Goal: Task Accomplishment & Management: Complete application form

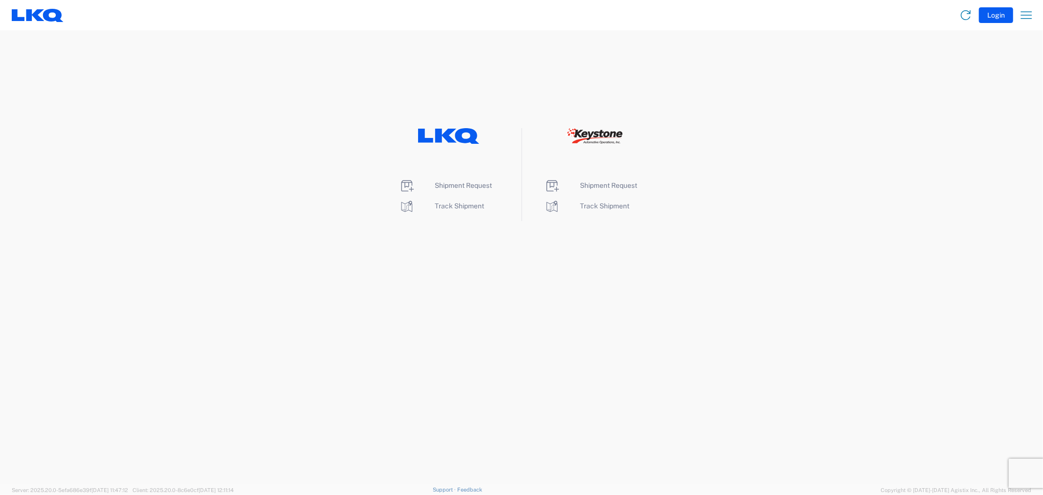
click at [610, 192] on li "Shipment Request" at bounding box center [594, 186] width 100 height 16
click at [603, 183] on span "Shipment Request" at bounding box center [609, 185] width 57 height 8
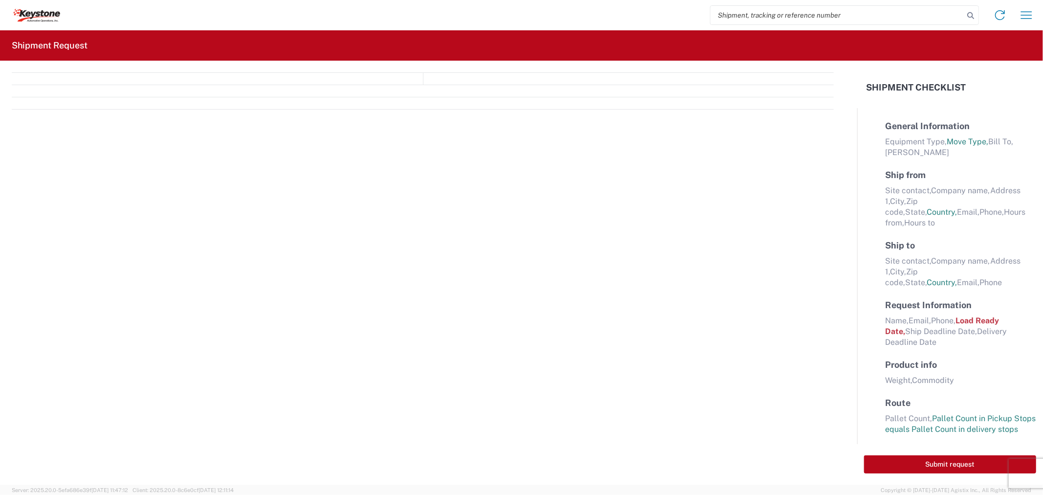
select select "FULL"
select select "LBS"
select select "IN"
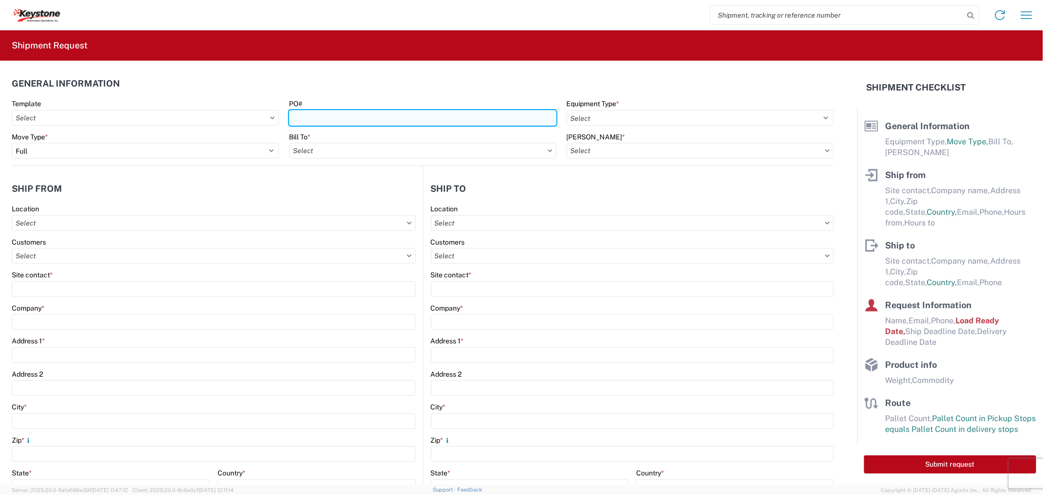
click at [322, 119] on input "PO#" at bounding box center [422, 118] width 267 height 16
paste input "0466836"
type input "0466836"
click at [317, 149] on input "text" at bounding box center [422, 151] width 267 height 16
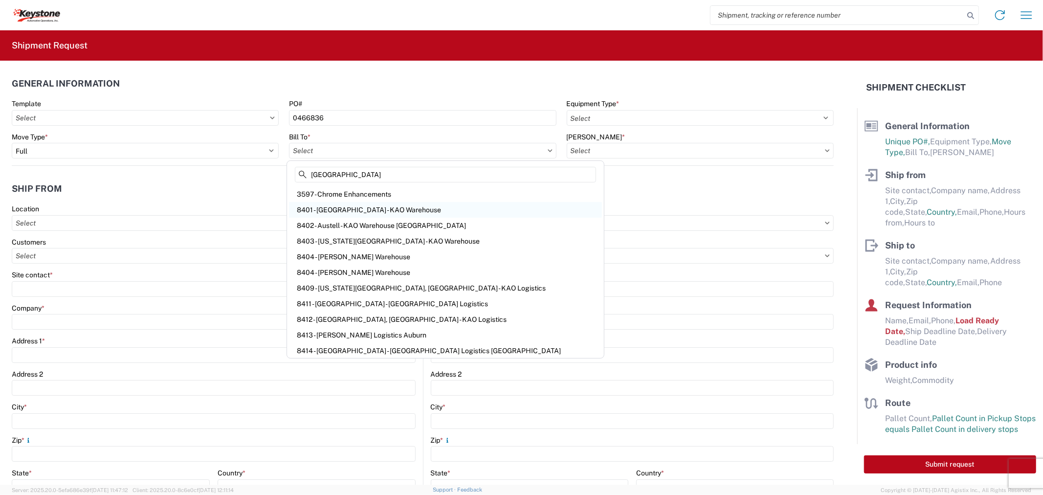
type input "[GEOGRAPHIC_DATA]"
click at [329, 203] on div "8401 - [GEOGRAPHIC_DATA] - KAO Warehouse" at bounding box center [445, 210] width 313 height 16
type input "8401 - [GEOGRAPHIC_DATA] - KAO Warehouse"
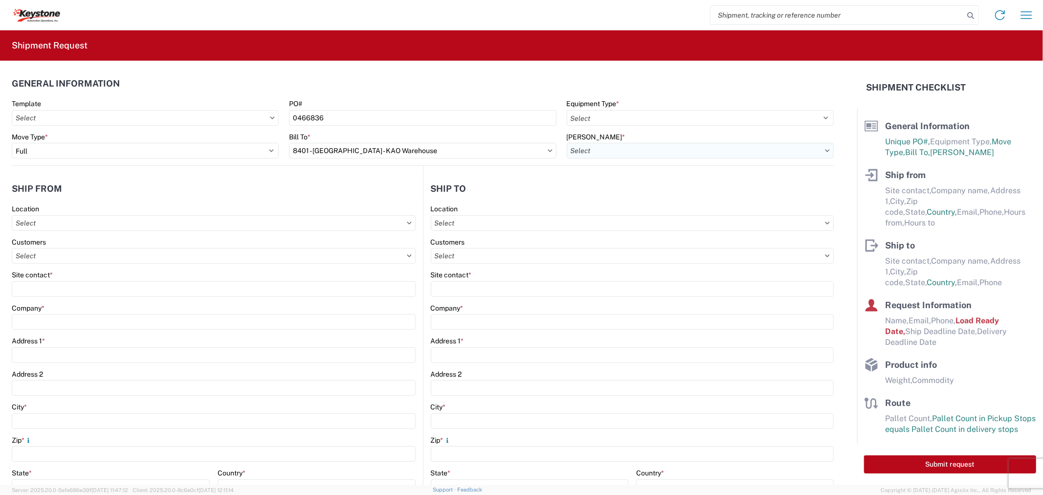
click at [610, 150] on input "text" at bounding box center [700, 151] width 267 height 16
type input "8401"
click at [618, 191] on div "8401-6300-66012-0000 - 8401 Transfers" at bounding box center [649, 194] width 171 height 16
type input "8401-6300-66012-0000 - 8401 Transfers, 8401-6300-66012-0000 - 8401 Transfers"
click at [464, 225] on input "text" at bounding box center [633, 223] width 404 height 16
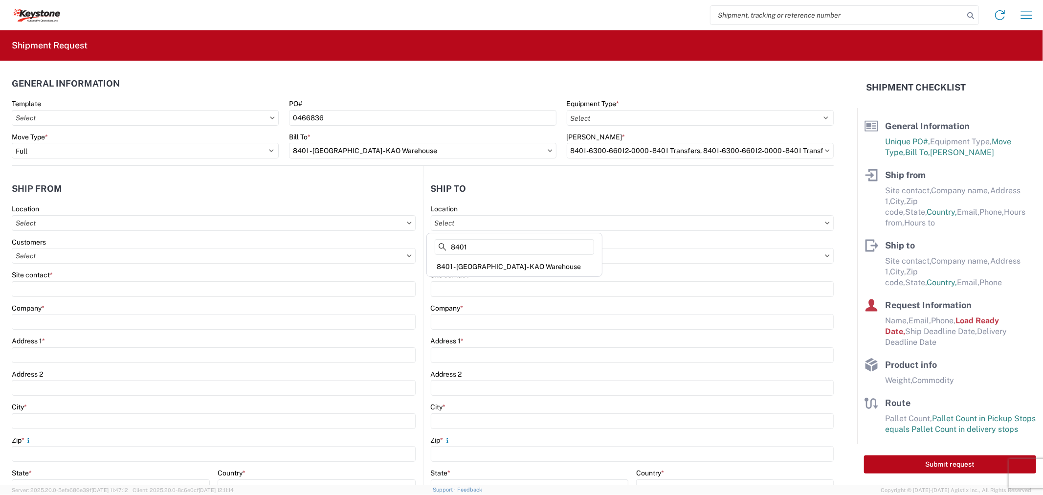
type input "8401"
click at [488, 268] on div "8401 - [GEOGRAPHIC_DATA] - KAO Warehouse" at bounding box center [514, 267] width 171 height 16
type input "8401 - [GEOGRAPHIC_DATA] - KAO Warehouse"
type input "KAO"
type input "[STREET_ADDRESS][PERSON_NAME]"
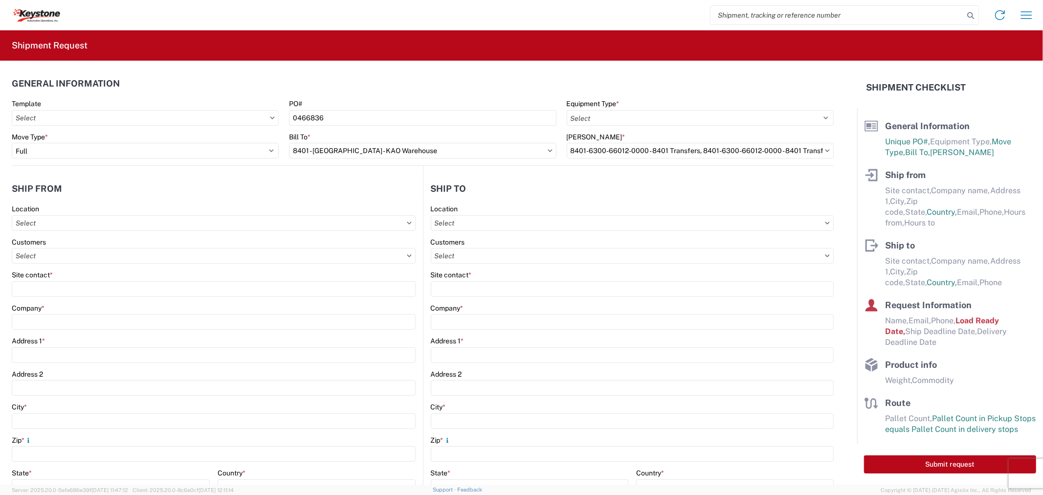
type input "[GEOGRAPHIC_DATA]"
type input "18643"
select select "US"
type input "07:00"
type input "17:00"
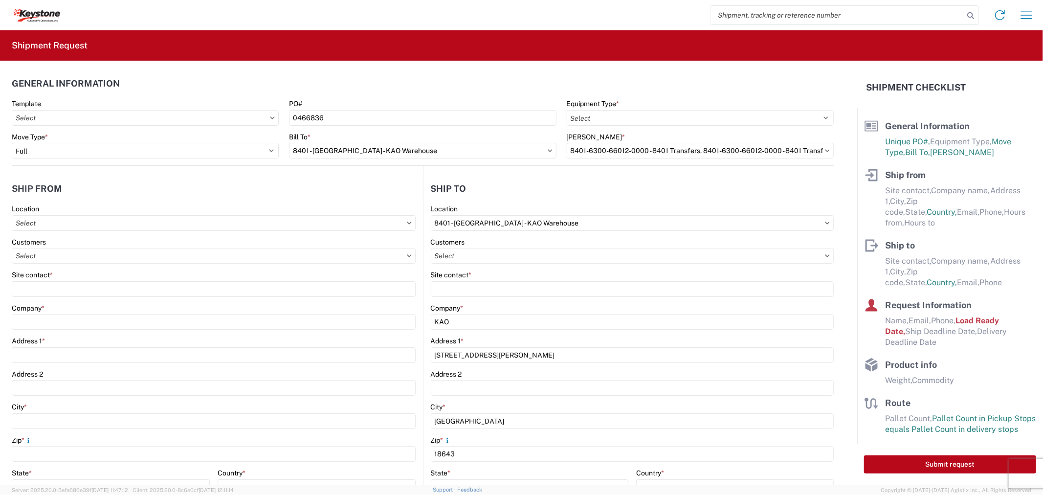
select select
click at [629, 117] on select "Select 53’ Dry Van Flatbed Dropdeck (van) Lowboy (flatbed) Rail" at bounding box center [700, 118] width 267 height 16
select select "STDV"
click at [567, 110] on select "Select 53’ Dry Van Flatbed Dropdeck (van) Lowboy (flatbed) Rail" at bounding box center [700, 118] width 267 height 16
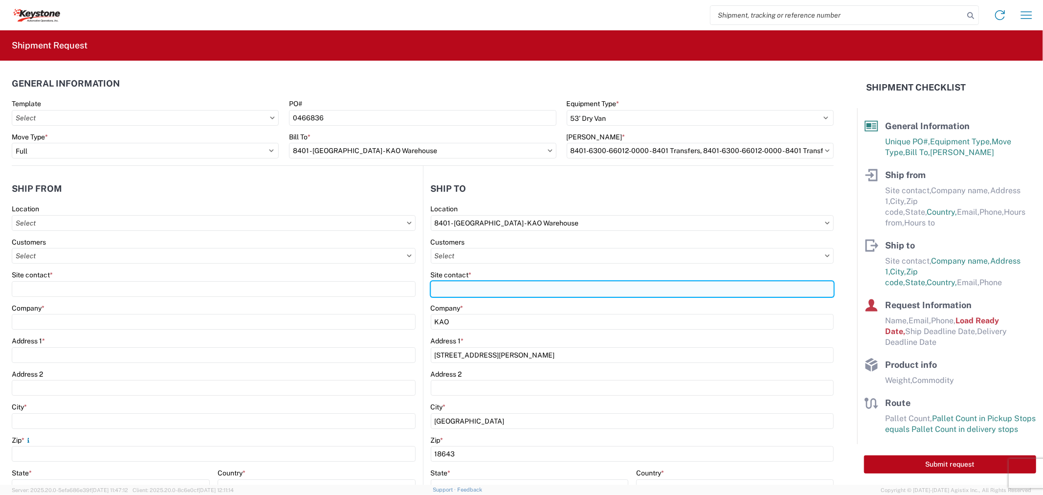
click at [468, 294] on input "Site contact *" at bounding box center [633, 289] width 404 height 16
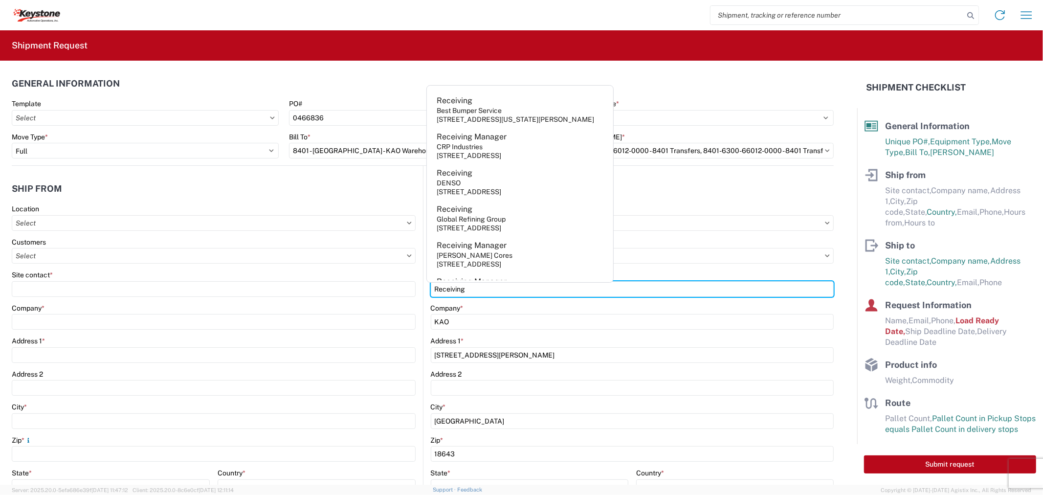
type input "Receiving"
click at [47, 280] on div "Site contact *" at bounding box center [214, 284] width 404 height 26
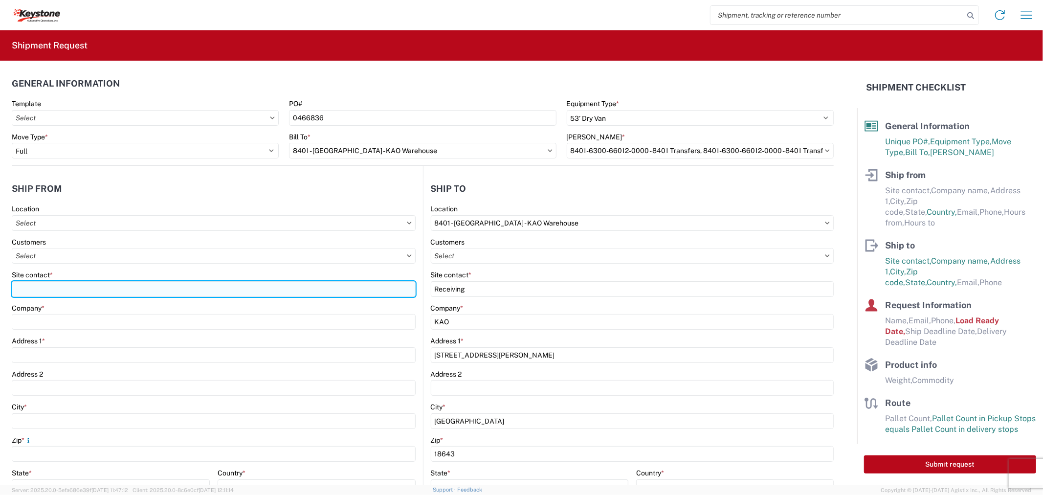
click at [52, 284] on input "Site contact *" at bounding box center [214, 289] width 404 height 16
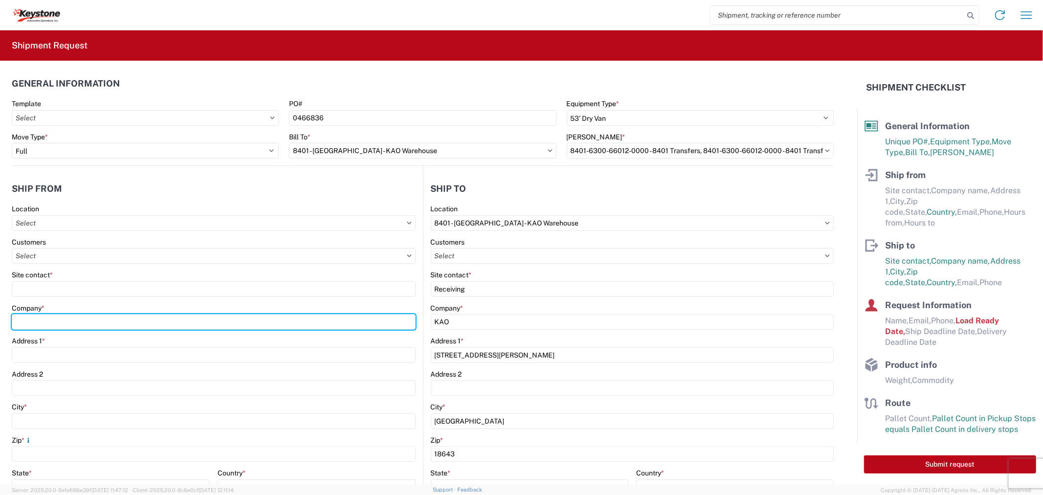
click at [54, 321] on div "Company *" at bounding box center [214, 317] width 404 height 26
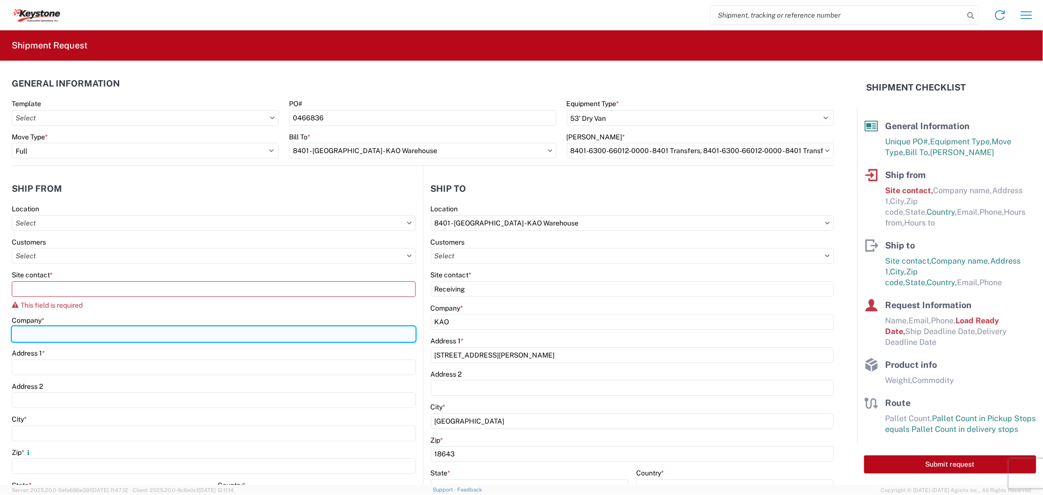
type input "DECKED"
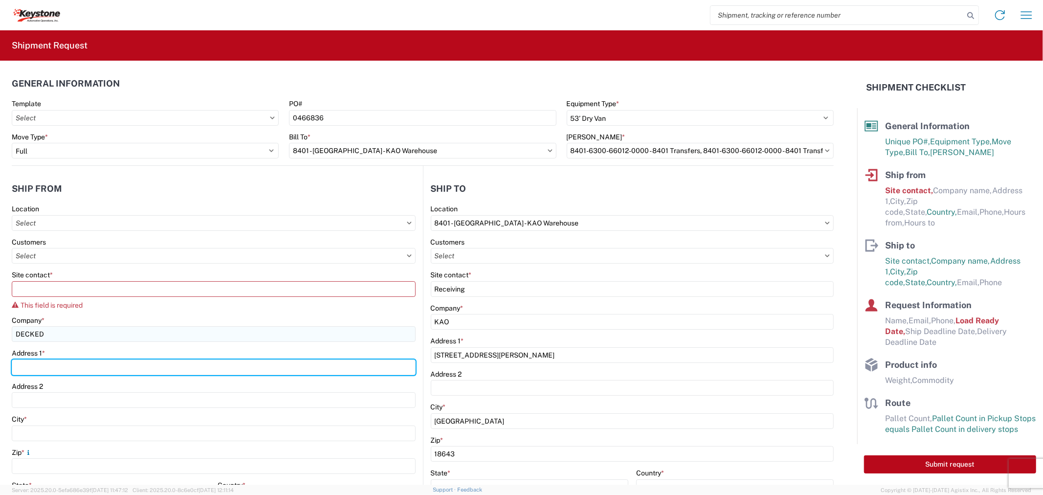
type input "[STREET_ADDRESS][PERSON_NAME]"
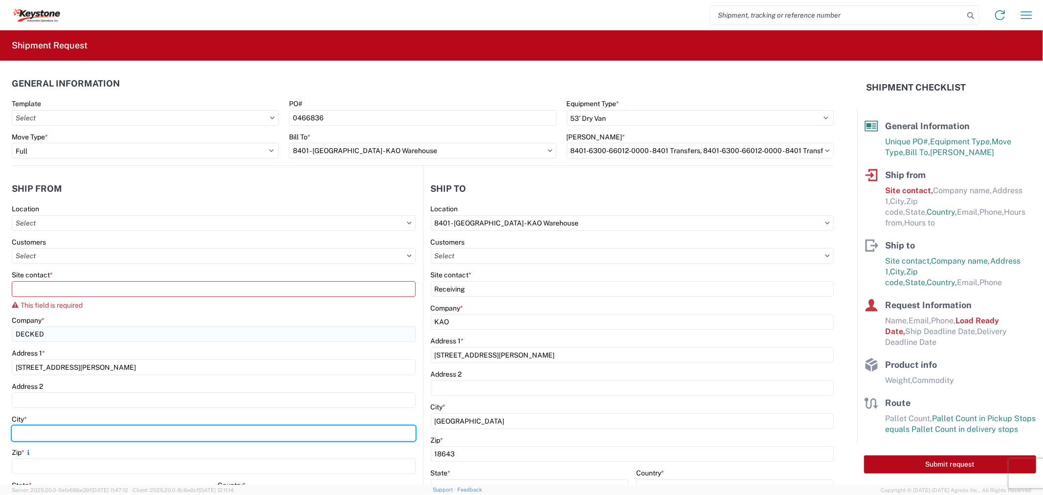
type input "DEFIANCE"
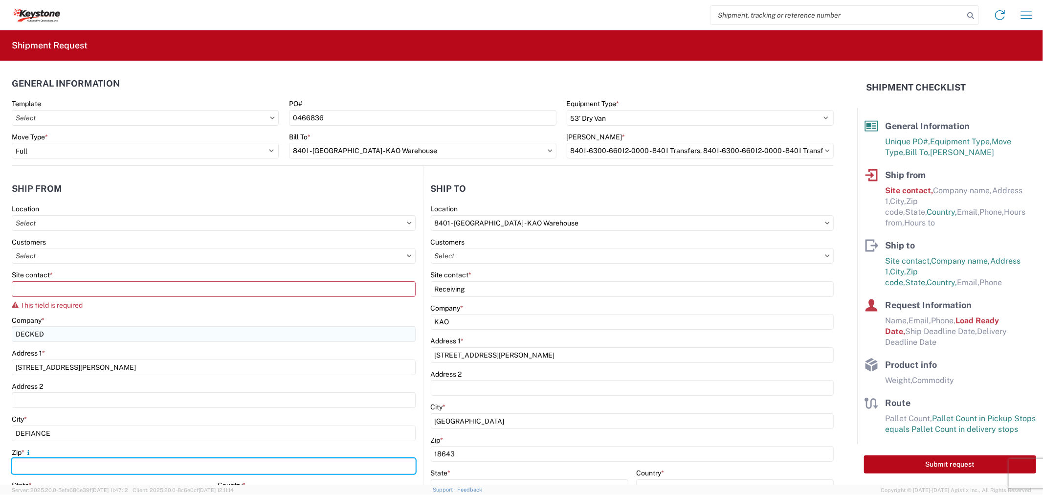
type input "43512"
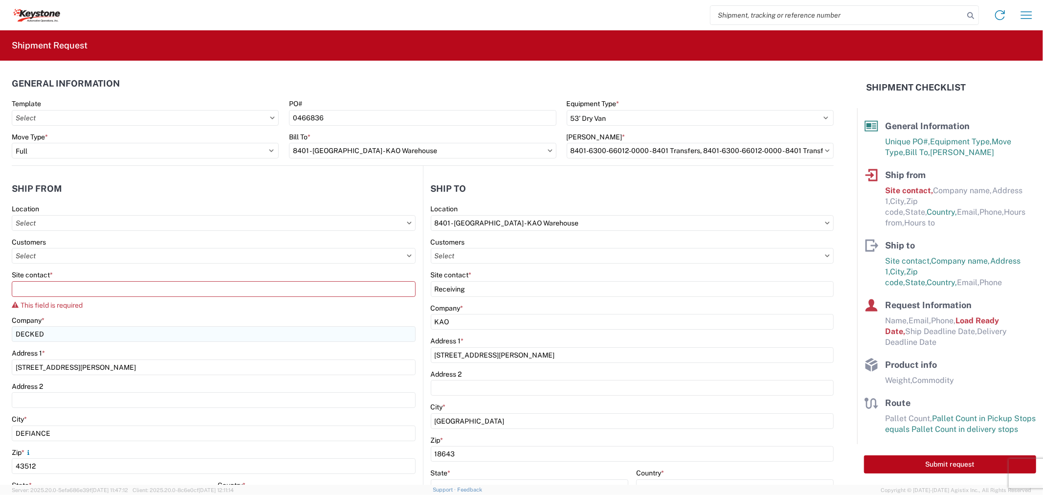
select select "OH"
type input "[EMAIL_ADDRESS][DOMAIN_NAME]"
type input "2088060251"
click at [53, 277] on span "*" at bounding box center [51, 275] width 3 height 8
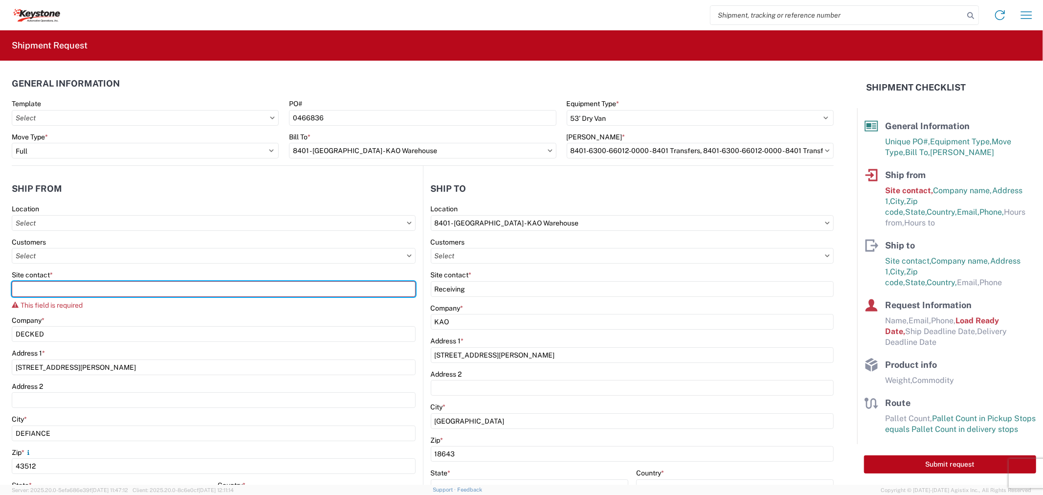
click at [54, 281] on input "Site contact *" at bounding box center [214, 289] width 404 height 16
click at [58, 290] on input "Site contact *" at bounding box center [214, 289] width 404 height 16
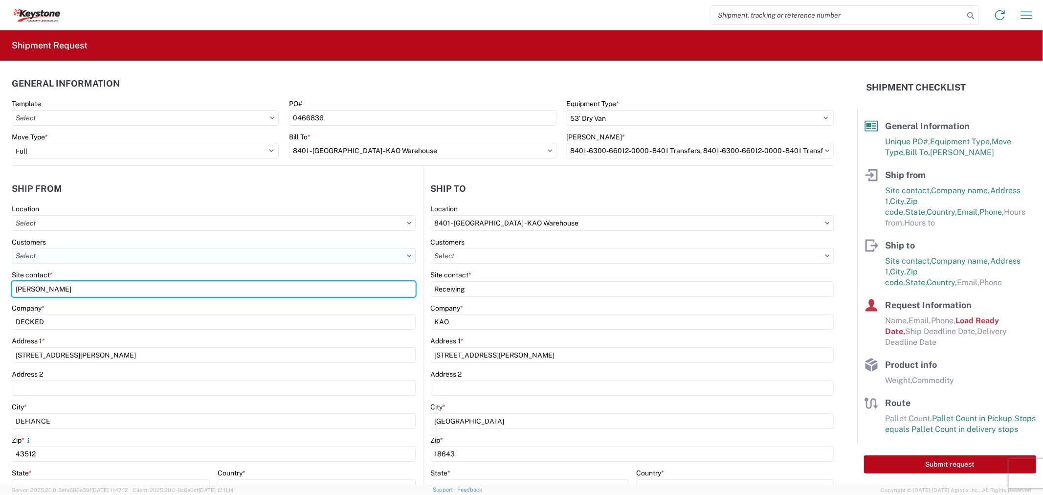
type input "[PERSON_NAME]"
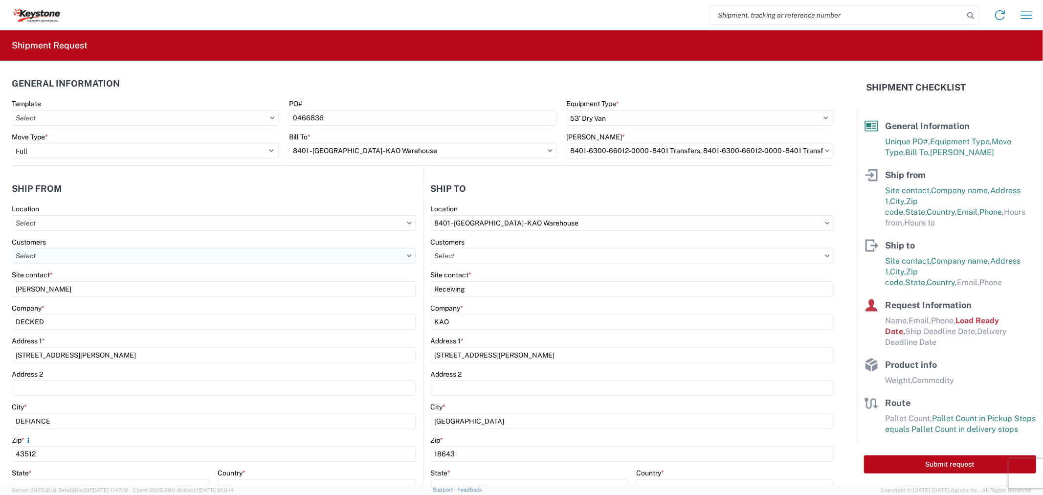
click at [62, 254] on input "text" at bounding box center [214, 256] width 404 height 16
click at [9, 271] on form "General Information Template PO# 0466836 Equipment Type * Select 53’ Dry Van Fl…" at bounding box center [429, 273] width 858 height 424
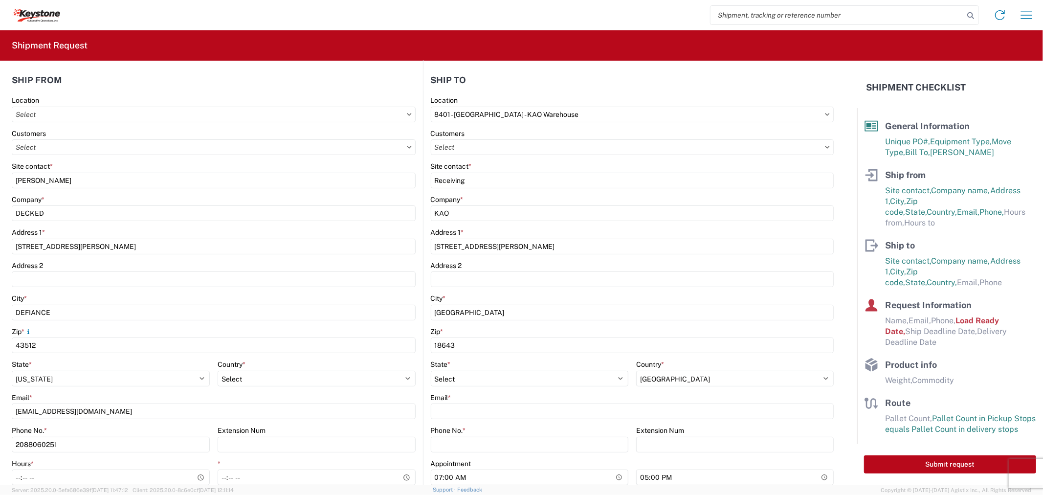
scroll to position [217, 0]
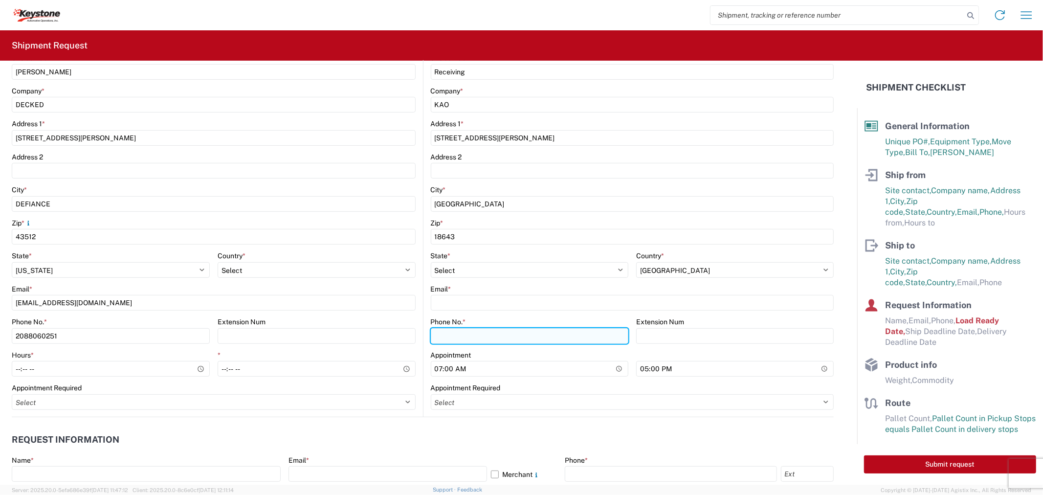
click at [471, 332] on input "Phone No. *" at bounding box center [530, 336] width 198 height 16
paste input "[PHONE_NUMBER]"
type input "[PHONE_NUMBER]"
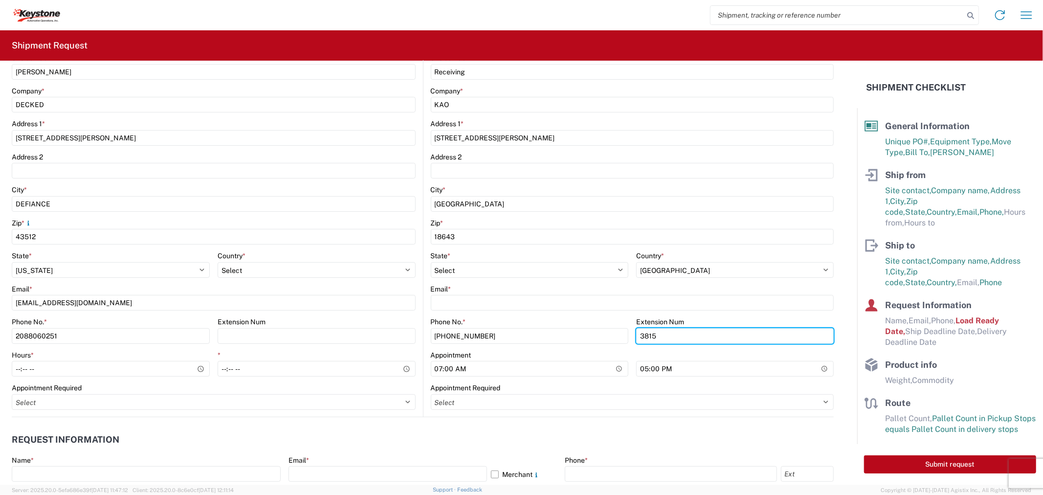
type input "3815"
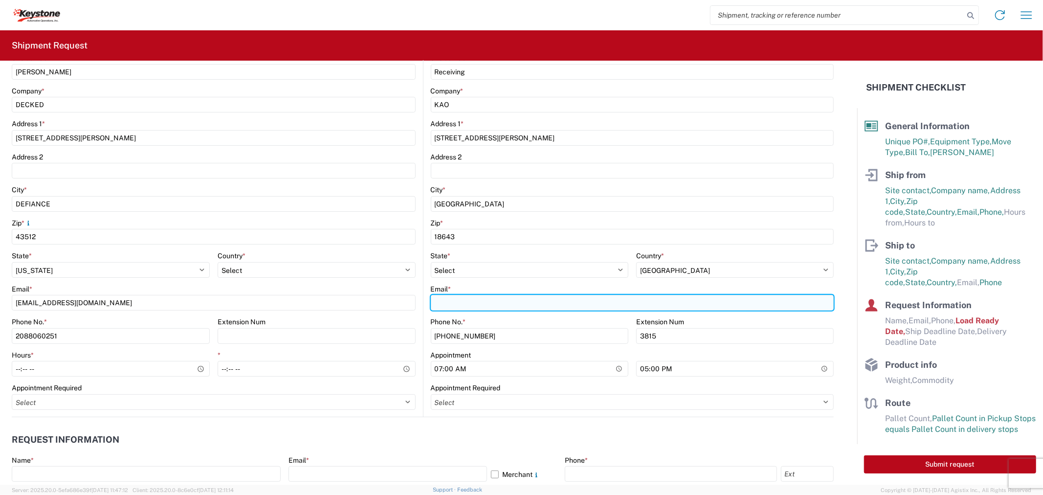
click at [472, 308] on input "Email *" at bounding box center [633, 303] width 404 height 16
paste input "[EMAIL_ADDRESS][DOMAIN_NAME]"
type input "[EMAIL_ADDRESS][DOMAIN_NAME]"
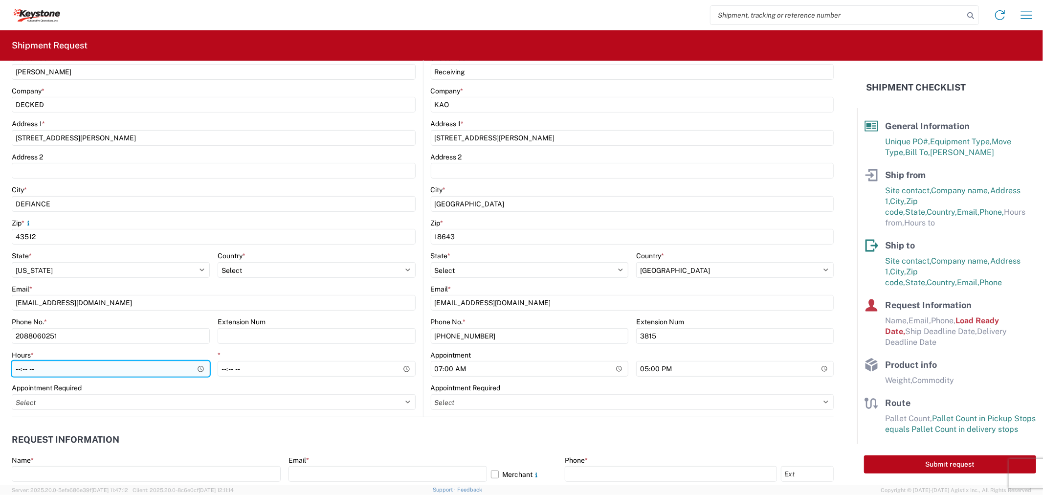
click at [23, 369] on input "Hours *" at bounding box center [111, 369] width 198 height 16
click at [16, 368] on input "Hours *" at bounding box center [111, 369] width 198 height 16
type input "07:00"
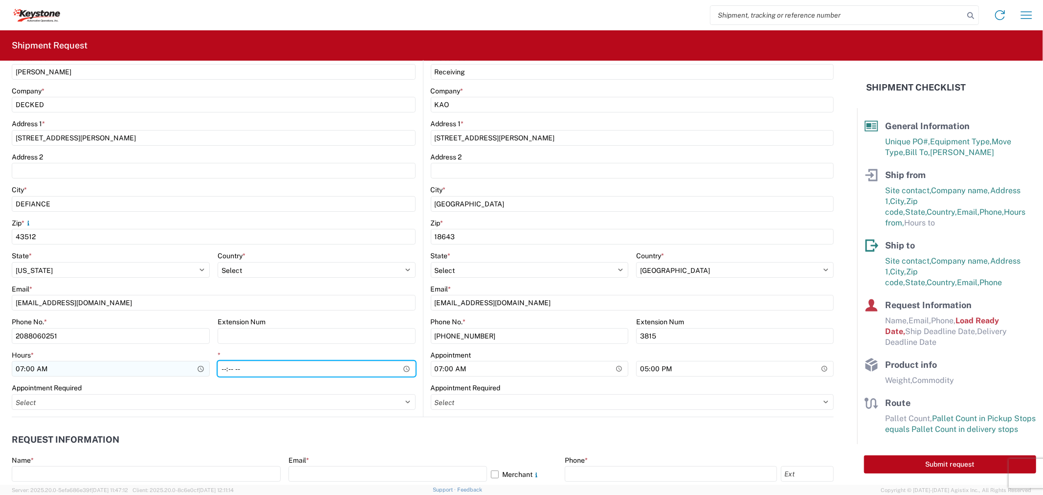
type input "10:00"
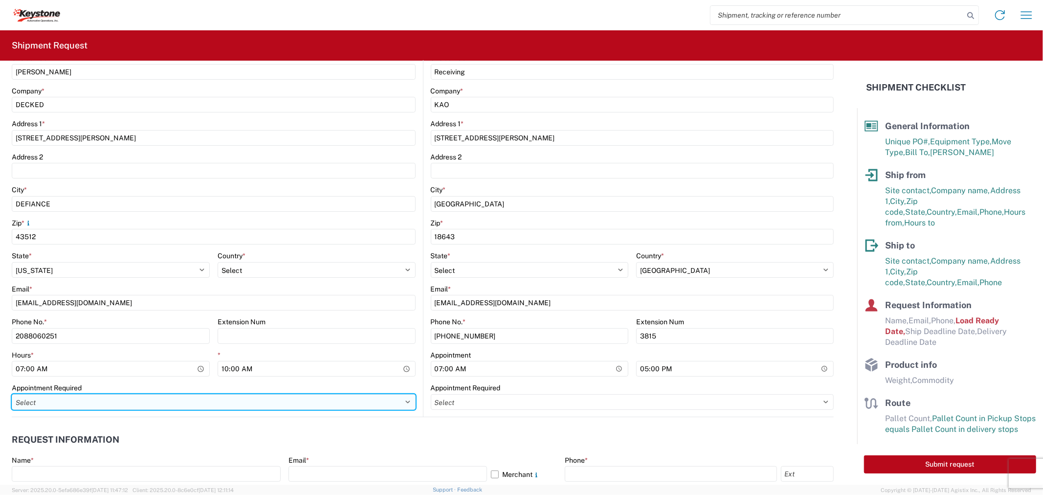
click at [91, 407] on select "Select Appt Required Appt Not Required Appt - First available" at bounding box center [214, 402] width 404 height 16
select select "apptRequired"
click at [12, 394] on select "Select Appt Required Appt Not Required Appt - First available" at bounding box center [214, 402] width 404 height 16
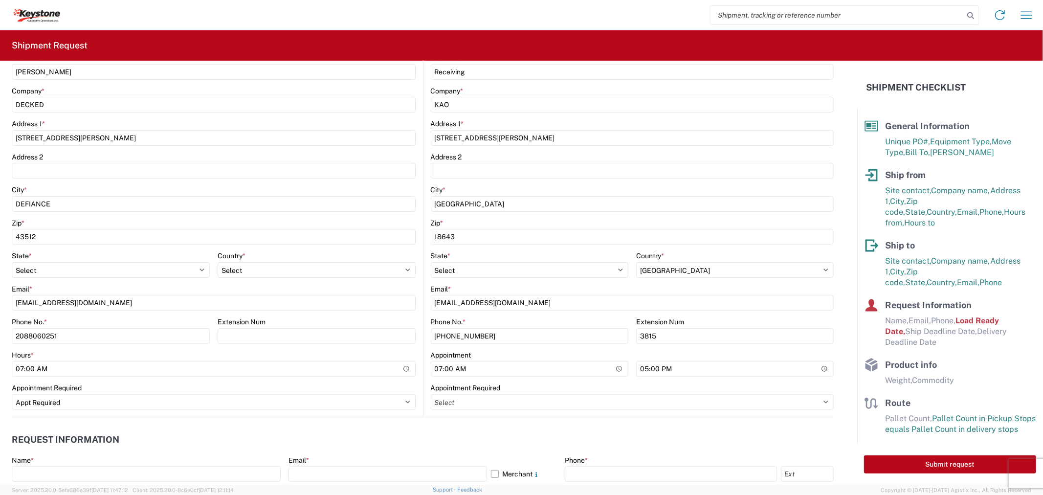
click at [68, 422] on agx-request-info "Request Information Name * Email * Merchant Phone * Load Ready Date * [DATE] Ex…" at bounding box center [423, 469] width 822 height 105
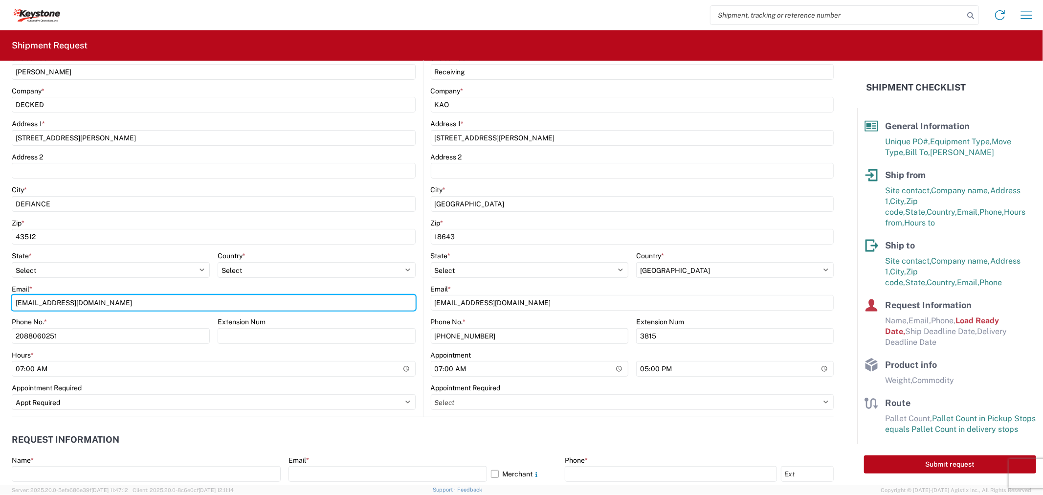
drag, startPoint x: 36, startPoint y: 302, endPoint x: 0, endPoint y: 300, distance: 36.3
click at [0, 300] on form "General Information Template PO# 0466836 Equipment Type * Select 53’ Dry Van Fl…" at bounding box center [429, 273] width 858 height 424
click at [32, 298] on input "[EMAIL_ADDRESS][DOMAIN_NAME]" at bounding box center [214, 303] width 404 height 16
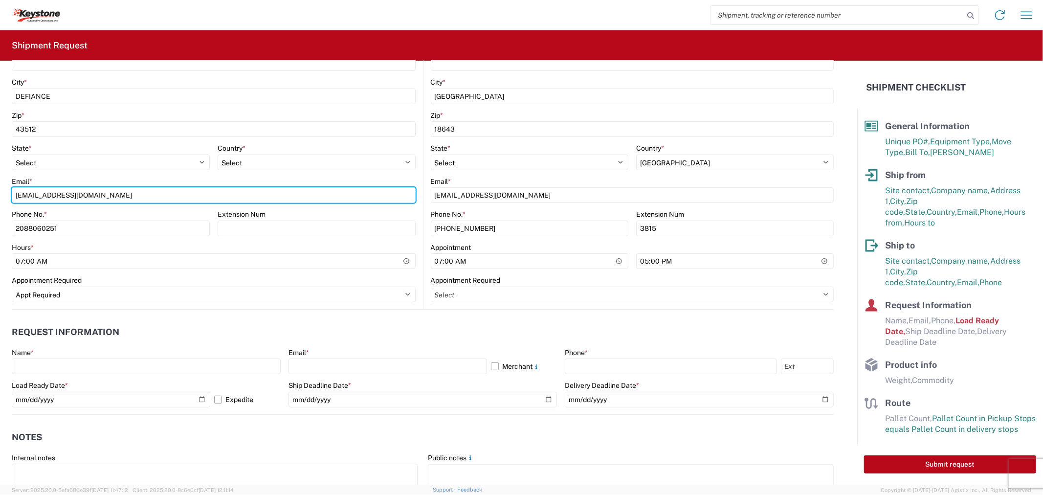
scroll to position [326, 0]
type input "[EMAIL_ADDRESS][DOMAIN_NAME]"
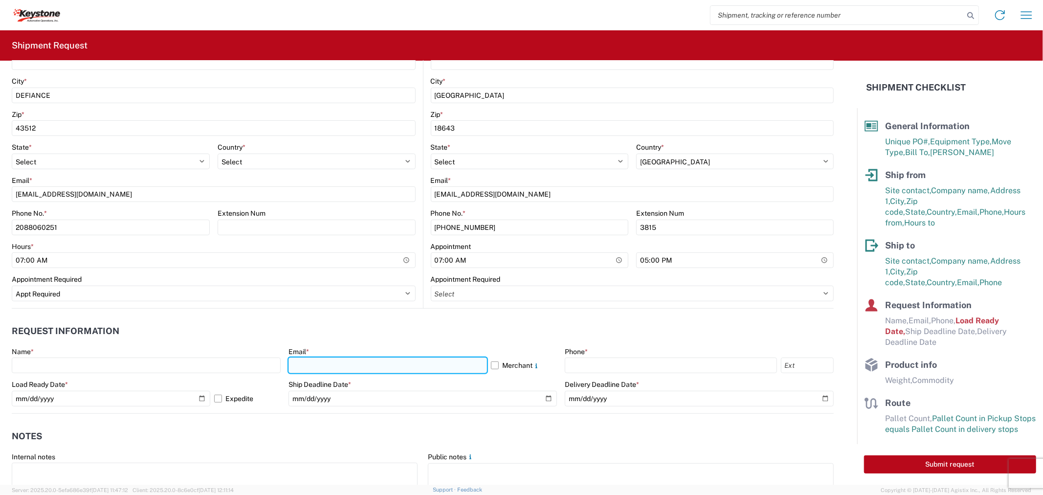
click at [318, 362] on input "text" at bounding box center [388, 366] width 199 height 16
paste input "[EMAIL_ADDRESS][DOMAIN_NAME]"
type input "[EMAIL_ADDRESS][DOMAIN_NAME]"
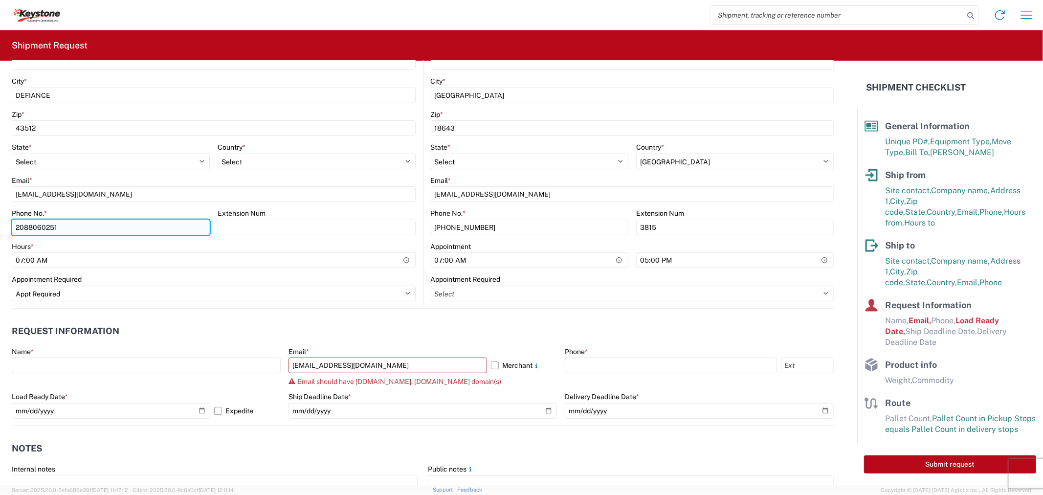
click at [69, 226] on input "2088060251" at bounding box center [111, 228] width 198 height 16
drag, startPoint x: 494, startPoint y: 364, endPoint x: 540, endPoint y: 364, distance: 45.5
click at [494, 364] on label "Merchant" at bounding box center [524, 366] width 66 height 16
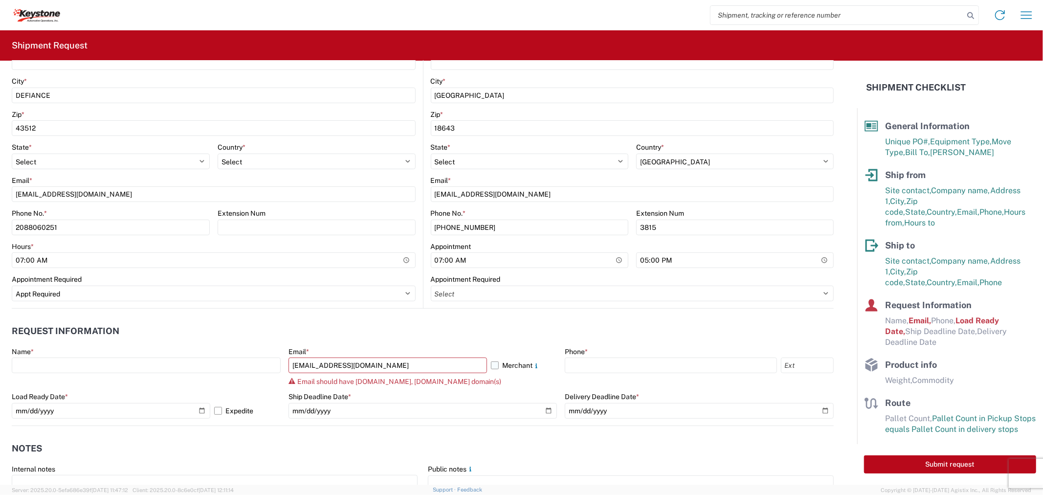
click at [0, 0] on input "Merchant" at bounding box center [0, 0] width 0 height 0
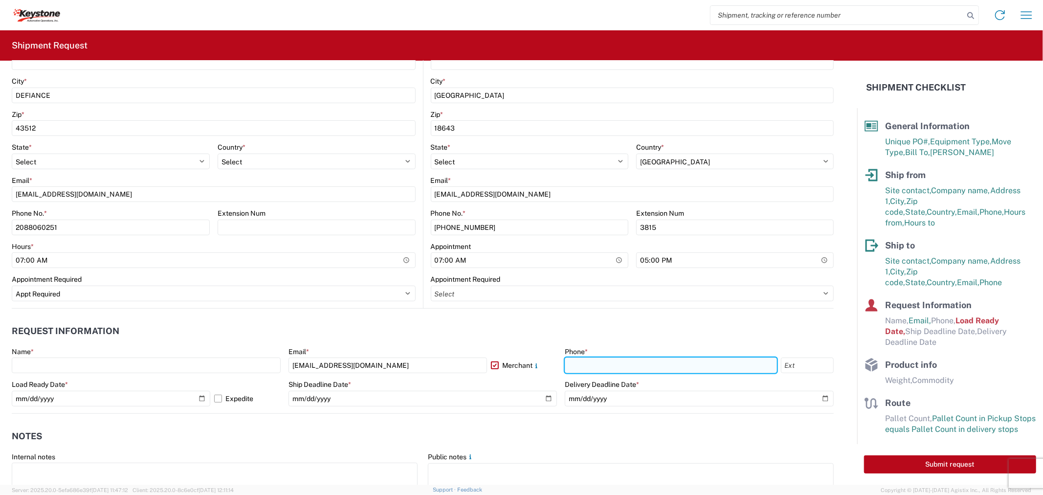
click at [565, 363] on input "text" at bounding box center [671, 366] width 212 height 16
paste input "2088060251"
type input "2088060251"
click at [137, 373] on agx-form-control-wrapper-v2 "Name *" at bounding box center [146, 363] width 269 height 33
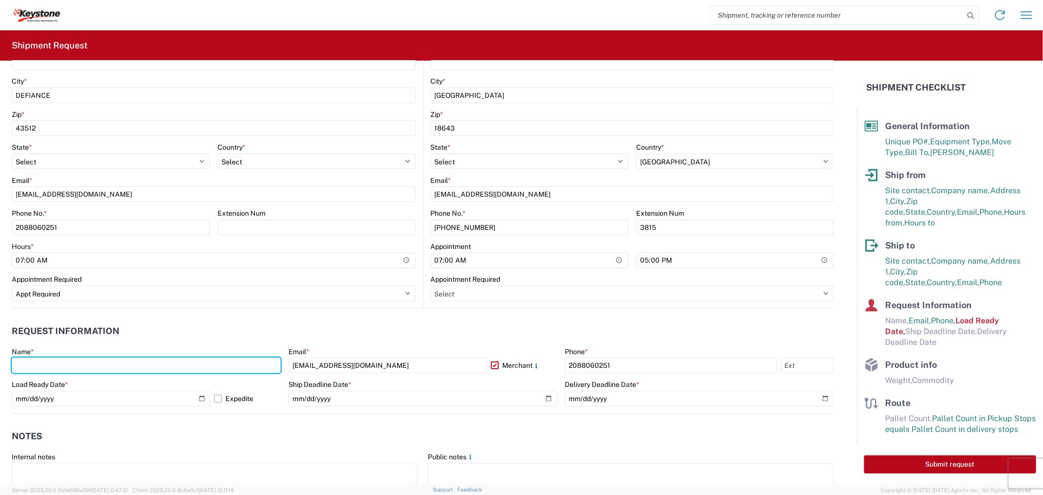
click at [131, 367] on input "text" at bounding box center [146, 366] width 269 height 16
type input "[PERSON_NAME]"
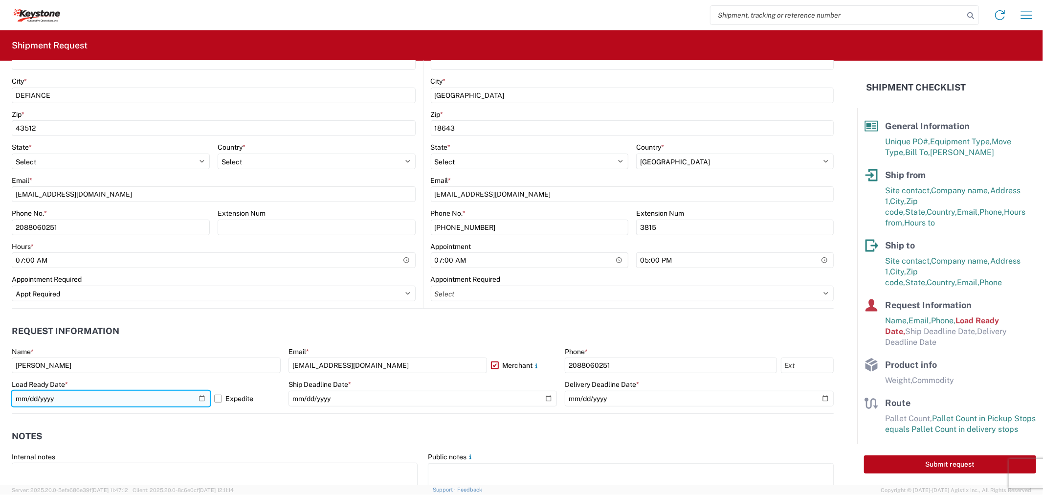
click at [203, 396] on input "[DATE]" at bounding box center [111, 399] width 199 height 16
type input "[DATE]"
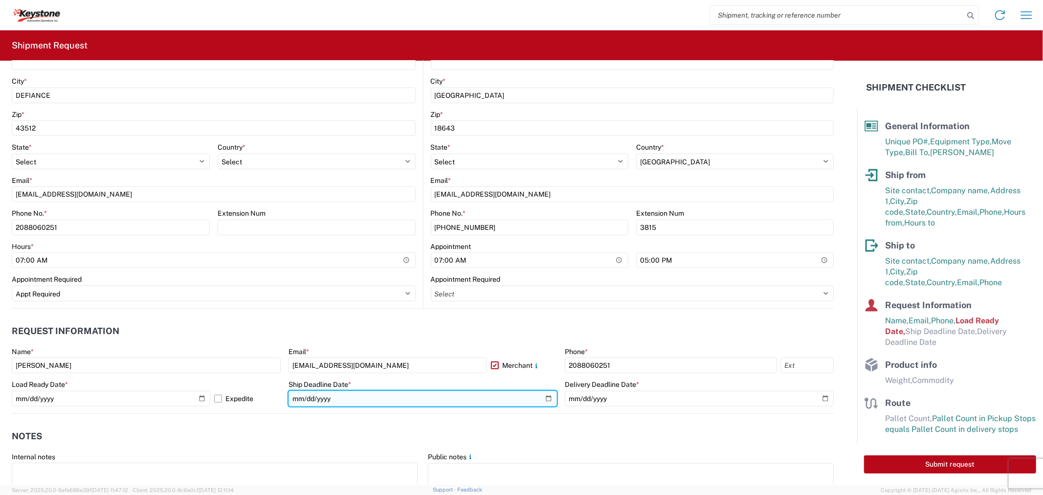
click at [544, 397] on input "date" at bounding box center [423, 399] width 269 height 16
type input "[DATE]"
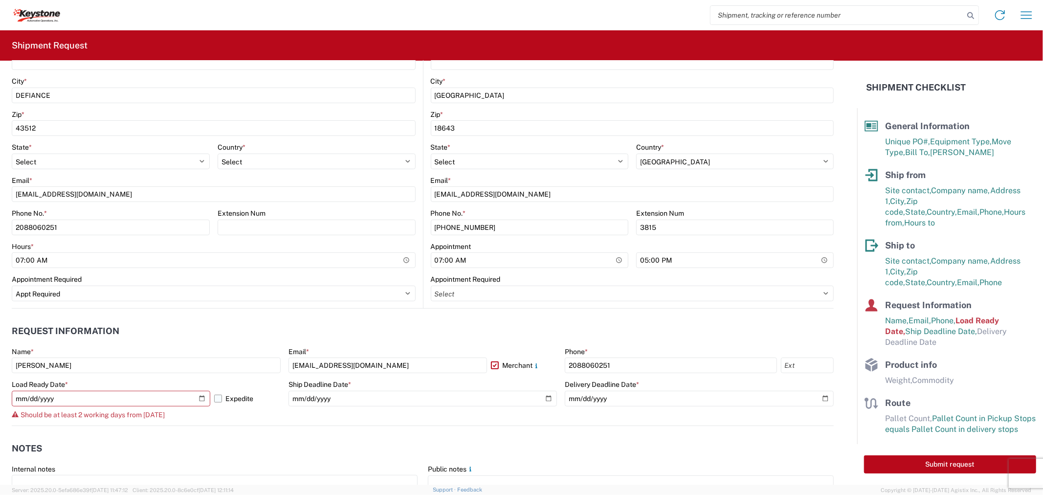
click at [216, 398] on label "Expedite" at bounding box center [247, 399] width 66 height 16
click at [0, 0] on input "Expedite" at bounding box center [0, 0] width 0 height 0
click at [201, 399] on input "[DATE]" at bounding box center [111, 399] width 199 height 16
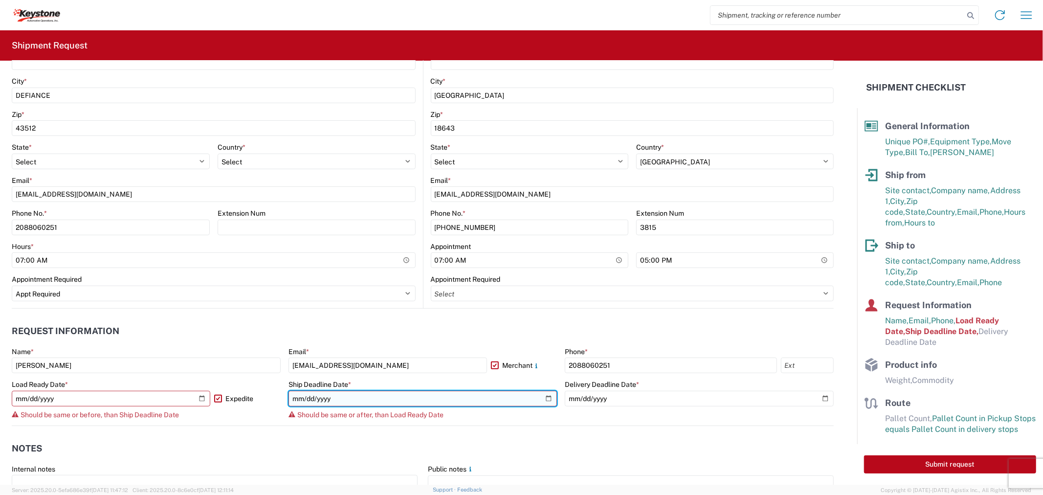
click at [548, 396] on input "[DATE]" at bounding box center [423, 399] width 269 height 16
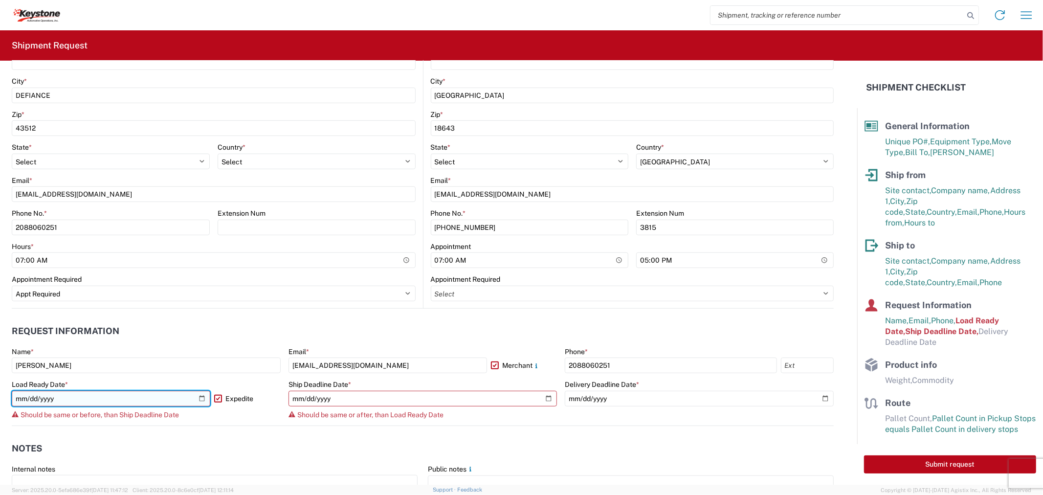
click at [199, 397] on input "[DATE]" at bounding box center [111, 399] width 199 height 16
click at [201, 398] on input "[DATE]" at bounding box center [111, 399] width 199 height 16
click at [216, 399] on label "Expedite" at bounding box center [247, 399] width 66 height 16
click at [0, 0] on input "Expedite" at bounding box center [0, 0] width 0 height 0
click at [202, 394] on input "[DATE]" at bounding box center [111, 399] width 199 height 16
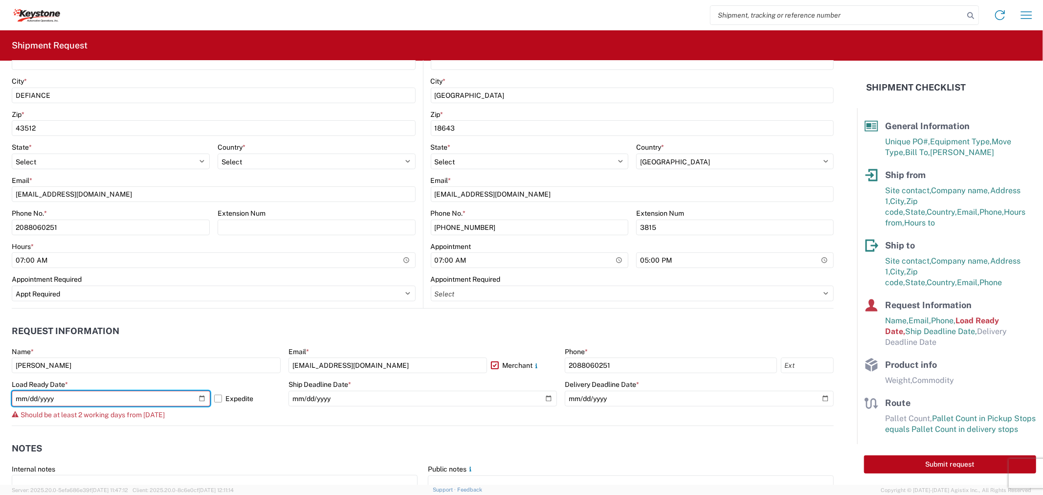
type input "[DATE]"
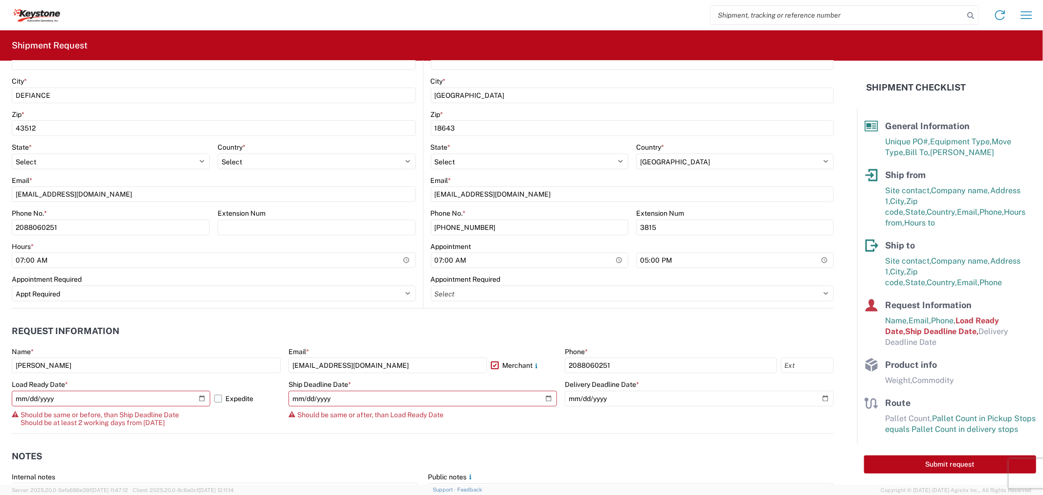
click at [215, 397] on label "Expedite" at bounding box center [247, 399] width 66 height 16
click at [0, 0] on input "Expedite" at bounding box center [0, 0] width 0 height 0
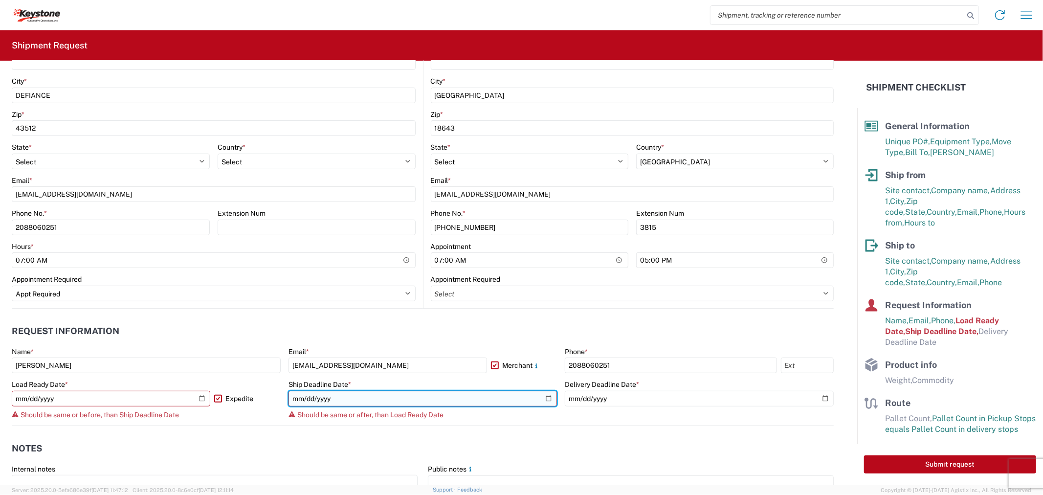
click at [540, 394] on input "[DATE]" at bounding box center [423, 399] width 269 height 16
type input "[DATE]"
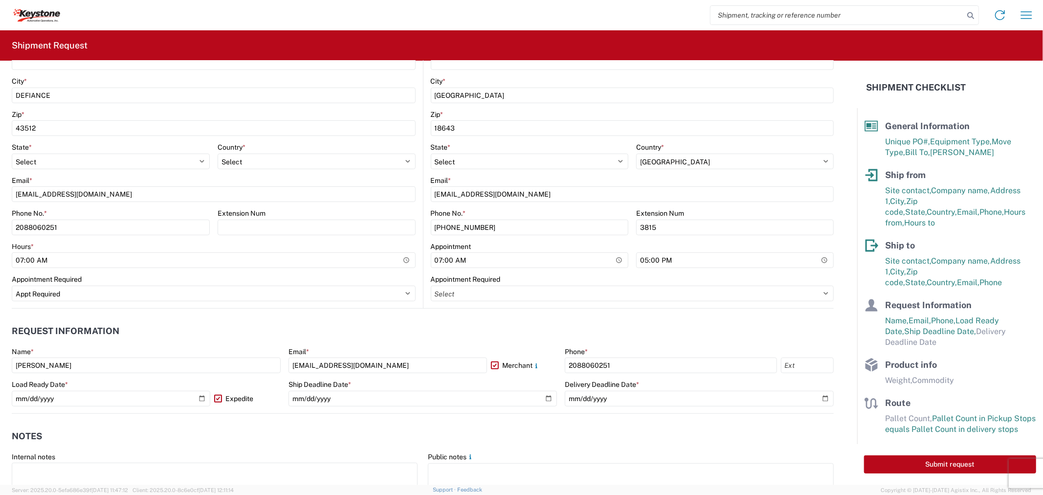
click at [214, 394] on label "Expedite" at bounding box center [247, 399] width 66 height 16
click at [0, 0] on input "Expedite" at bounding box center [0, 0] width 0 height 0
click at [216, 399] on label "Expedite" at bounding box center [247, 399] width 66 height 16
click at [0, 0] on input "Expedite" at bounding box center [0, 0] width 0 height 0
click at [816, 402] on input "date" at bounding box center [699, 399] width 269 height 16
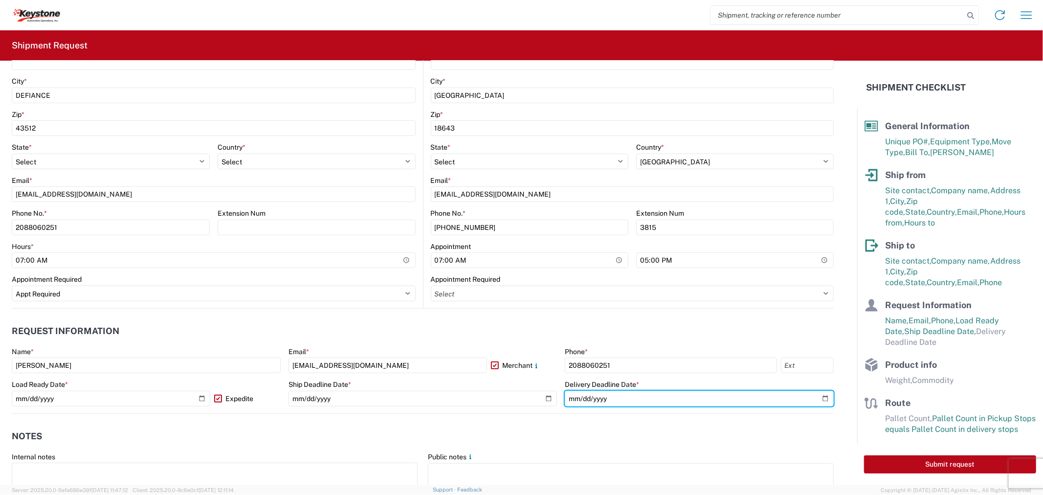
type input "[DATE]"
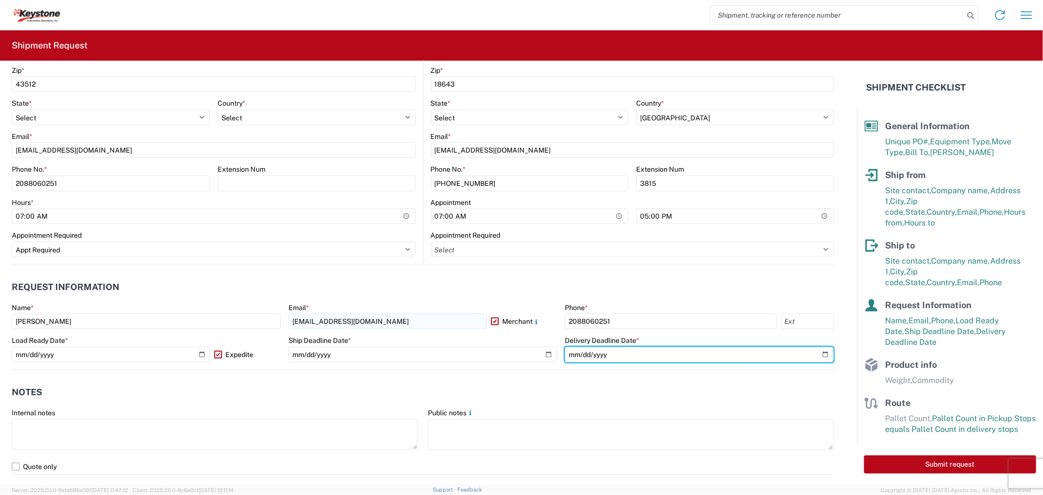
scroll to position [489, 0]
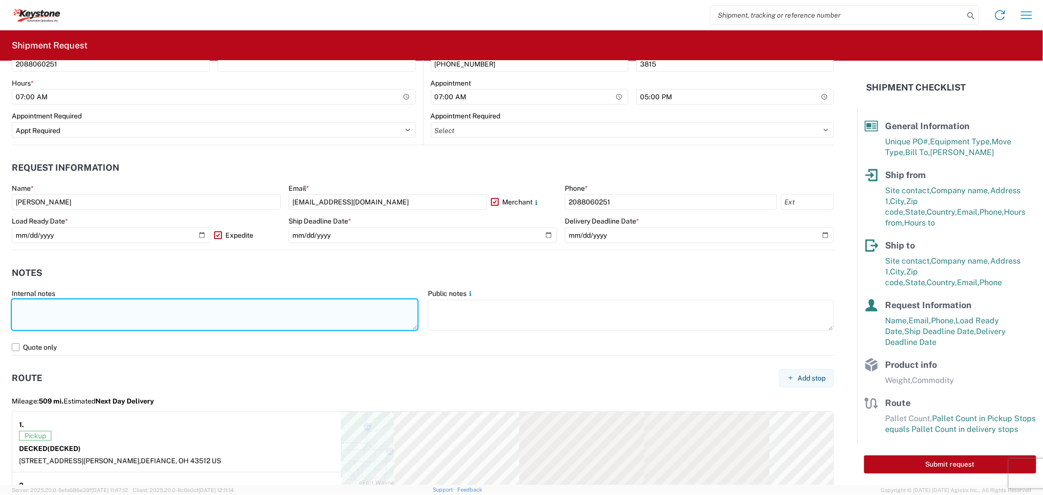
drag, startPoint x: 136, startPoint y: 315, endPoint x: 145, endPoint y: 315, distance: 9.3
click at [136, 315] on textarea at bounding box center [215, 314] width 406 height 31
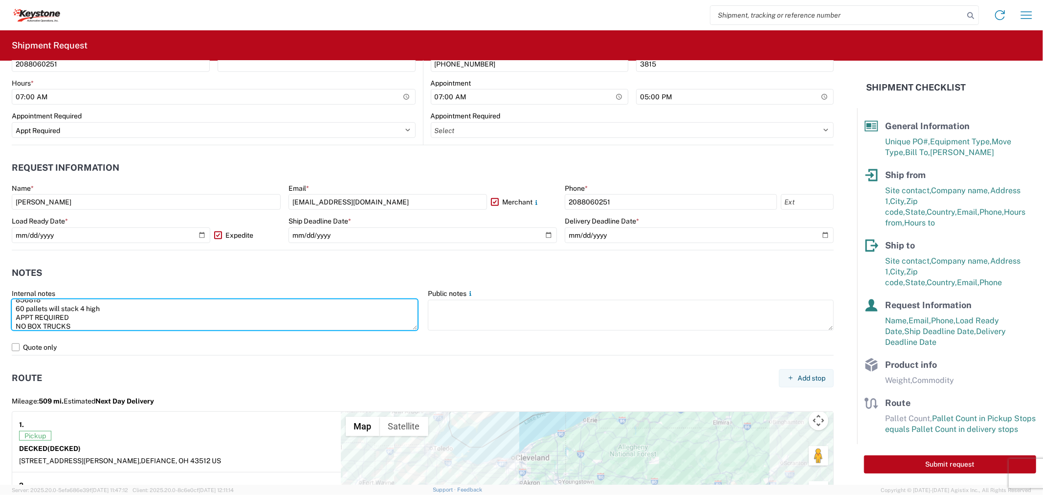
scroll to position [15, 0]
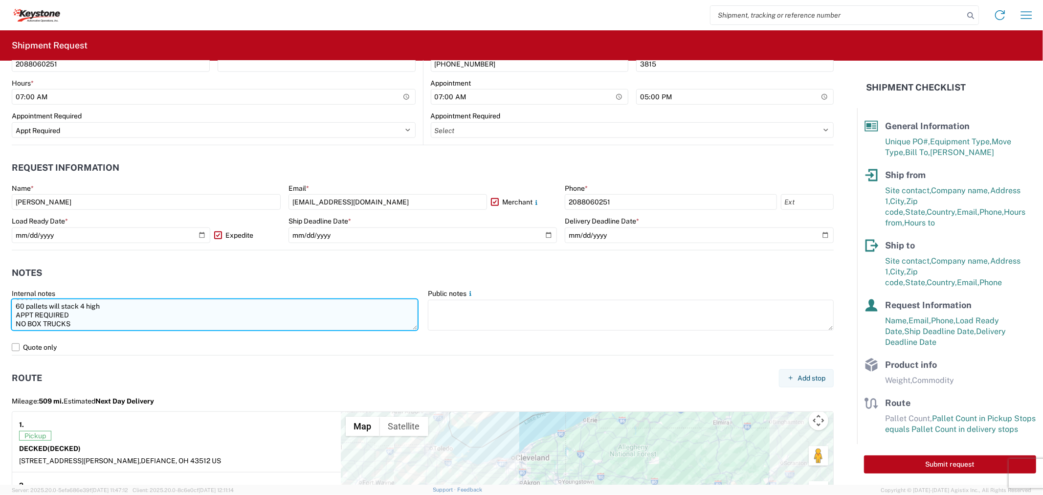
click at [90, 325] on textarea "856818 60 pallets will stack 4 high APPT REQUIRED NO BOX TRUCKS" at bounding box center [215, 314] width 406 height 31
paste textarea "Driver is required to provide and utilize LOAD STRAPS and/or LOAD BARS to secur…"
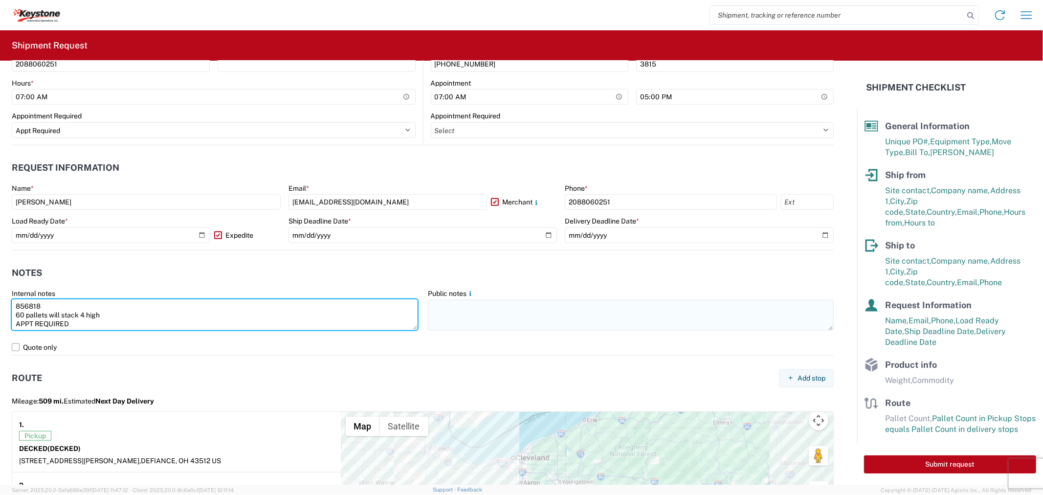
type textarea "856818 60 pallets will stack 4 high APPT REQUIRED NO BOX TRUCKS Driver is requi…"
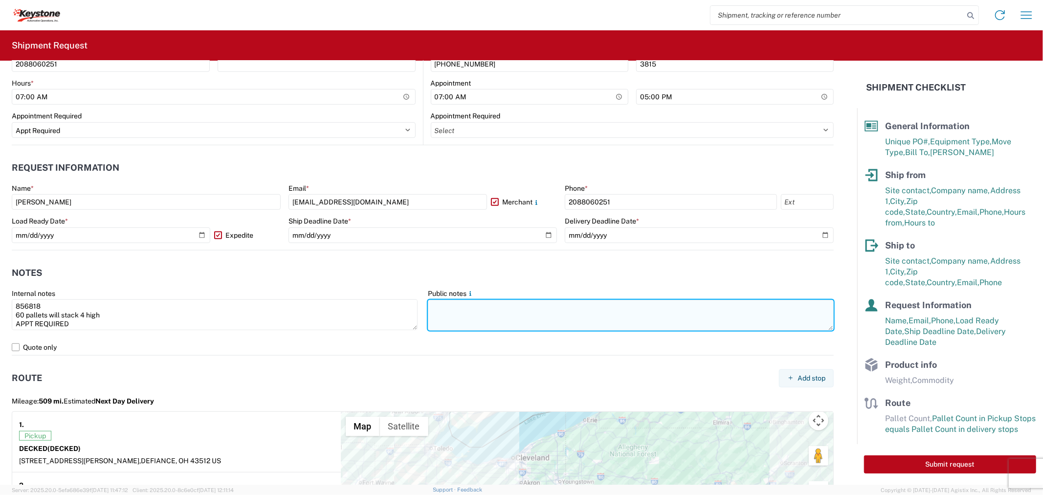
click at [482, 312] on textarea at bounding box center [631, 315] width 406 height 31
paste textarea "856818 60 pallets will stack 4 high APPT REQUIRED NO BOX TRUCKS Driver is requi…"
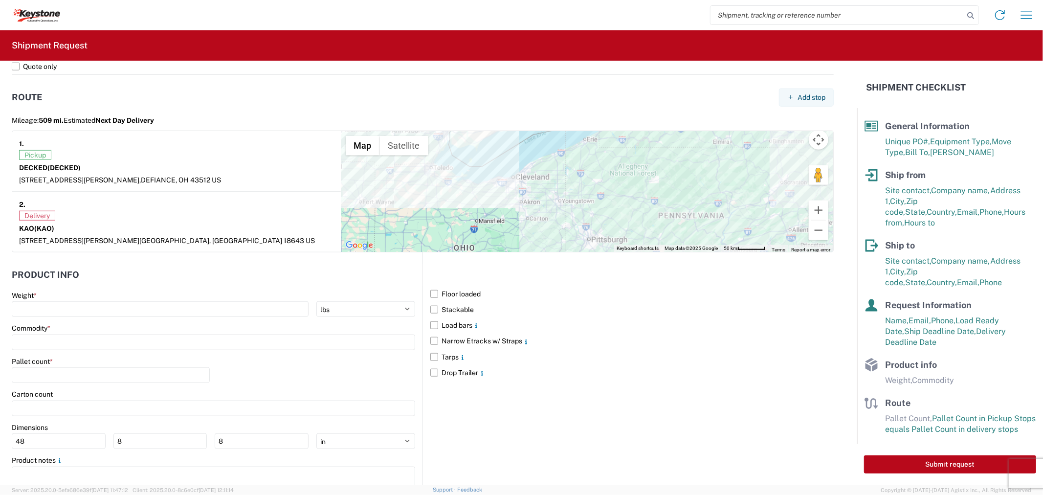
scroll to position [808, 0]
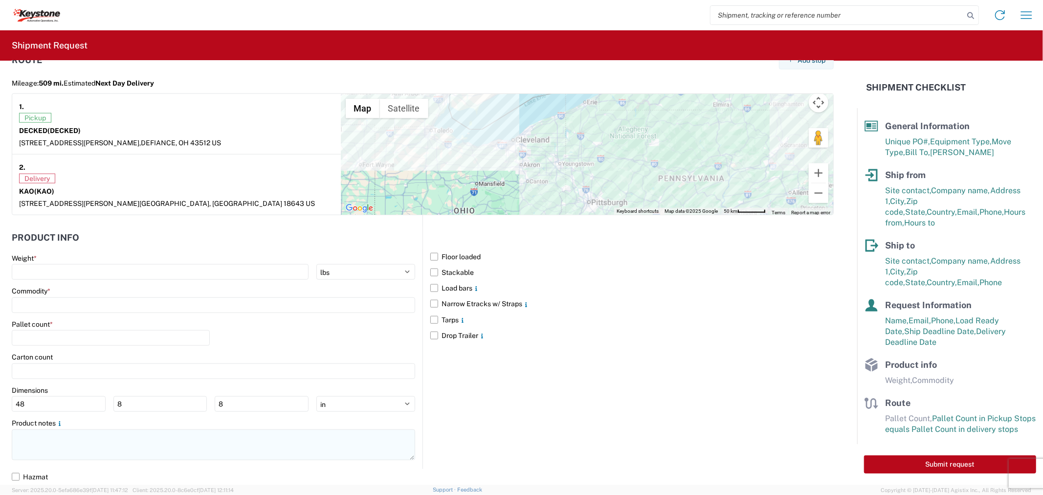
type textarea "856818 60 pallets will stack 4 high APPT REQUIRED NO BOX TRUCKS Driver is requi…"
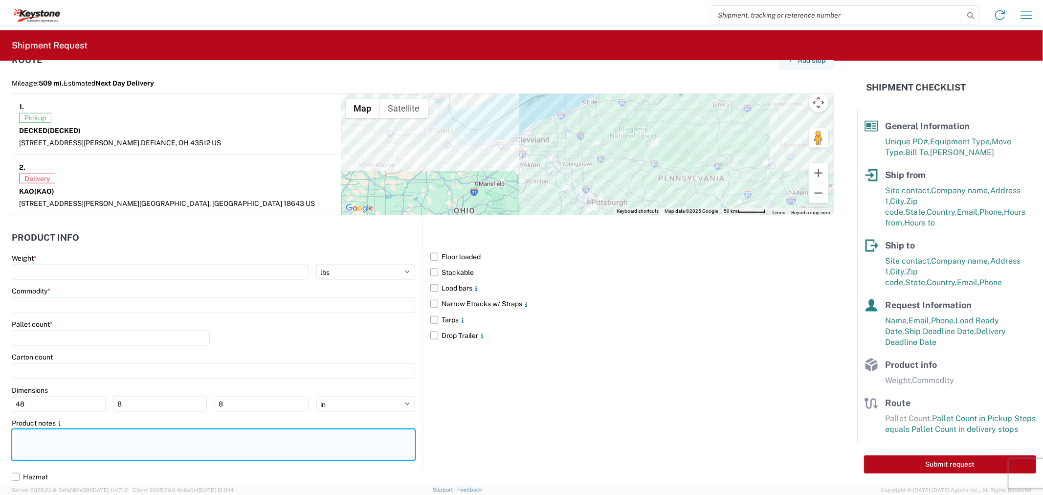
click at [120, 443] on textarea at bounding box center [214, 444] width 404 height 31
paste textarea "856818 60 pallets will stack 4 high APPT REQUIRED NO BOX TRUCKS Driver is requi…"
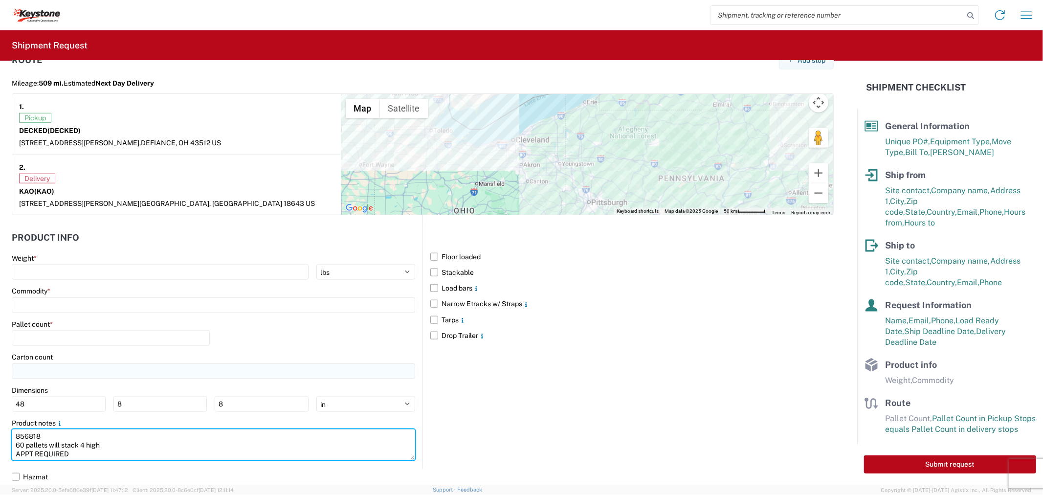
scroll to position [15, 0]
type textarea "856818 60 pallets will stack 4 high APPT REQUIRED NO BOX TRUCKS Driver is requi…"
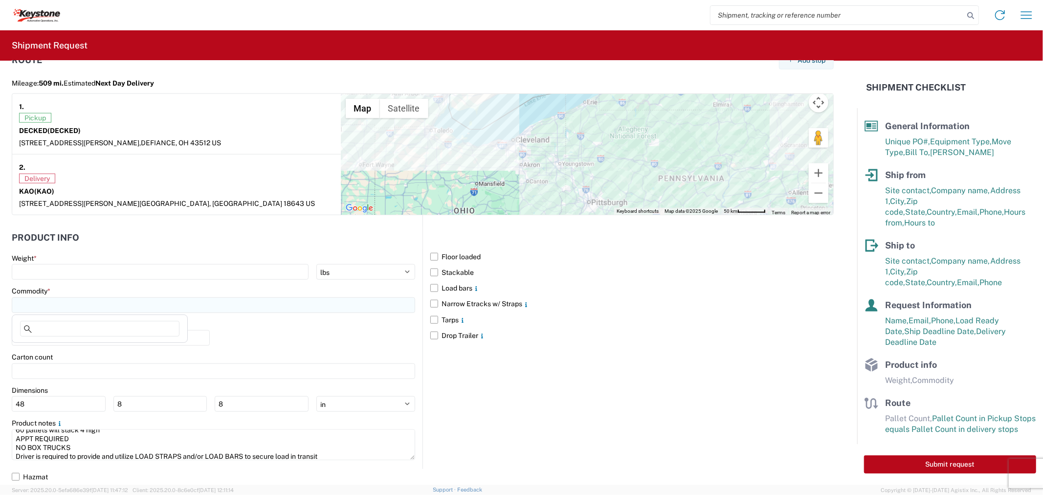
click at [52, 307] on input at bounding box center [214, 305] width 404 height 16
type input "gener"
click at [56, 348] on div "General Auto Parts (dry)" at bounding box center [99, 348] width 171 height 16
type input "General Auto Parts (dry)"
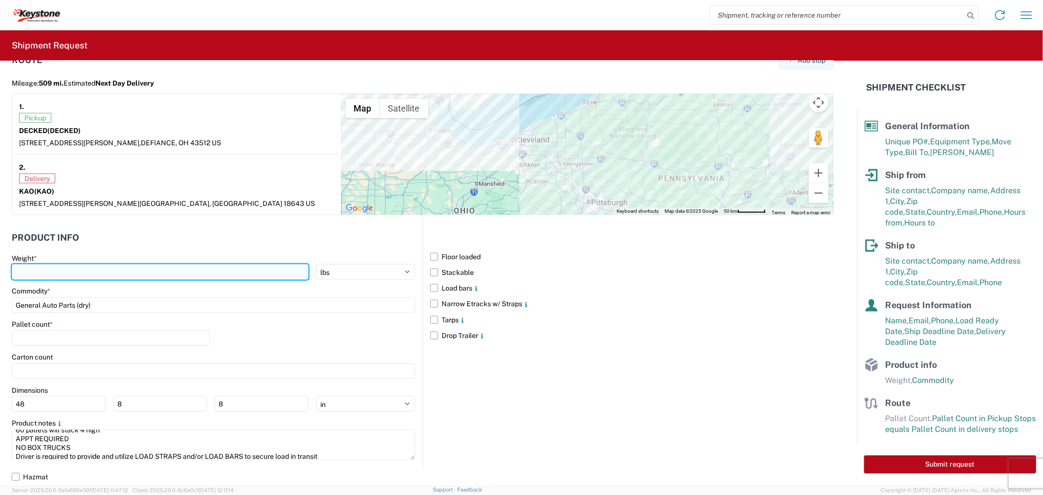
click at [51, 276] on input "number" at bounding box center [160, 272] width 297 height 16
type input "16135"
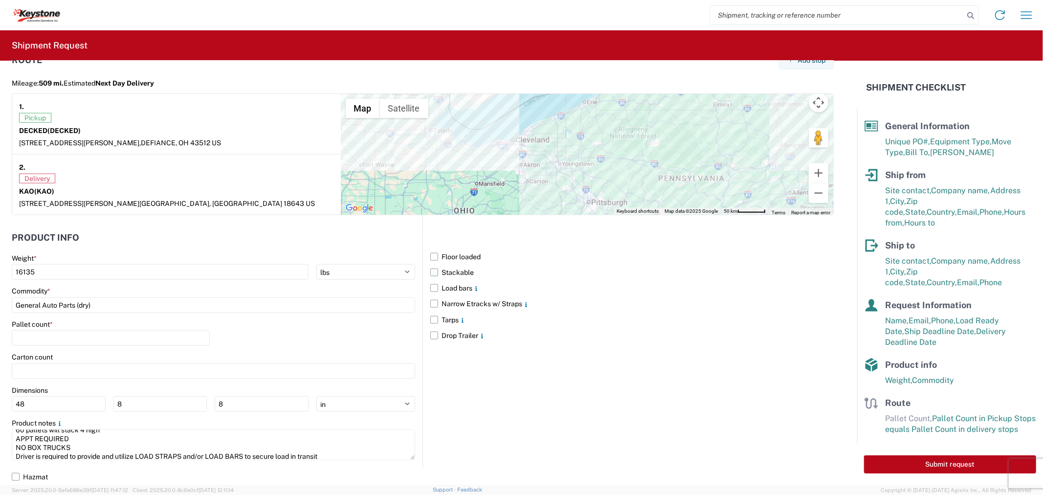
click at [430, 271] on label "Stackable" at bounding box center [632, 273] width 404 height 16
click at [0, 0] on input "Stackable" at bounding box center [0, 0] width 0 height 0
click at [433, 290] on label "Load bars" at bounding box center [632, 288] width 404 height 16
click at [0, 0] on input "Load bars" at bounding box center [0, 0] width 0 height 0
click at [61, 339] on input "number" at bounding box center [111, 338] width 198 height 16
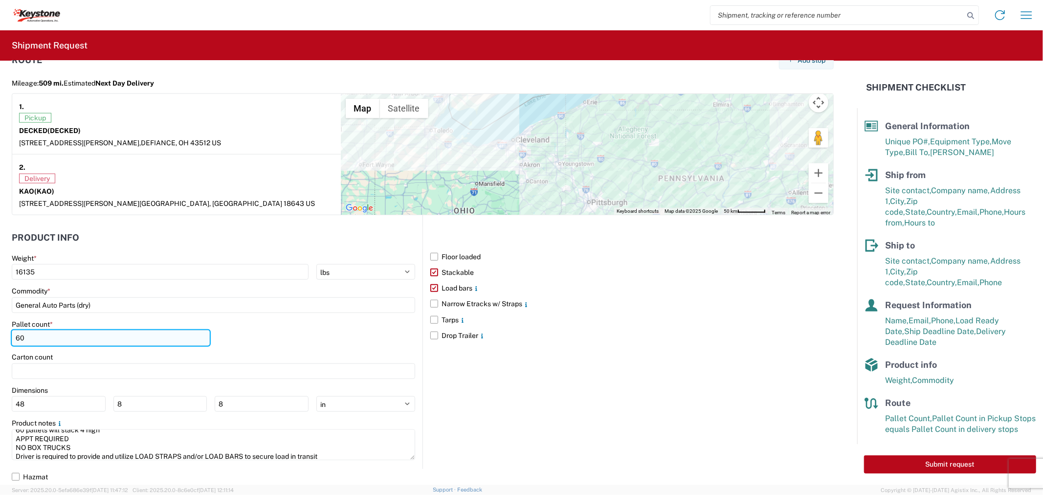
type input "60"
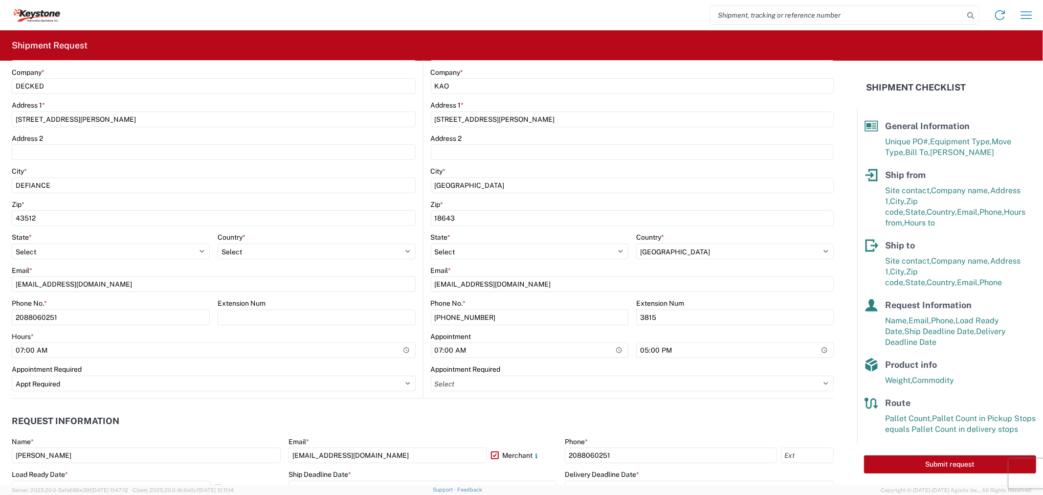
scroll to position [0, 0]
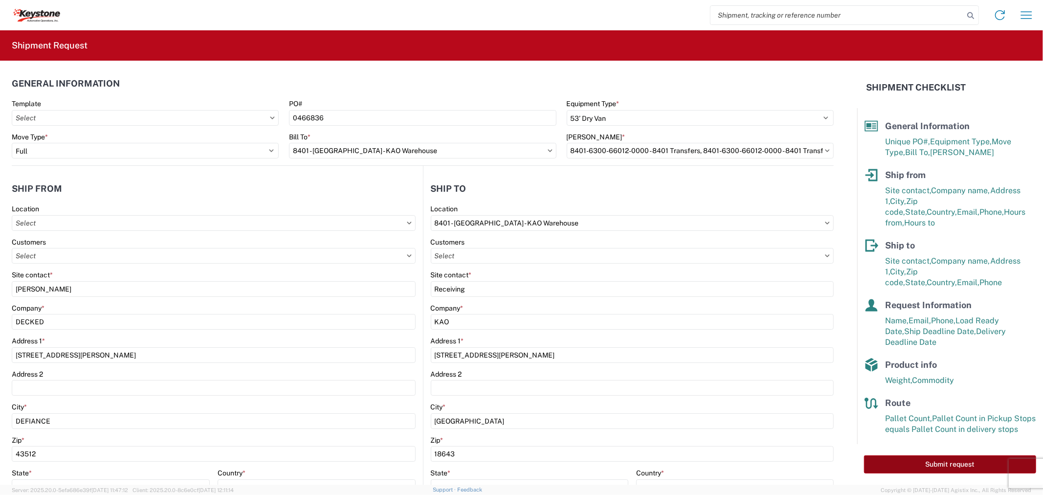
type input "60"
click at [899, 457] on button "Submit request" at bounding box center [950, 464] width 172 height 18
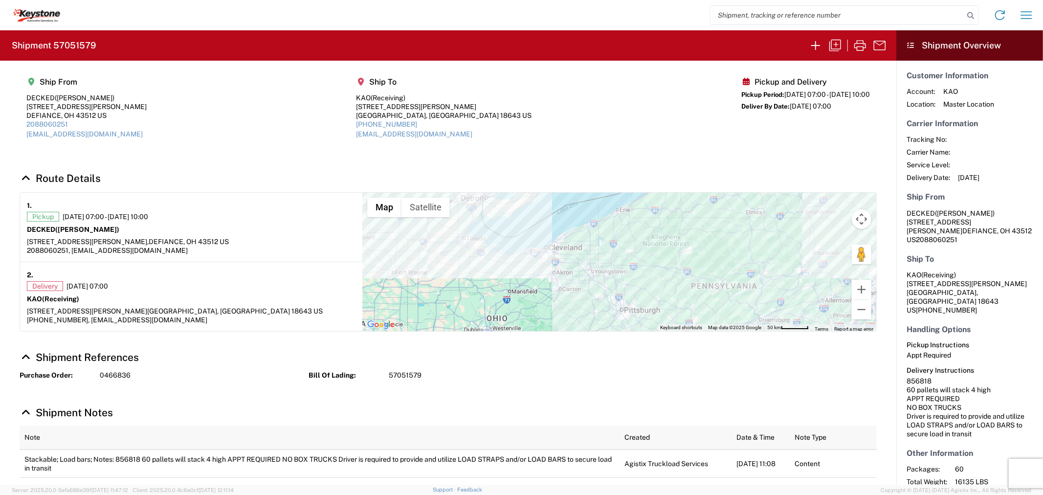
click at [69, 41] on h2 "Shipment 57051579" at bounding box center [54, 46] width 84 height 12
copy h2 "57051579"
click at [833, 42] on icon "button" at bounding box center [836, 46] width 16 height 16
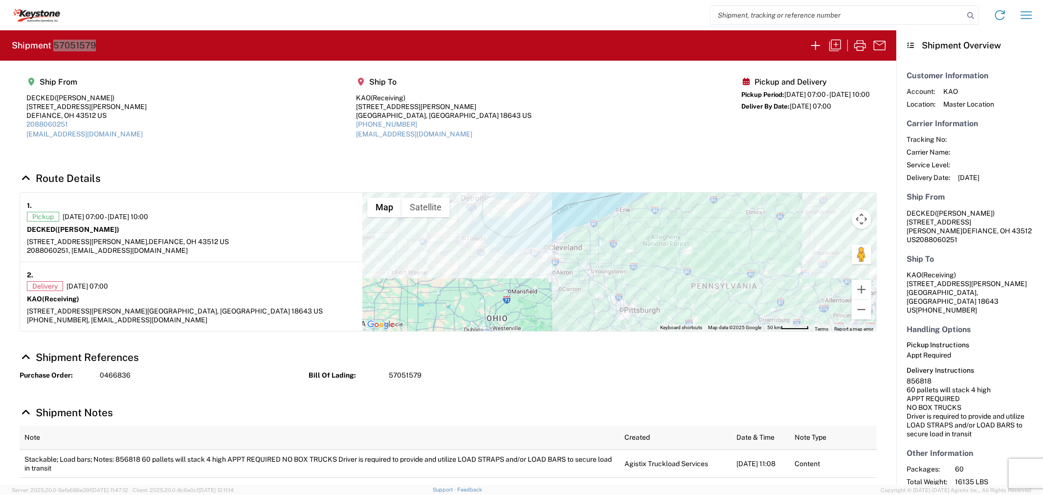
select select "STDV"
select select "FULL"
select select "US"
select select "apptRequired"
select select "US"
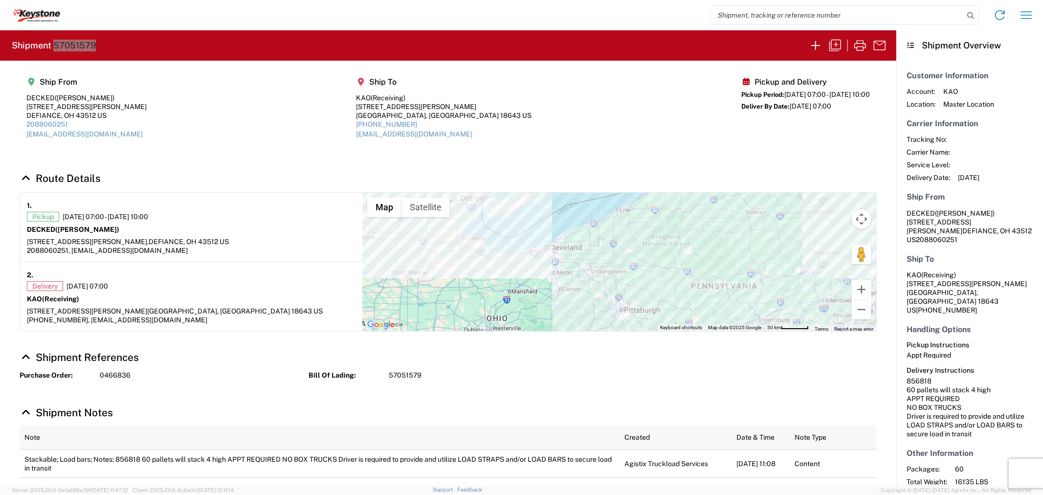
select select "LBS"
select select "IN"
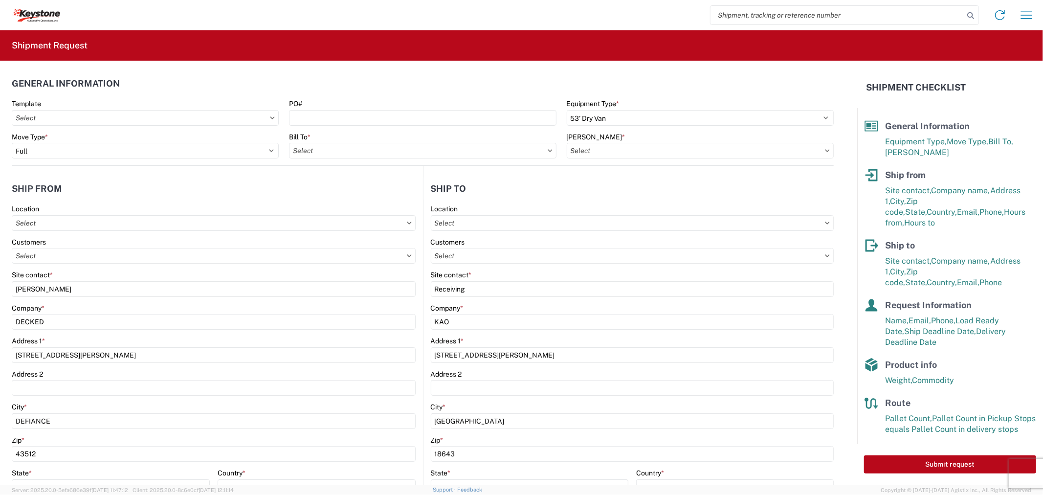
type input "8401 - [GEOGRAPHIC_DATA] - KAO Warehouse"
type input "8401-6300-66012-0000 - 8401 Transfers, 8401-6300-66012-0000 - 8401 Transfers"
type input "8401 - [GEOGRAPHIC_DATA] - KAO Warehouse"
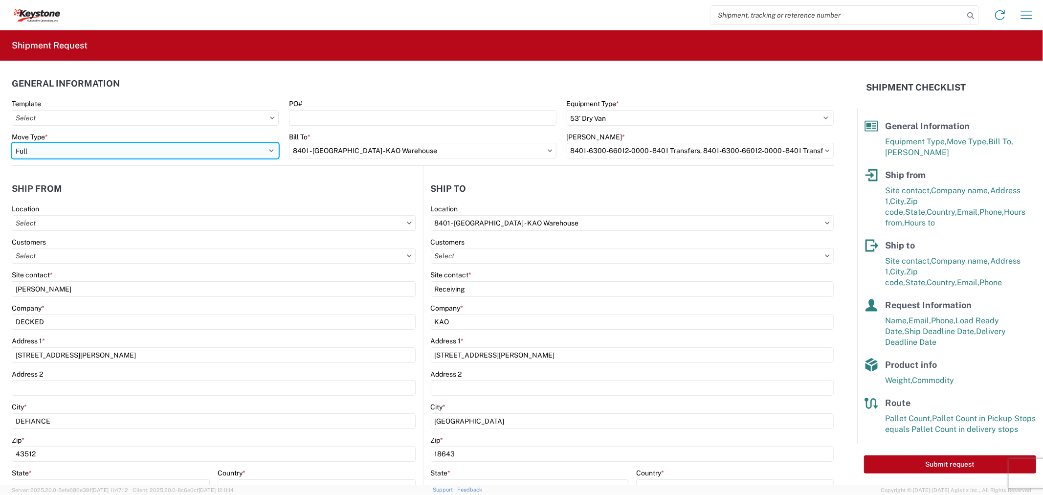
click at [110, 149] on select "Select Full Partial TL" at bounding box center [145, 151] width 267 height 16
select select "PARTIAL_TL"
click at [12, 143] on select "Select Full Partial TL" at bounding box center [145, 151] width 267 height 16
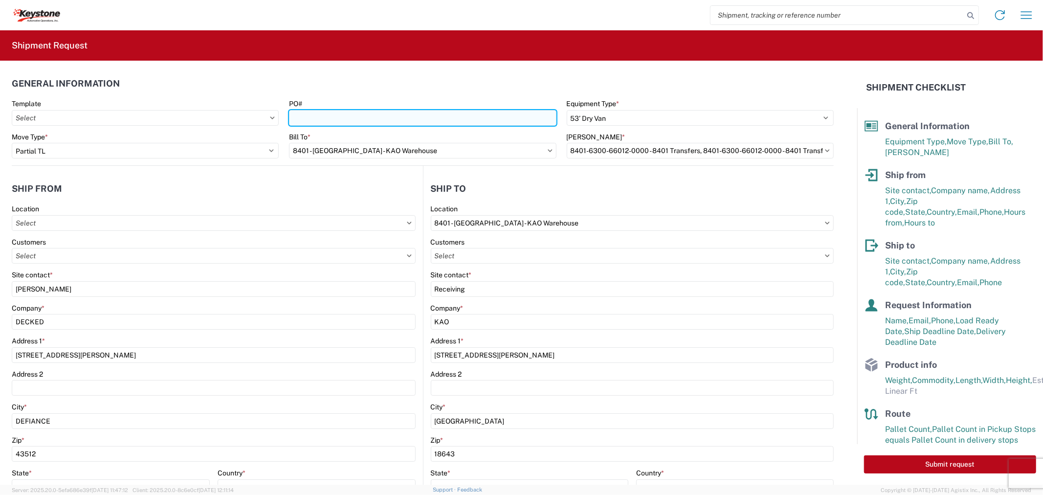
click at [301, 111] on input "PO#" at bounding box center [422, 118] width 267 height 16
paste input "0466836 - A"
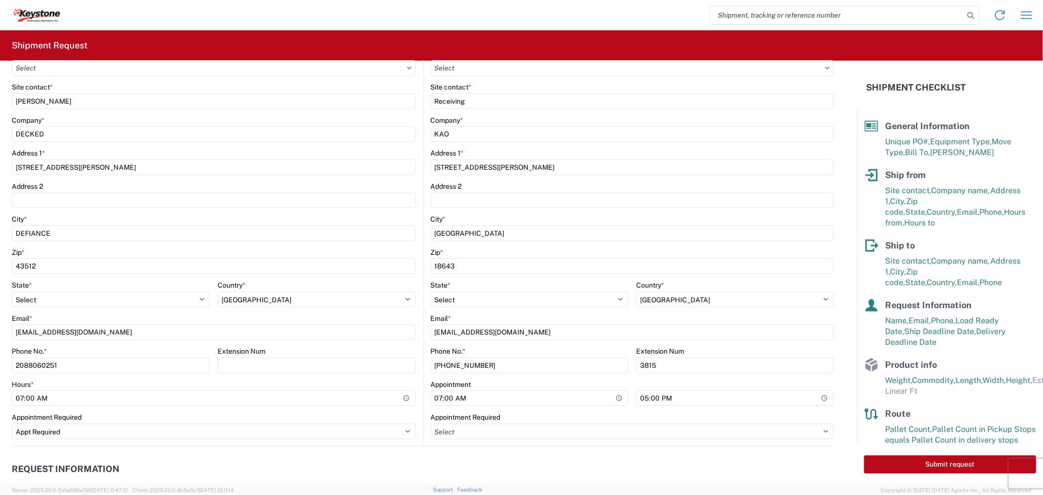
scroll to position [217, 0]
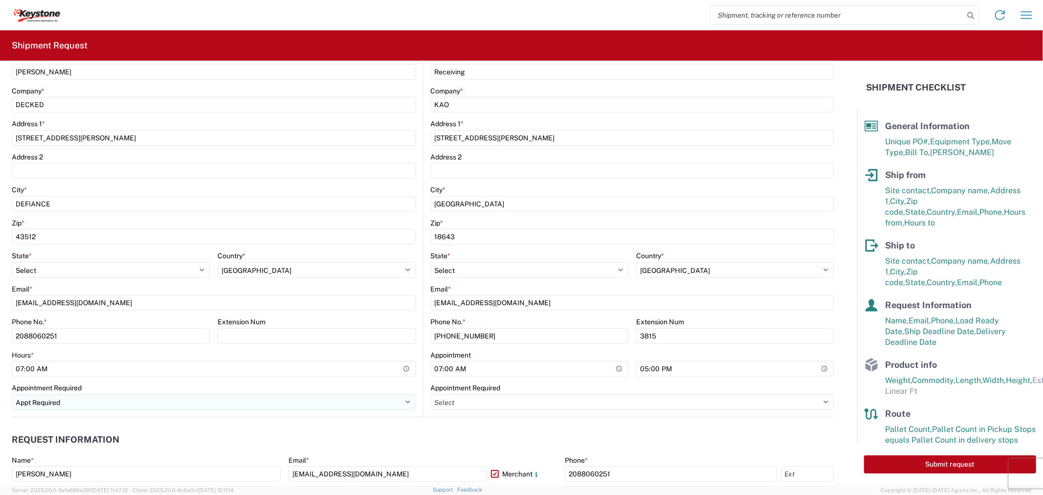
type input "0466836 - A"
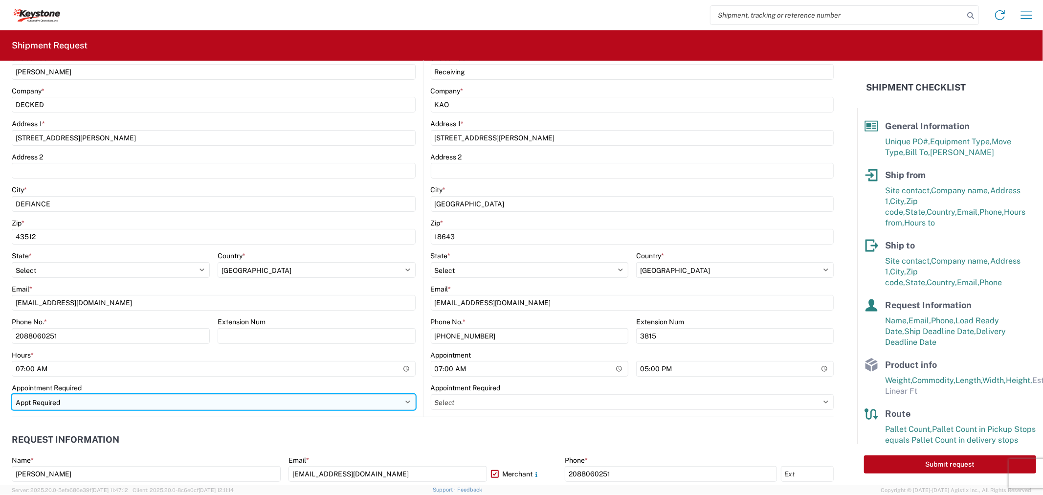
drag, startPoint x: 103, startPoint y: 400, endPoint x: 84, endPoint y: 408, distance: 20.2
click at [103, 400] on select "Select Appt Required Appt Not Required Appt - First available" at bounding box center [214, 402] width 404 height 16
select select "apptNotRequired"
click at [12, 394] on select "Select Appt Required Appt Not Required Appt - First available" at bounding box center [214, 402] width 404 height 16
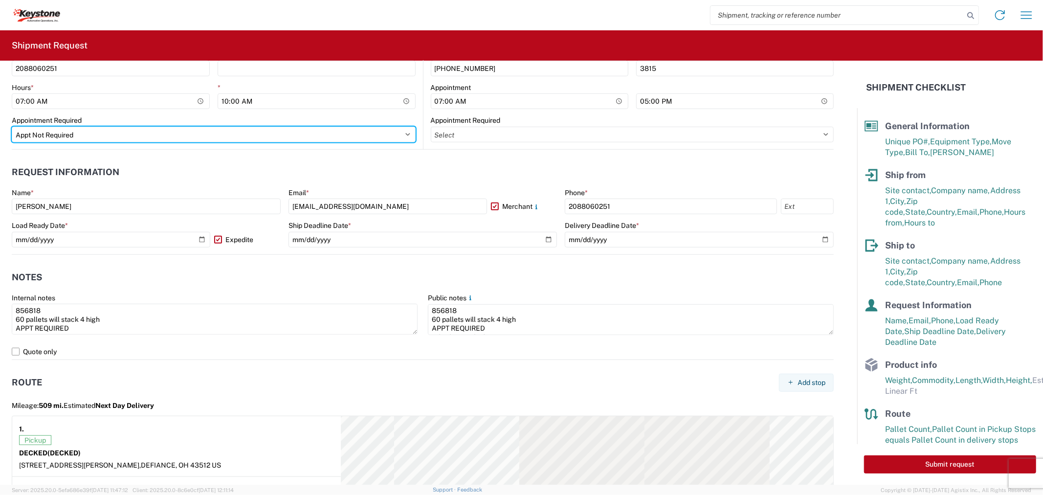
scroll to position [489, 0]
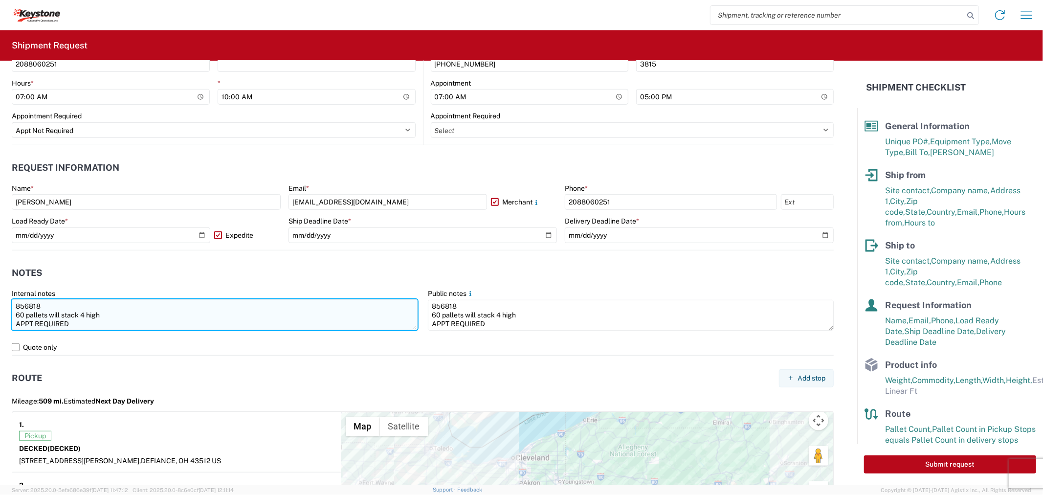
click at [22, 315] on textarea "856818 60 pallets will stack 4 high APPT REQUIRED NO BOX TRUCKS Driver is requi…" at bounding box center [215, 314] width 406 height 31
click at [103, 311] on textarea "856818 23 pallets will stack 4 high APPT REQUIRED NO BOX TRUCKS Driver is requi…" at bounding box center [215, 314] width 406 height 31
click at [157, 319] on textarea "856818 23 pallets will stack 4 high or 6 high - APPT REQUIRED NO BOX TRUCKS Dri…" at bounding box center [215, 314] width 406 height 31
click at [153, 315] on textarea "856818 23 pallets will stack 4 high or 6 high - APPT REQUIRED NO BOX TRUCKS Dri…" at bounding box center [215, 314] width 406 height 31
drag, startPoint x: 90, startPoint y: 318, endPoint x: 20, endPoint y: 321, distance: 71.0
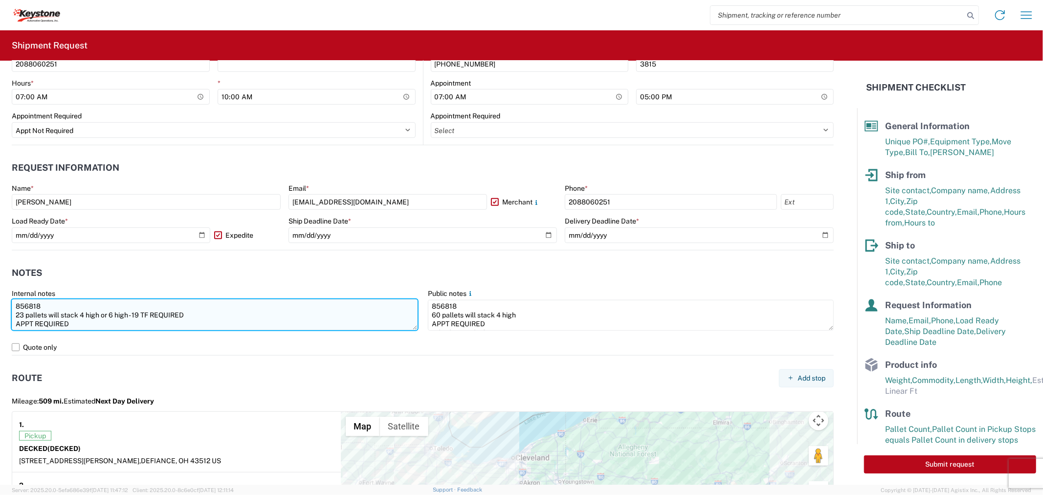
click at [20, 321] on textarea "856818 23 pallets will stack 4 high or 6 high - 19 TF REQUIRED APPT REQUIRED NO…" at bounding box center [215, 314] width 406 height 31
click at [35, 313] on textarea "856818 23 pallets will stack 4 high or 6 high - 19 TF REQUIRED APPT REQUIRED NO…" at bounding box center [215, 314] width 406 height 31
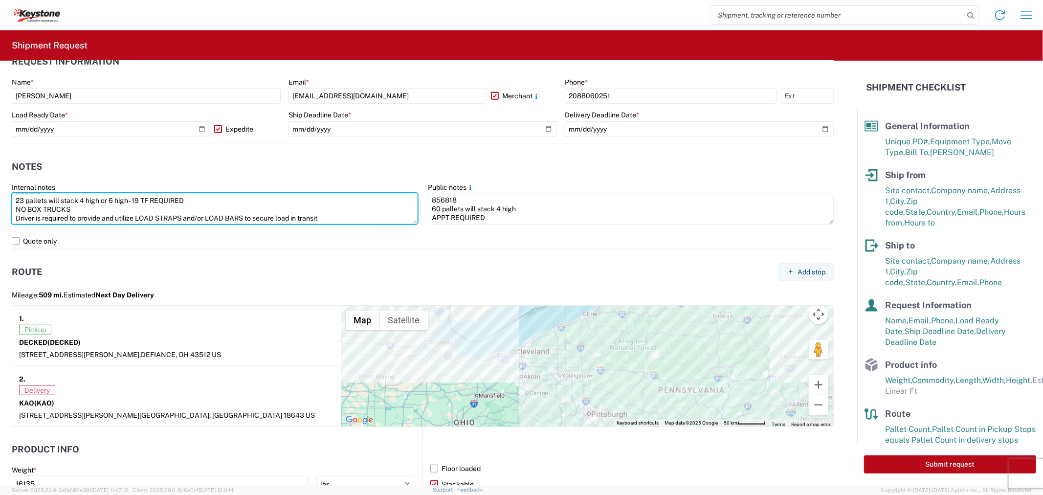
scroll to position [598, 0]
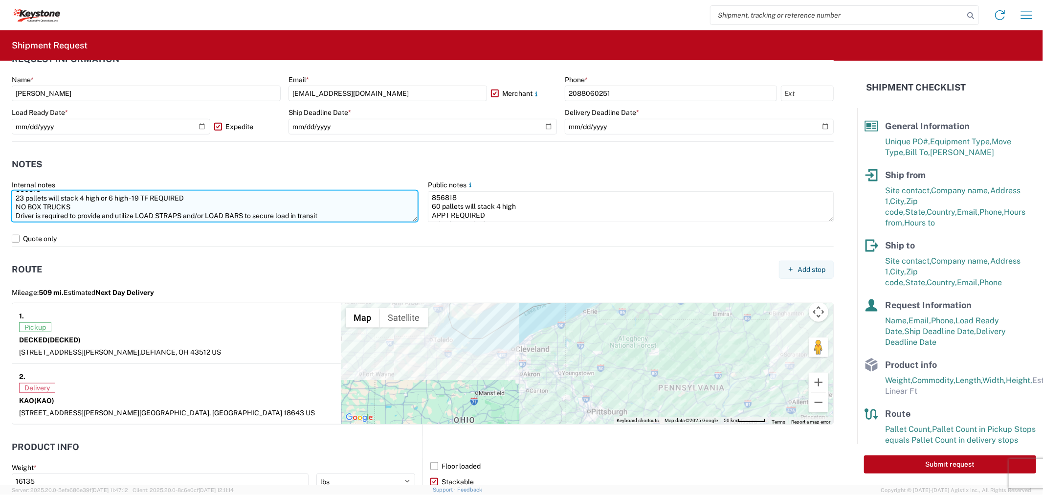
click at [85, 214] on textarea "856818 23 pallets will stack 4 high or 6 high - 19 TF REQUIRED NO BOX TRUCKS Dr…" at bounding box center [215, 206] width 406 height 31
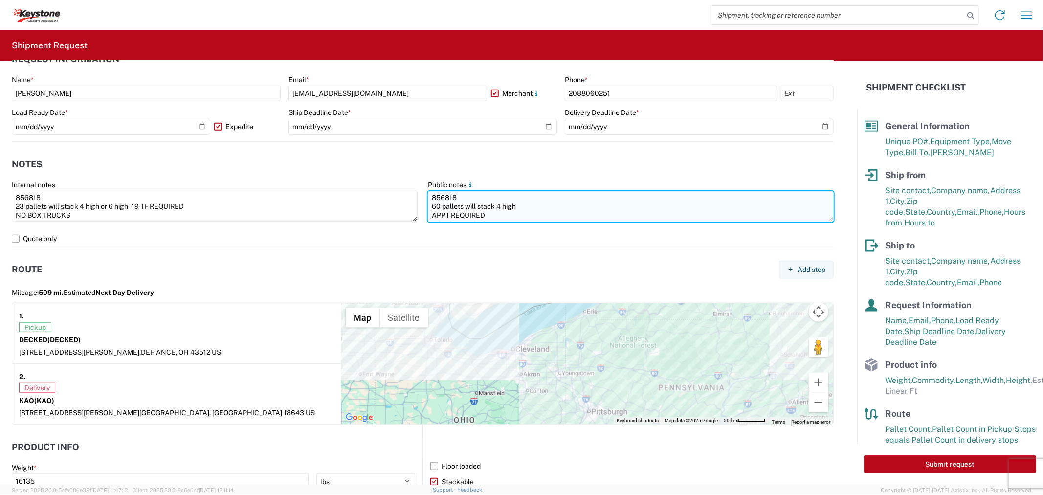
click at [487, 207] on textarea "856818 60 pallets will stack 4 high APPT REQUIRED NO BOX TRUCKS Driver is requi…" at bounding box center [631, 206] width 406 height 31
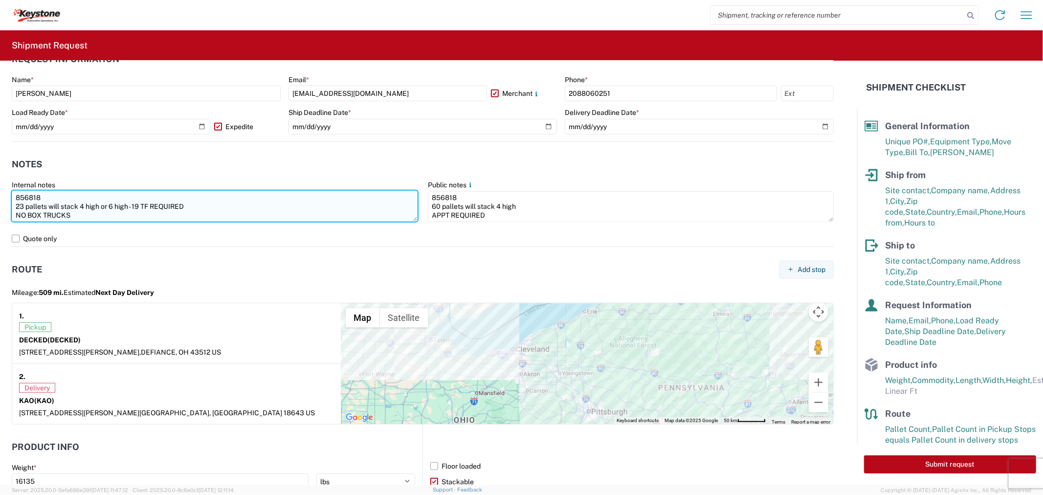
click at [65, 197] on textarea "856818 23 pallets will stack 4 high or 6 high - 19 TF REQUIRED NO BOX TRUCKS Dr…" at bounding box center [215, 206] width 406 height 31
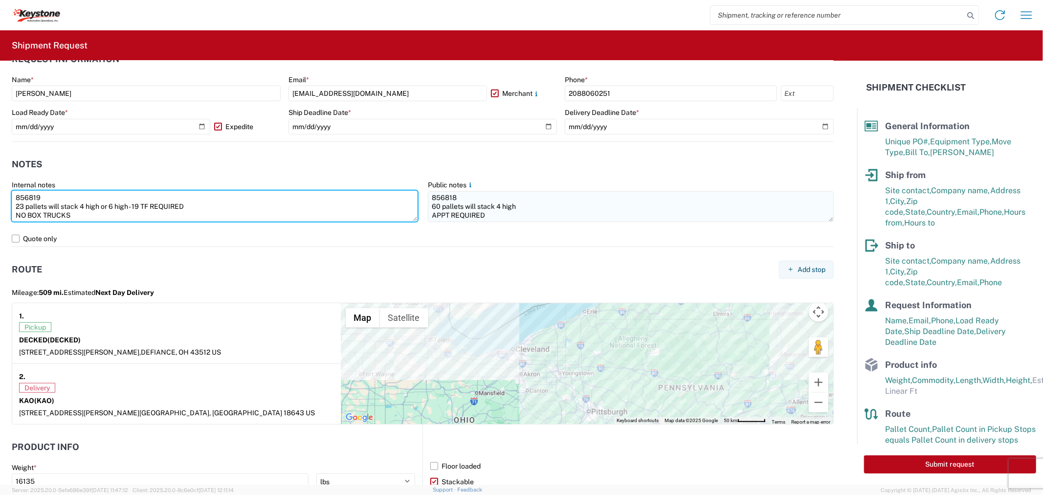
type textarea "856819 23 pallets will stack 4 high or 6 high - 19 TF REQUIRED NO BOX TRUCKS Dr…"
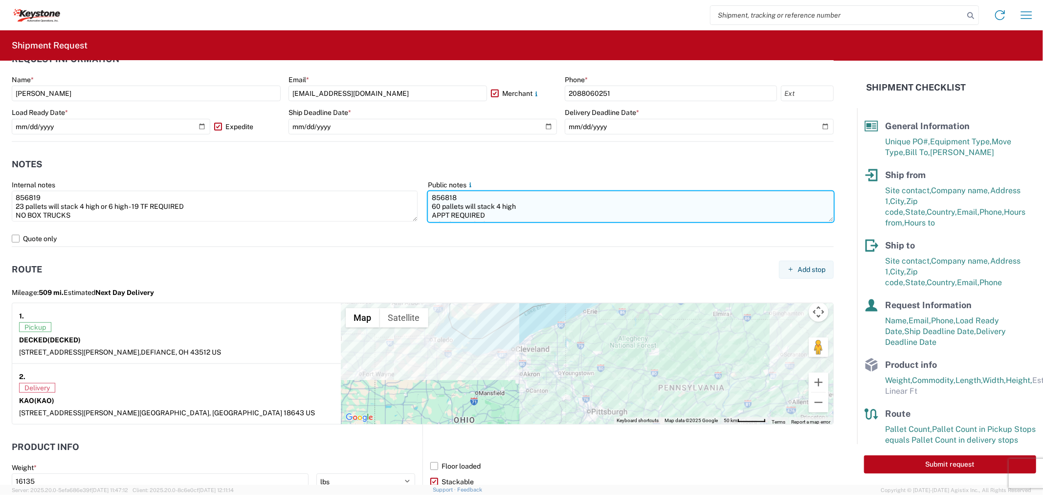
click at [516, 204] on textarea "856818 60 pallets will stack 4 high APPT REQUIRED NO BOX TRUCKS Driver is requi…" at bounding box center [631, 206] width 406 height 31
paste textarea "856819 23 pallets will stack 4 high or 6 high - 19 TF REQUIRED NO BOX TRUCKS Dr…"
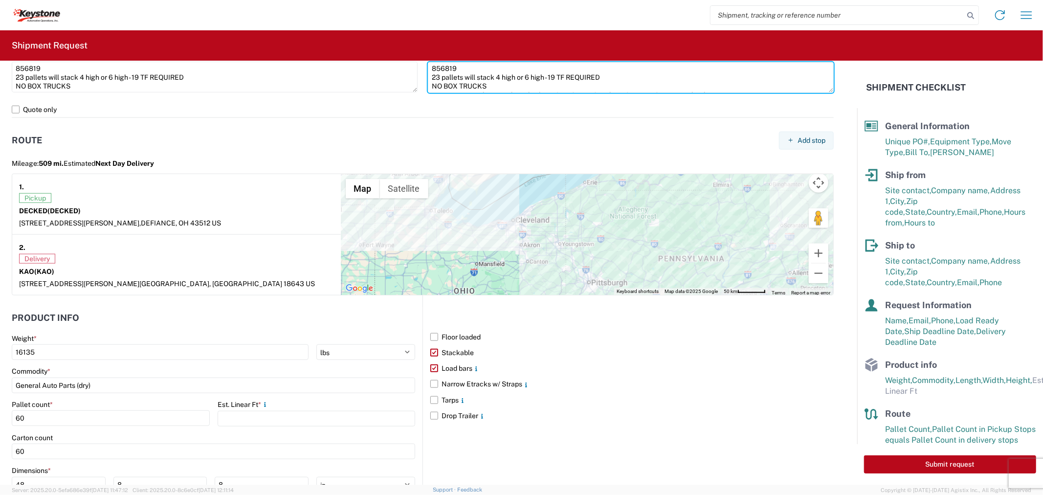
scroll to position [808, 0]
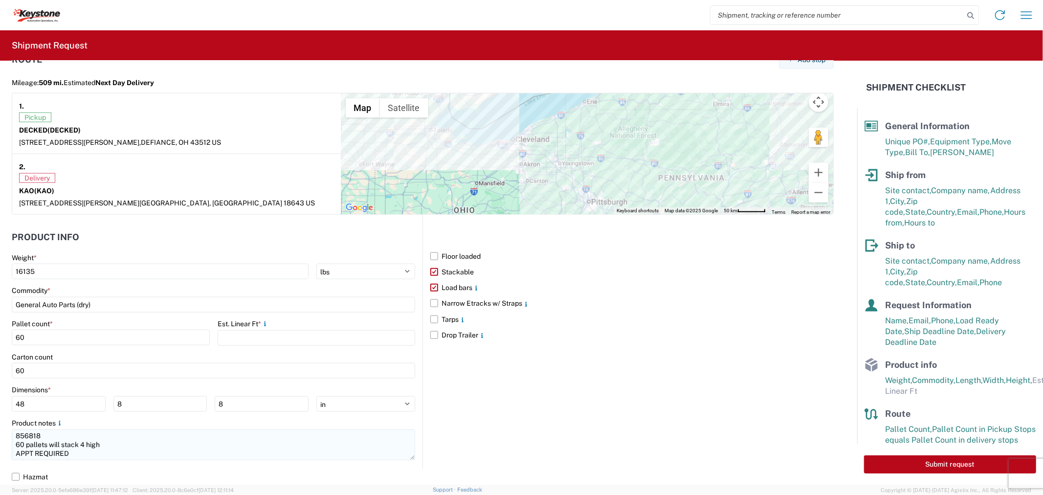
type textarea "856819 23 pallets will stack 4 high or 6 high - 19 TF REQUIRED NO BOX TRUCKS Dr…"
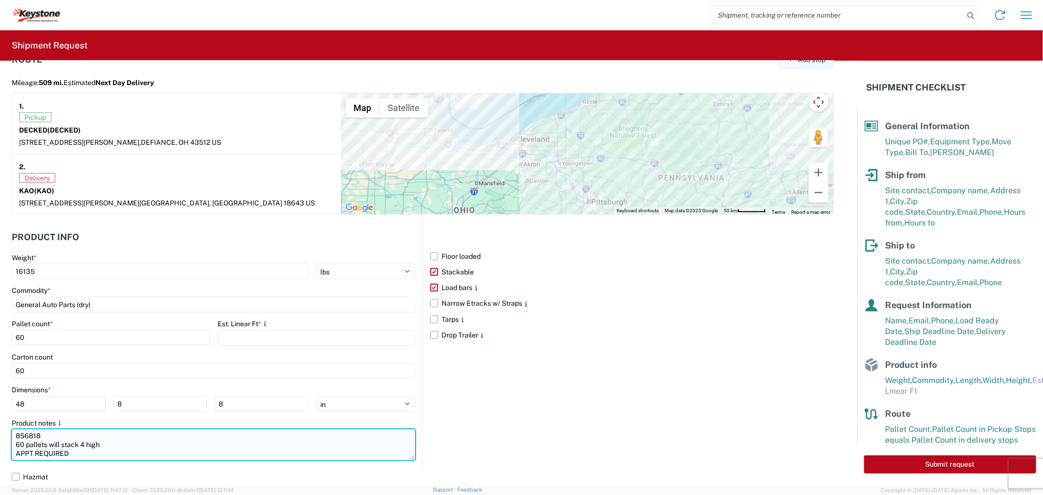
click at [101, 450] on textarea "856818 60 pallets will stack 4 high APPT REQUIRED NO BOX TRUCKS Driver is requi…" at bounding box center [214, 444] width 404 height 31
paste textarea "856819 23 pallets will stack 4 high or 6 high - 19 TF REQUIRED NO BOX TRUCKS Dr…"
type textarea "856819 23 pallets will stack 4 high or 6 high - 19 TF REQUIRED NO BOX TRUCKS Dr…"
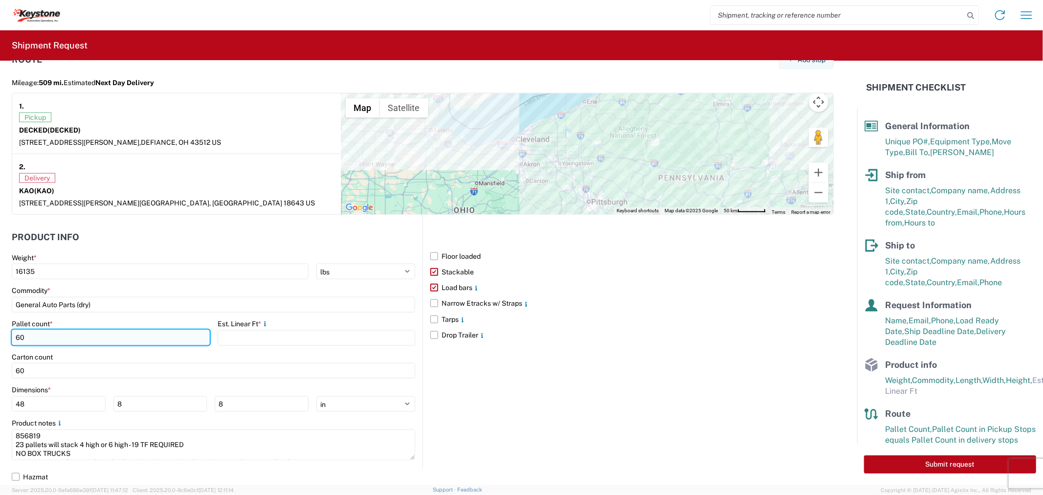
click at [42, 338] on input "60" at bounding box center [111, 338] width 198 height 16
type input "23"
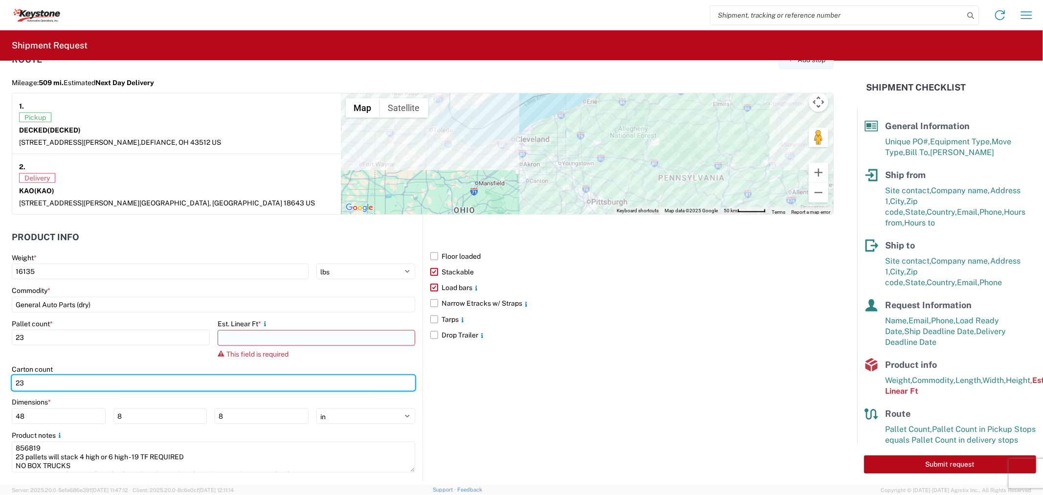
type input "23"
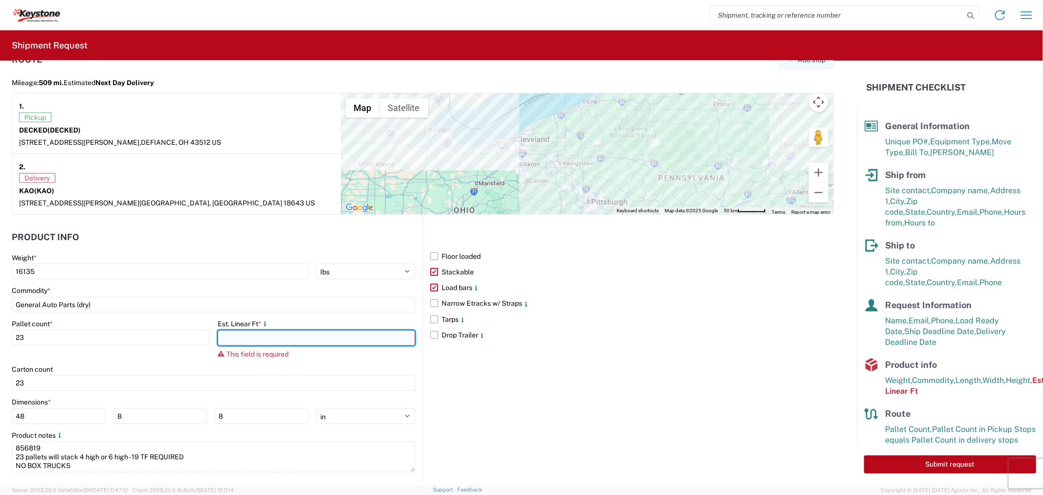
click at [239, 336] on input "number" at bounding box center [317, 338] width 198 height 16
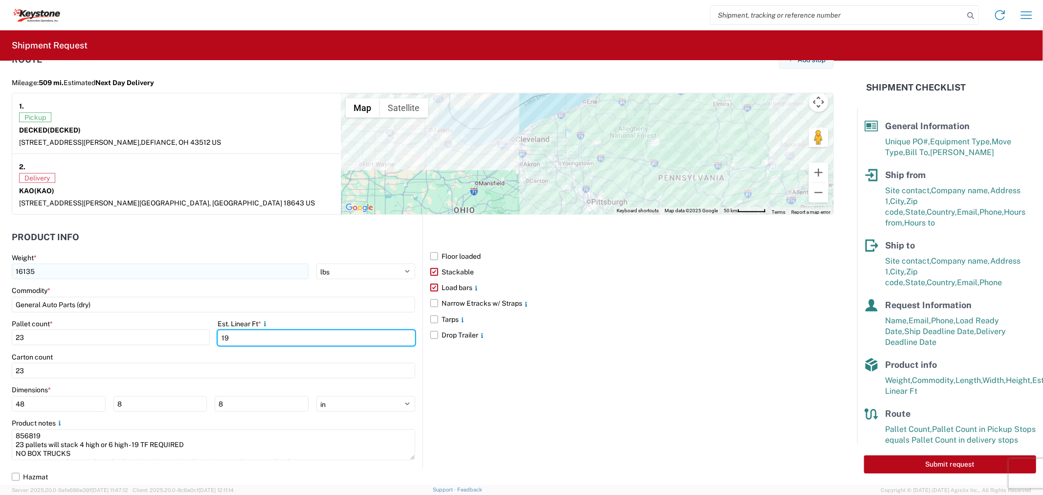
type input "19"
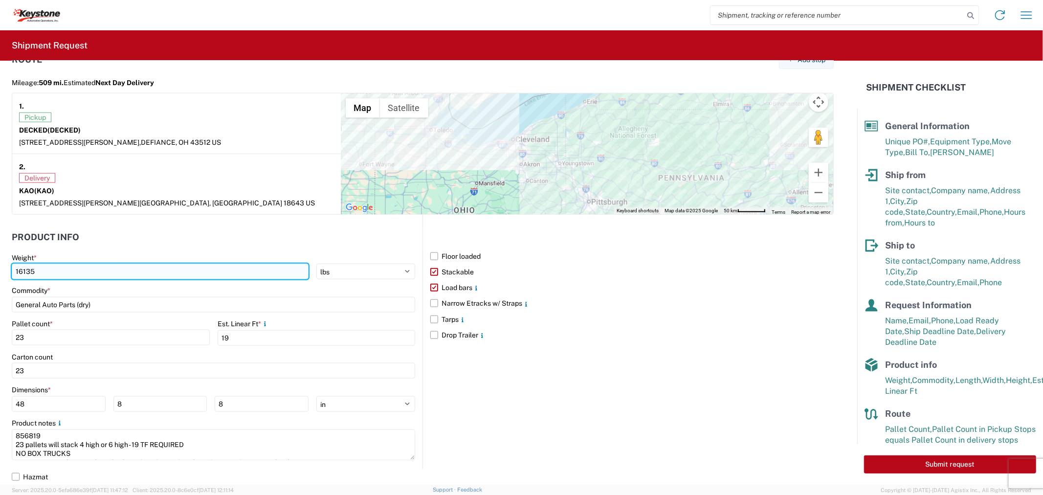
click at [51, 269] on input "16135" at bounding box center [160, 272] width 297 height 16
type input "5129"
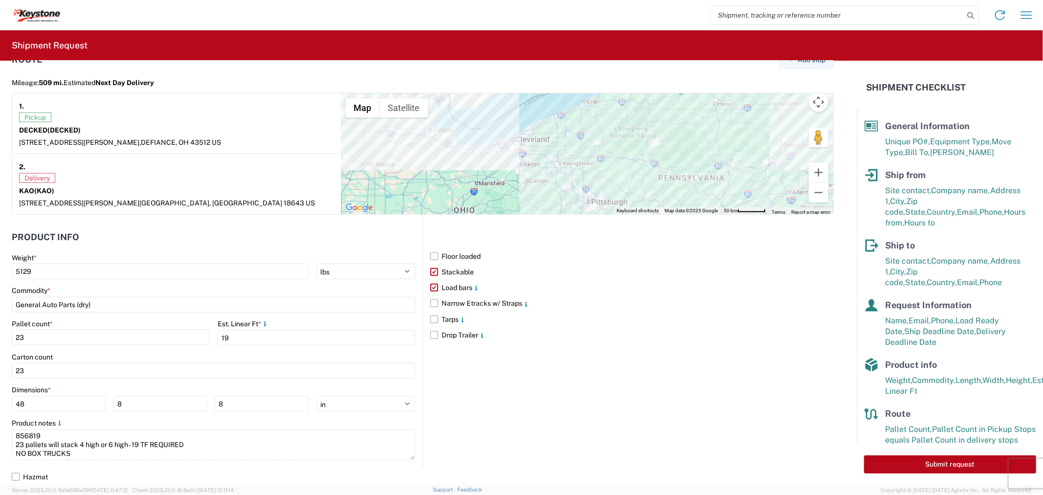
click at [643, 388] on div "Floor loaded Stackable Load bars Narrow Etracks w/ Straps Tarps Drop Trailer" at bounding box center [628, 342] width 411 height 254
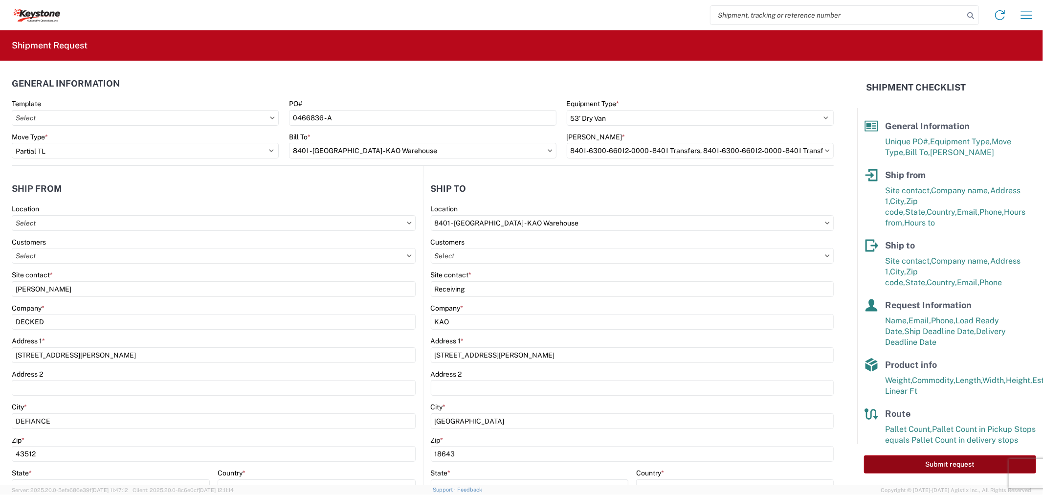
click at [979, 468] on button "Submit request" at bounding box center [950, 464] width 172 height 18
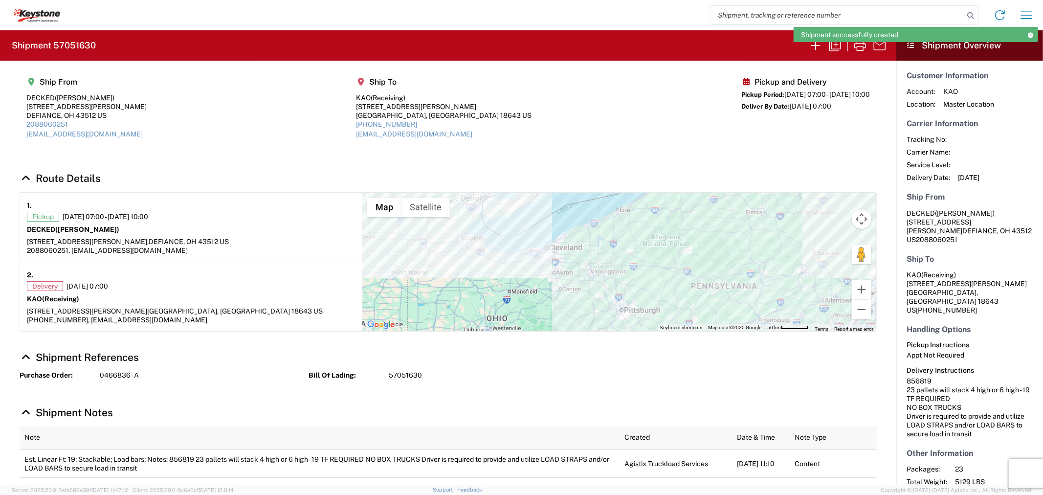
click at [84, 45] on h2 "Shipment 57051630" at bounding box center [54, 46] width 84 height 12
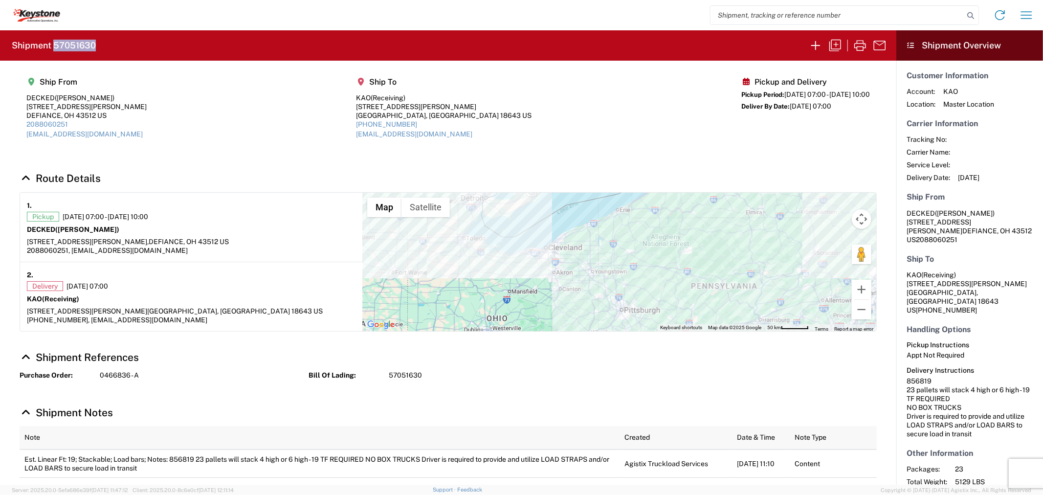
copy h2 "57051630"
click at [835, 42] on icon "button" at bounding box center [836, 46] width 16 height 16
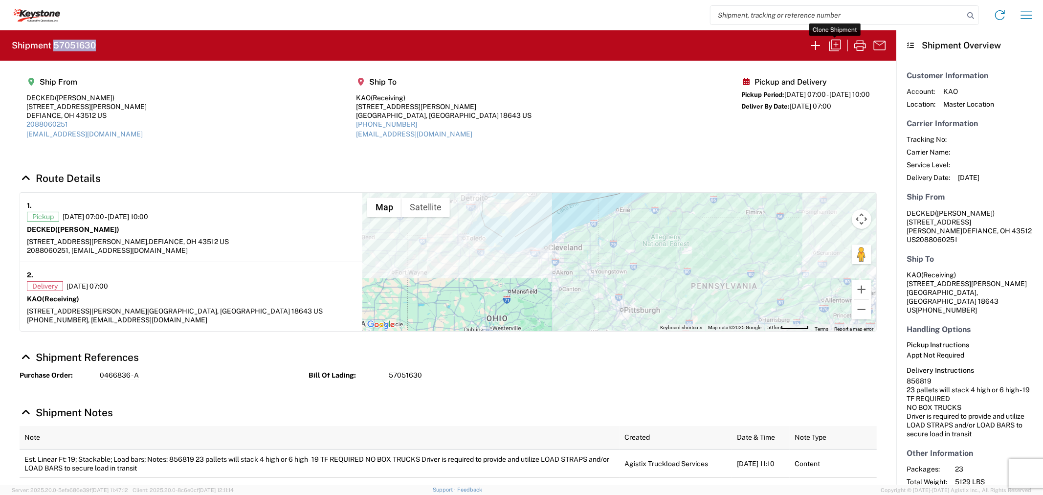
select select "FULL"
select select "US"
select select "LBS"
select select "IN"
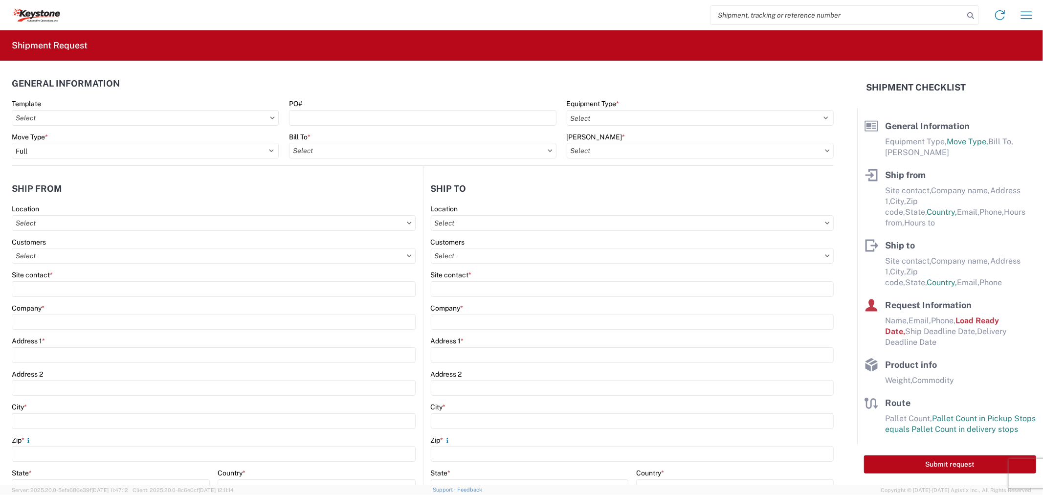
select select "STDV"
select select "PARTIAL_TL"
type input "[PERSON_NAME]"
type input "DECKED"
type input "[STREET_ADDRESS][PERSON_NAME]"
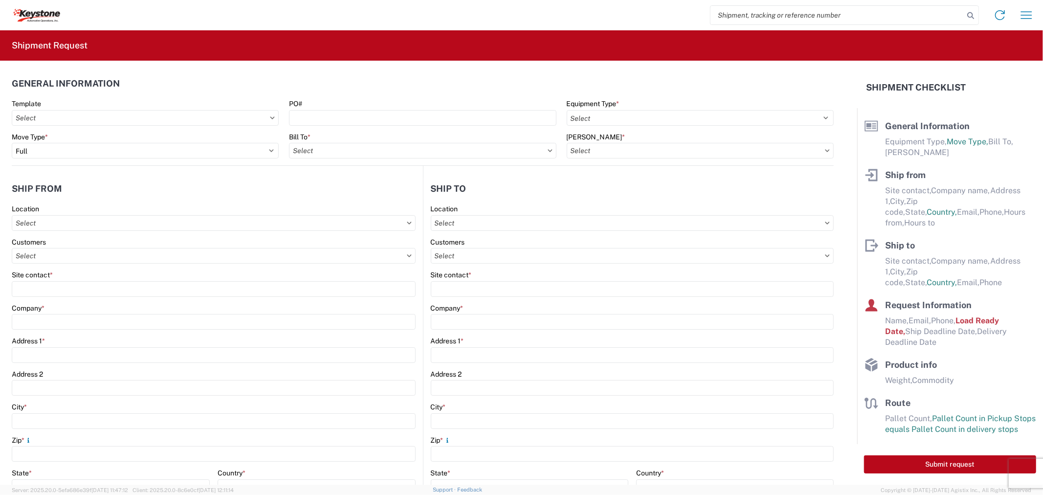
type input "DEFIANCE"
type input "43512"
type input "[EMAIL_ADDRESS][DOMAIN_NAME]"
type input "2088060251"
type input "07:00:00"
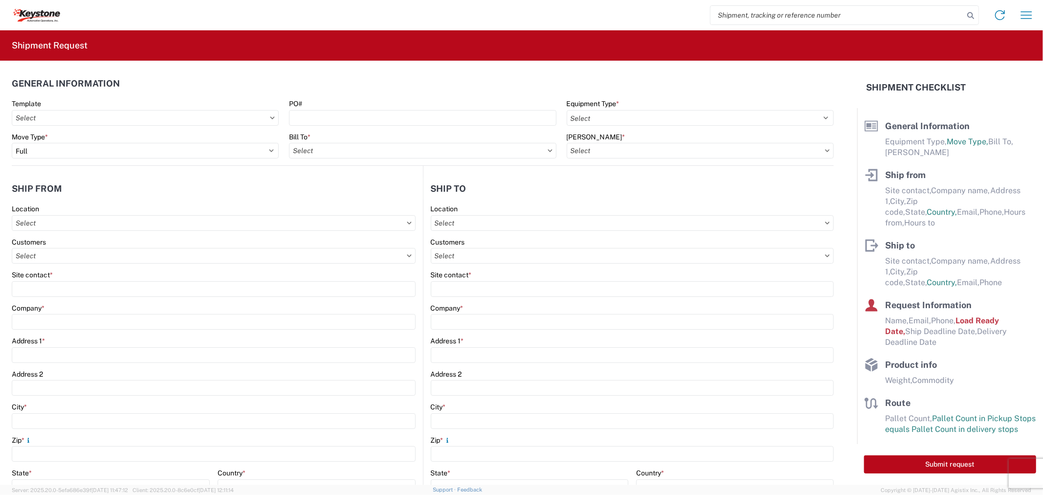
type input "10:00:00"
select select "apptNotRequired"
type input "Receiving"
type input "KAO"
type input "[STREET_ADDRESS][PERSON_NAME]"
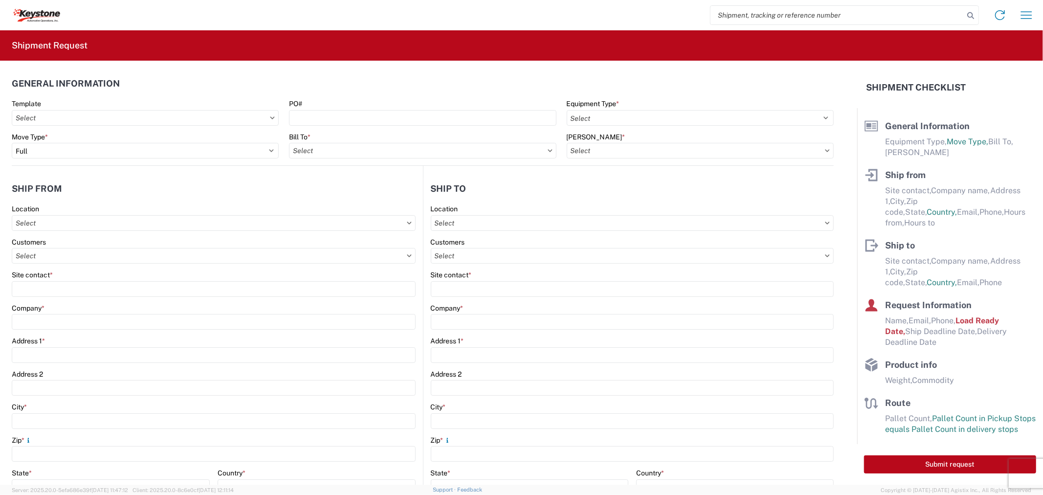
type input "[GEOGRAPHIC_DATA]"
type input "18643"
type input "[EMAIL_ADDRESS][DOMAIN_NAME]"
type input "[PHONE_NUMBER]"
type input "3815"
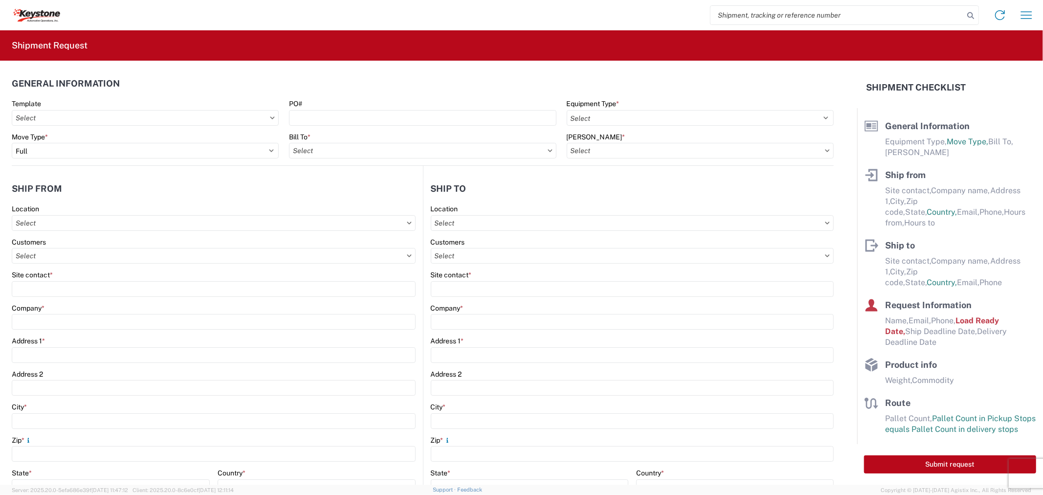
type input "07:00:00"
type input "17:00:00"
select select
type input "[PERSON_NAME]"
type input "[EMAIL_ADDRESS][DOMAIN_NAME]"
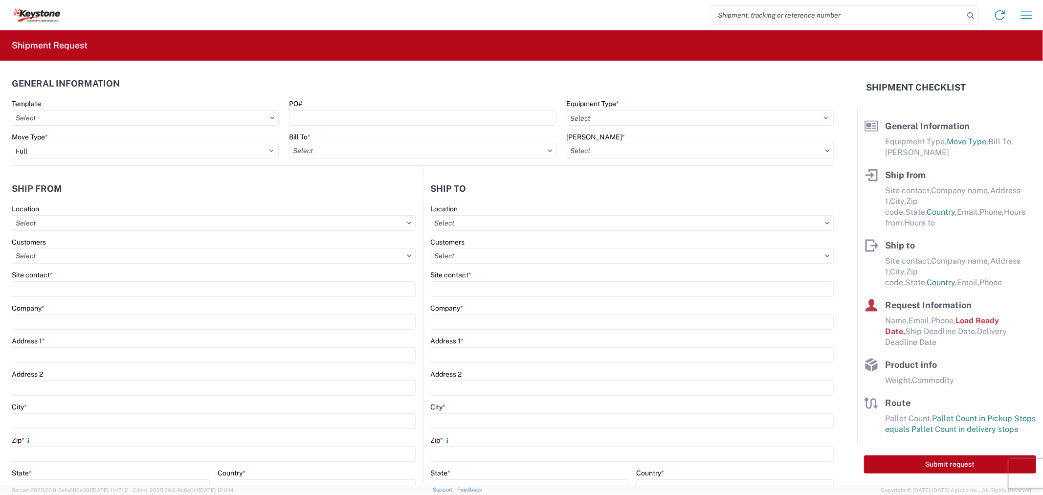
type input "2088060251"
type input "[DATE]"
type textarea "856819 23 pallets will stack 4 high or 6 high - 19 TF REQUIRED NO BOX TRUCKS Dr…"
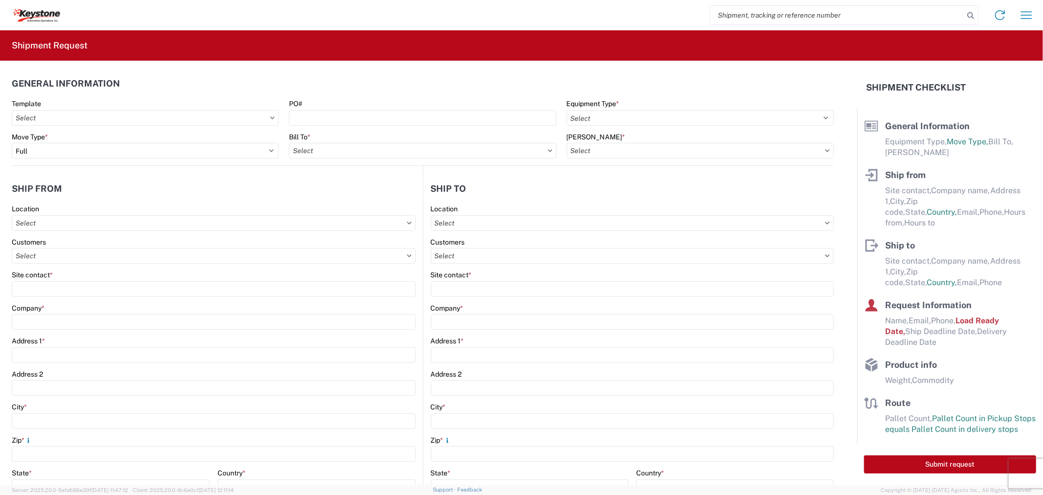
type input "5129"
type input "General Auto Parts (dry)"
type input "23"
type textarea "856819 23 pallets will stack 4 high or 6 high - 19 TF REQUIRED NO BOX TRUCKS Dr…"
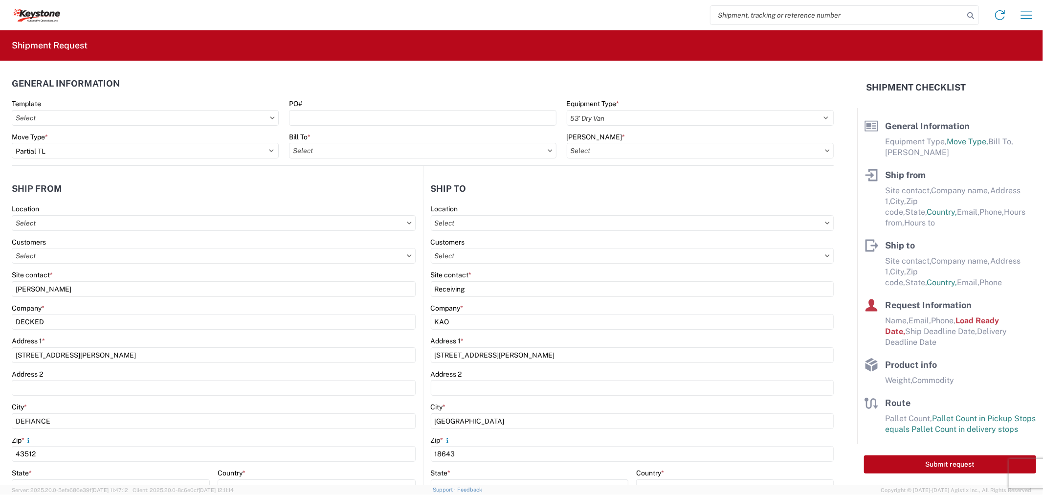
select select
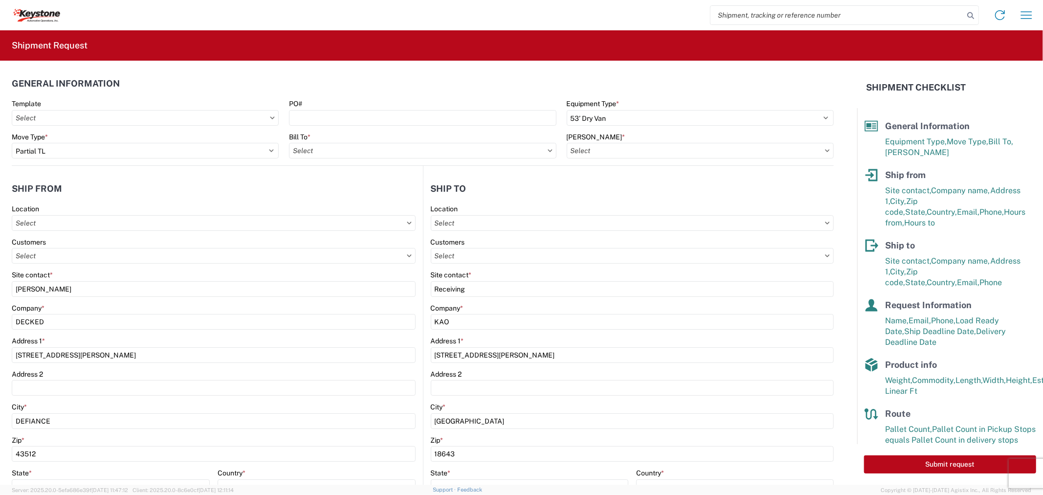
type input "8401 - [GEOGRAPHIC_DATA] - KAO Warehouse"
type input "8401-6300-66012-0000 - 8401 Transfers, 8401-6300-66012-0000 - 8401 Transfers"
type input "8401 - [GEOGRAPHIC_DATA] - KAO Warehouse"
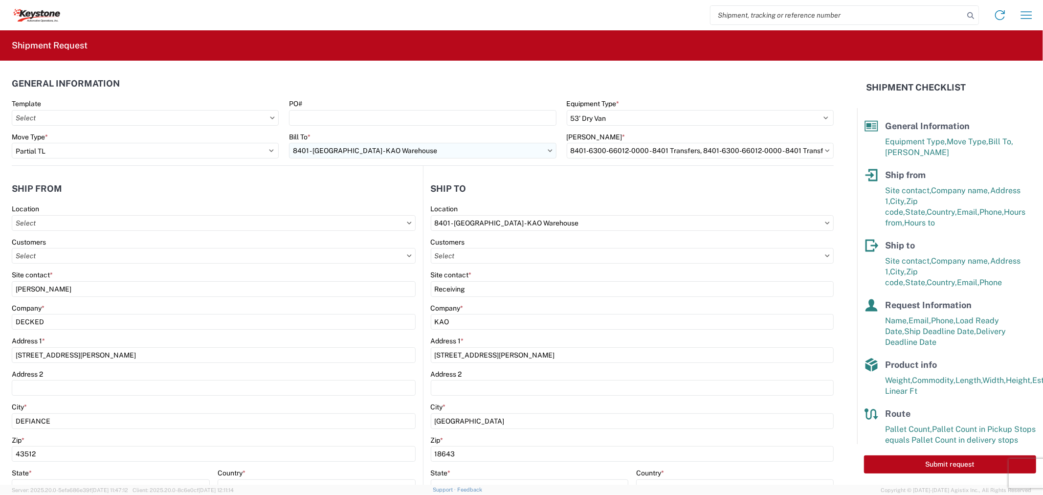
click at [349, 150] on input "8401 - [GEOGRAPHIC_DATA] - KAO Warehouse" at bounding box center [422, 151] width 267 height 16
type input "eastvale"
click at [354, 191] on div "8614 - [GEOGRAPHIC_DATA] - [GEOGRAPHIC_DATA], [GEOGRAPHIC_DATA]" at bounding box center [411, 194] width 244 height 16
type input "8614 - [GEOGRAPHIC_DATA] - [GEOGRAPHIC_DATA], [GEOGRAPHIC_DATA]"
click at [599, 150] on input "text" at bounding box center [700, 151] width 267 height 16
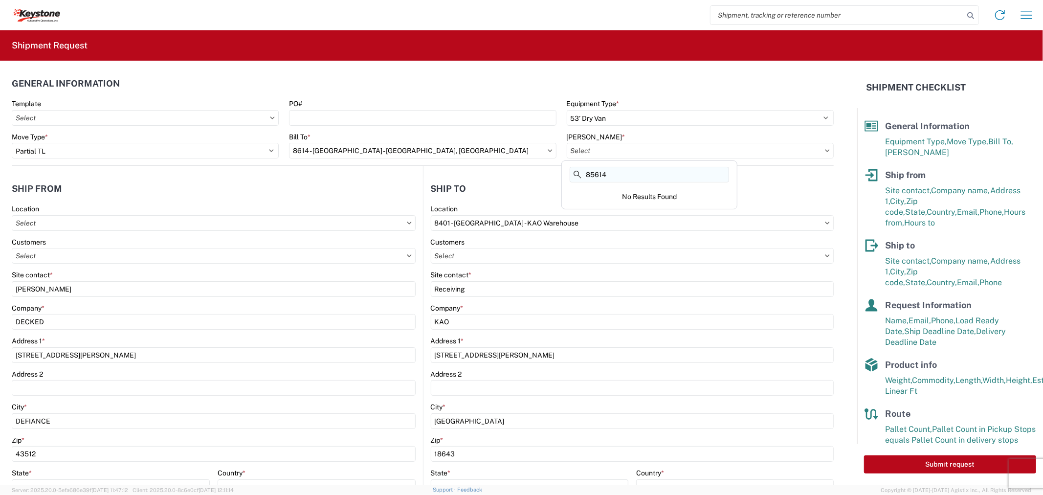
click at [595, 172] on input "85614" at bounding box center [649, 175] width 159 height 16
type input "8614"
click at [628, 194] on div "8614-2000-50185-0000 - 8614 Freight out to KAO Manufacturers" at bounding box center [671, 194] width 214 height 16
type input "8614-2000-50185-0000 - 8614 Freight out to KAO Manufacturers"
click at [525, 216] on input "8401 - [GEOGRAPHIC_DATA] - KAO Warehouse" at bounding box center [633, 223] width 404 height 16
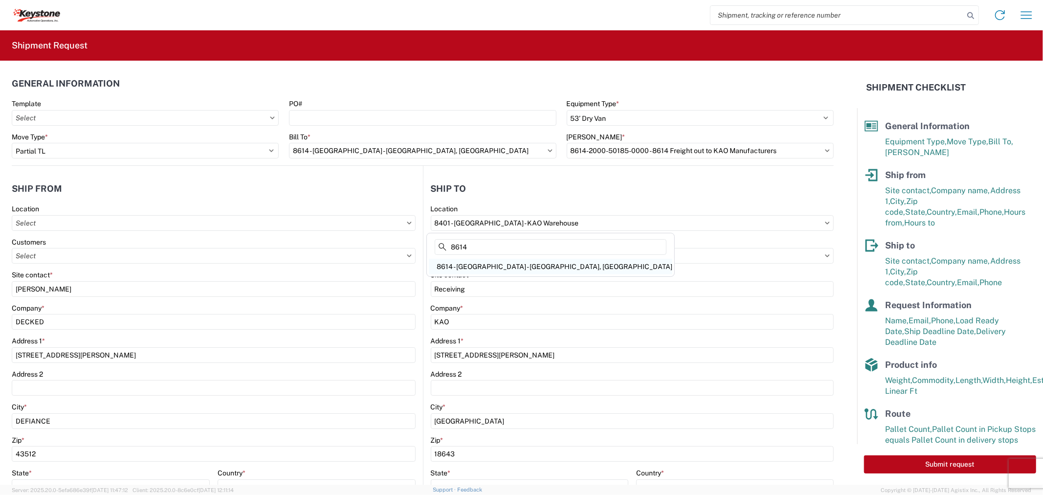
type input "8614"
click at [509, 266] on div "8614 - [GEOGRAPHIC_DATA] - [GEOGRAPHIC_DATA], [GEOGRAPHIC_DATA]" at bounding box center [551, 267] width 244 height 16
type input "8614 - [GEOGRAPHIC_DATA] - [GEOGRAPHIC_DATA], [GEOGRAPHIC_DATA]"
type input "[STREET_ADDRESS][PERSON_NAME]"
type input "Eastvale"
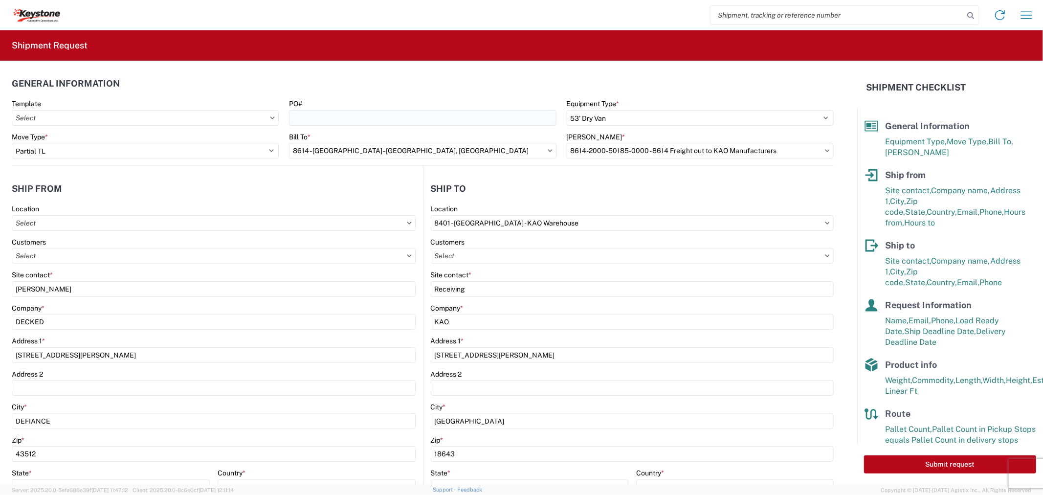
type input "91752"
type input "07:00"
type input "17:00"
select select
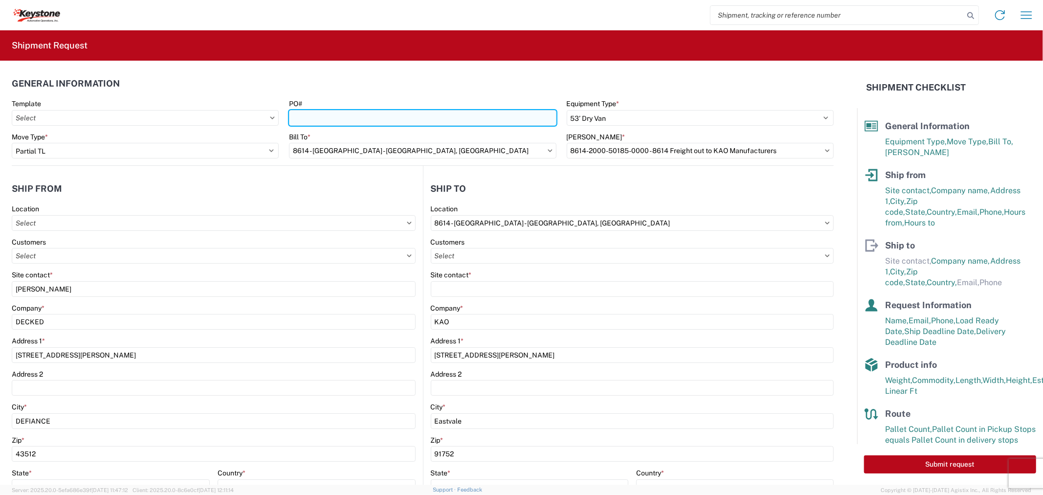
click at [302, 115] on input "PO#" at bounding box center [422, 118] width 267 height 16
paste input "4371582 - A"
type input "4371582 - A"
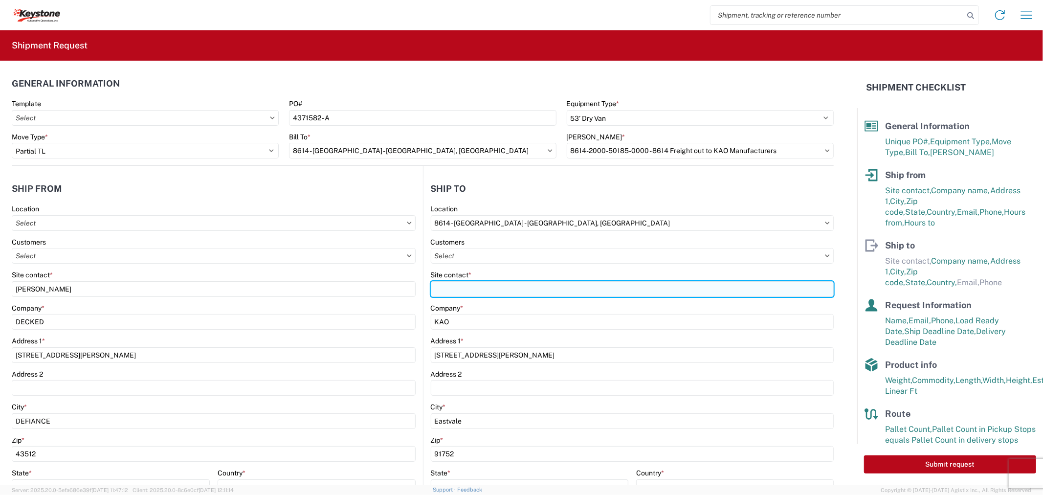
click at [451, 291] on input "Site contact *" at bounding box center [633, 289] width 404 height 16
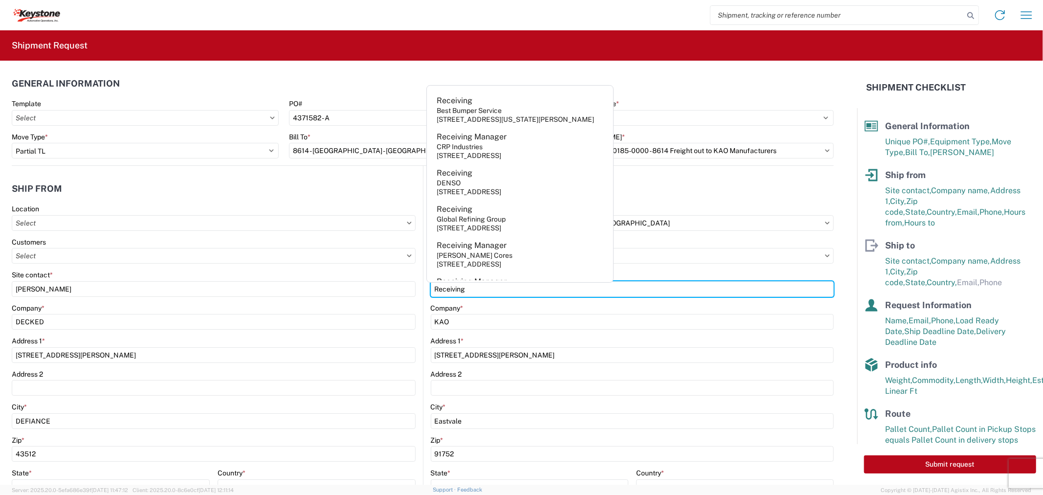
type input "Receiving"
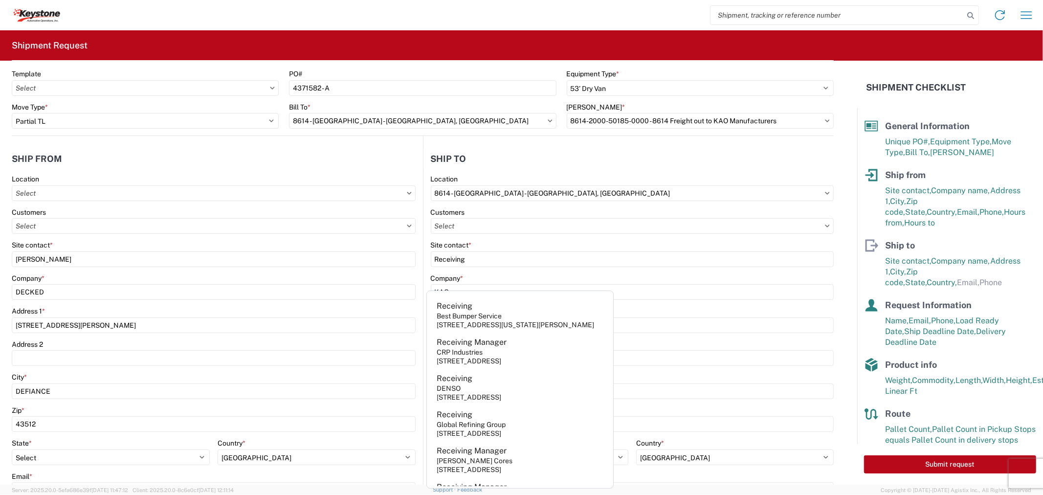
scroll to position [54, 0]
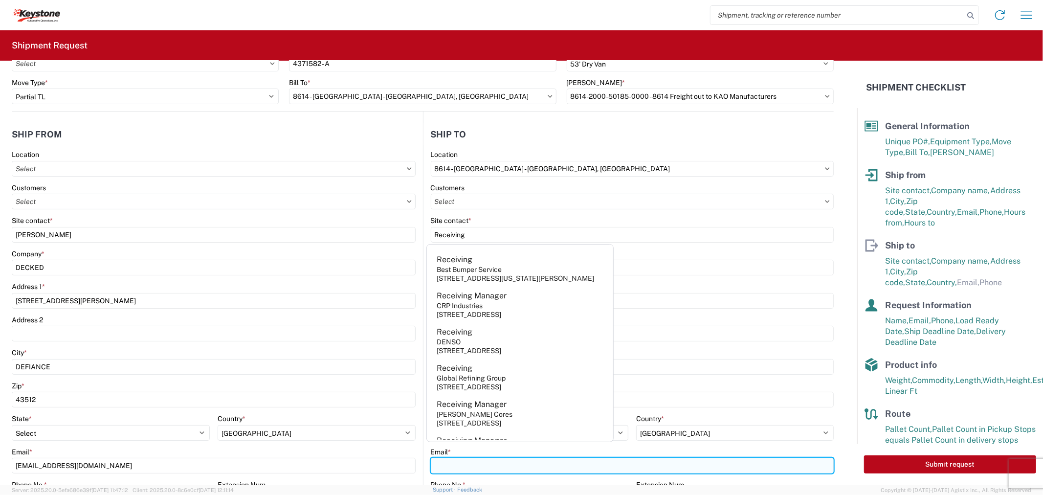
click at [502, 461] on input "Email *" at bounding box center [633, 466] width 404 height 16
paste input "[EMAIL_ADDRESS][DOMAIN_NAME]"
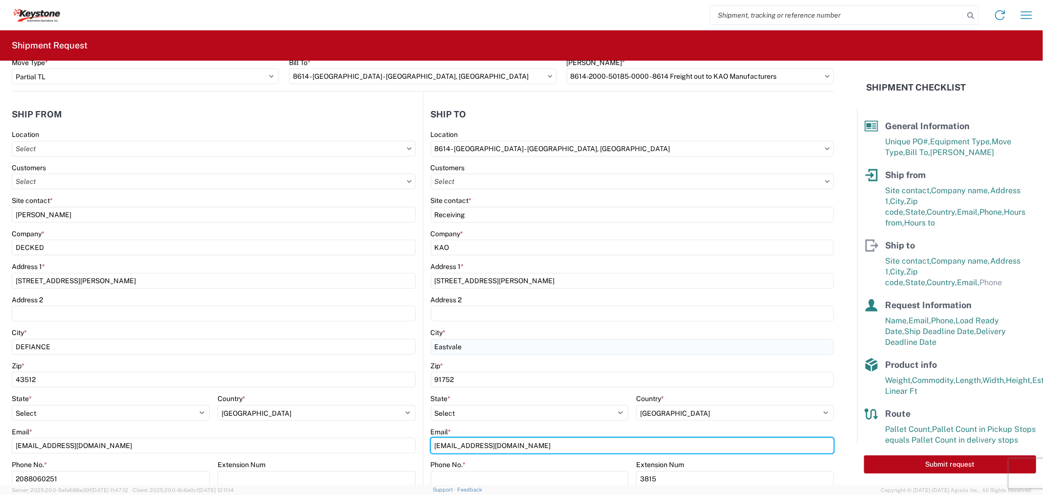
scroll to position [109, 0]
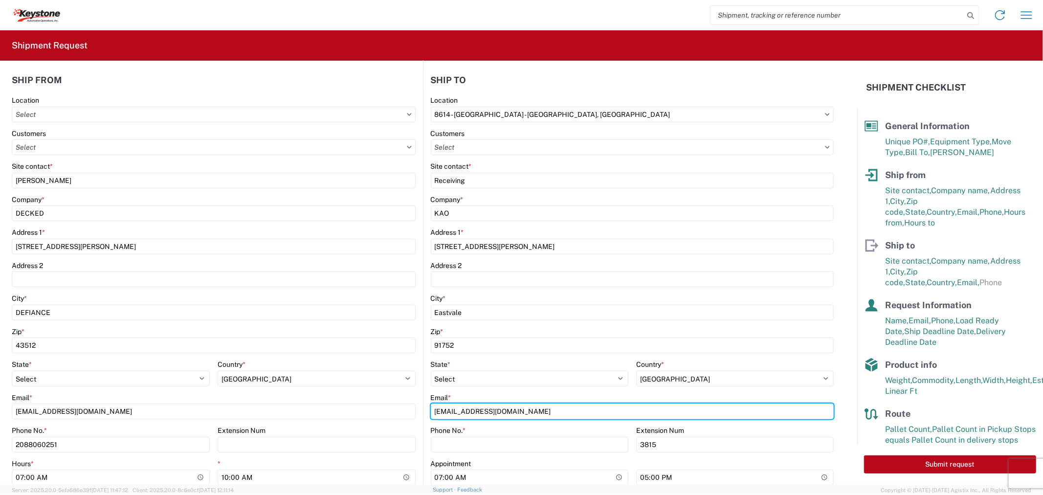
type input "[EMAIL_ADDRESS][DOMAIN_NAME]"
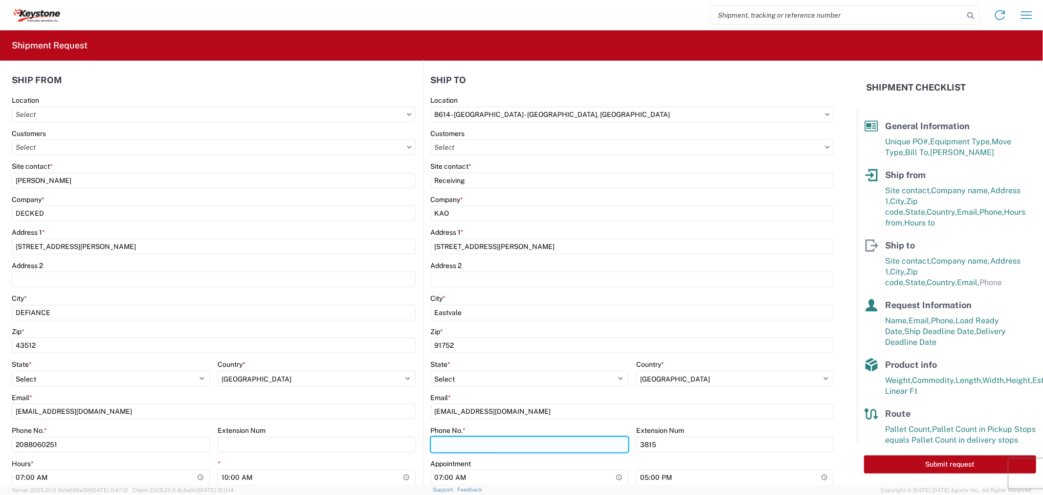
click at [496, 447] on input "Phone No. *" at bounding box center [530, 445] width 198 height 16
paste input "[PHONE_NUMBER]"
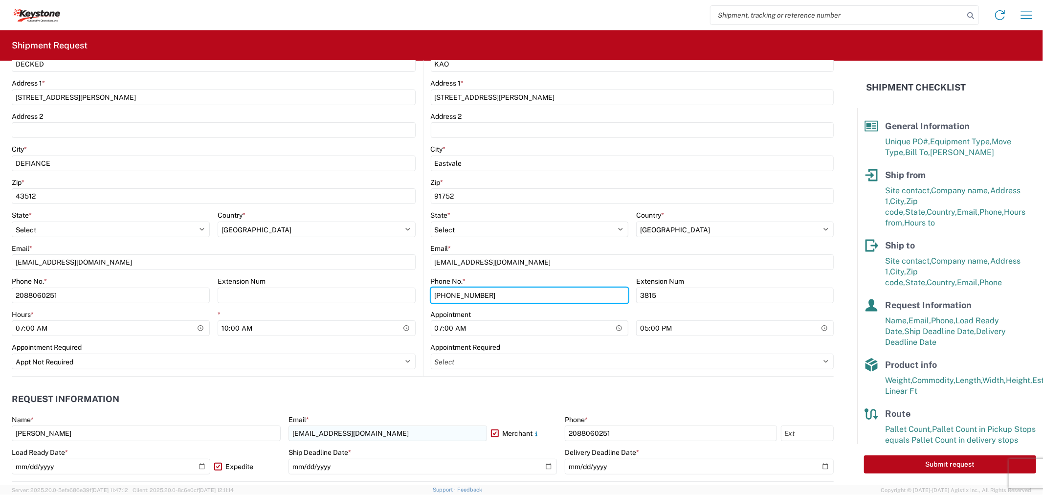
scroll to position [271, 0]
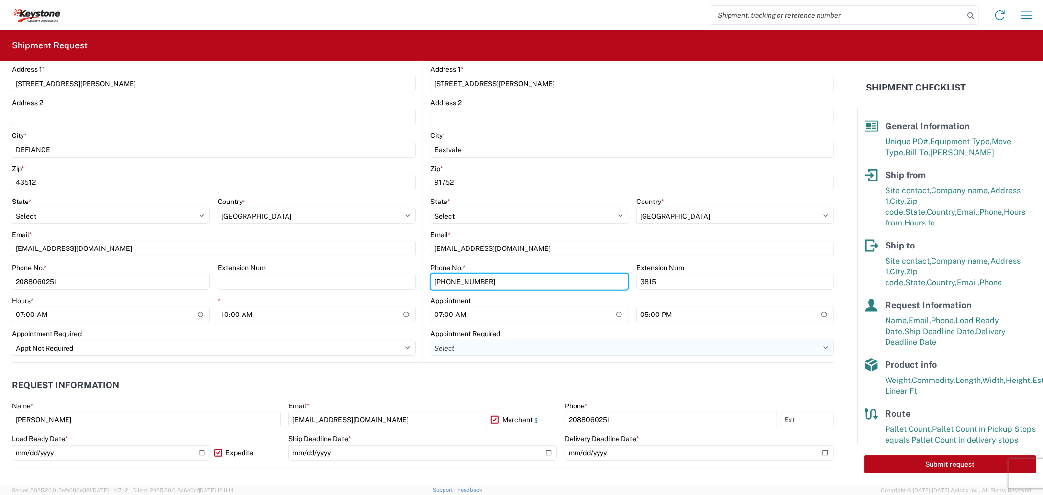
type input "[PHONE_NUMBER]"
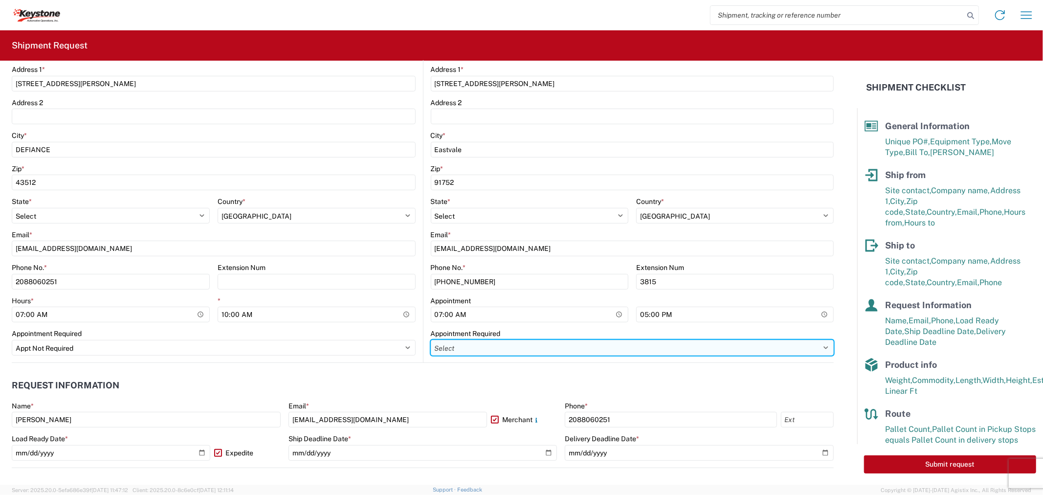
click at [439, 344] on select "Select Appt Required Appt Not Required Appt - First available" at bounding box center [633, 348] width 404 height 16
select select "apptRequired"
click at [431, 340] on select "Select Appt Required Appt Not Required Appt - First available" at bounding box center [633, 348] width 404 height 16
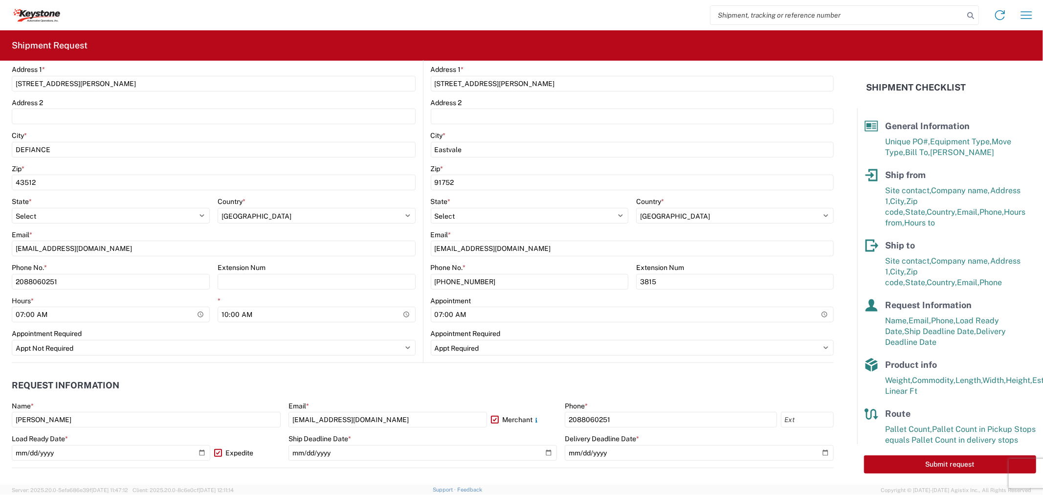
click at [460, 379] on header "Request Information" at bounding box center [423, 386] width 822 height 22
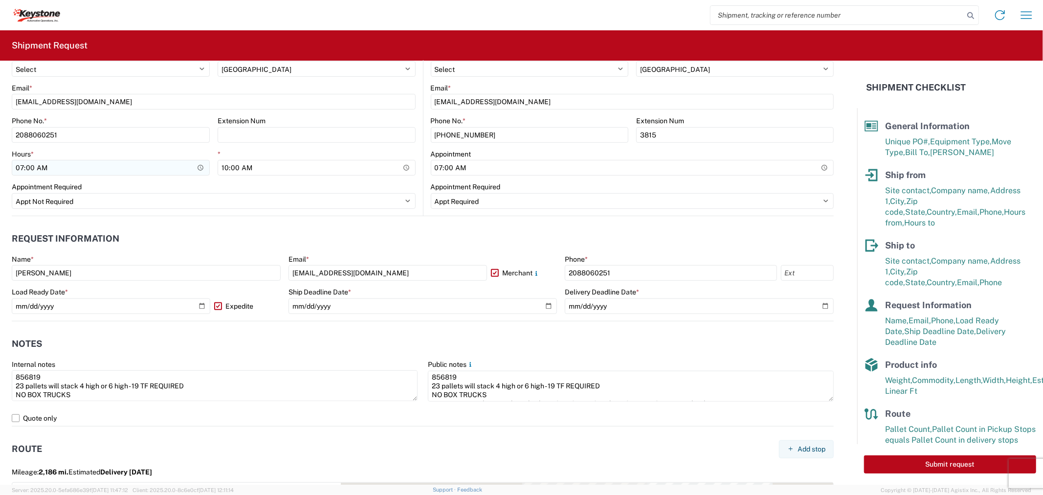
scroll to position [434, 0]
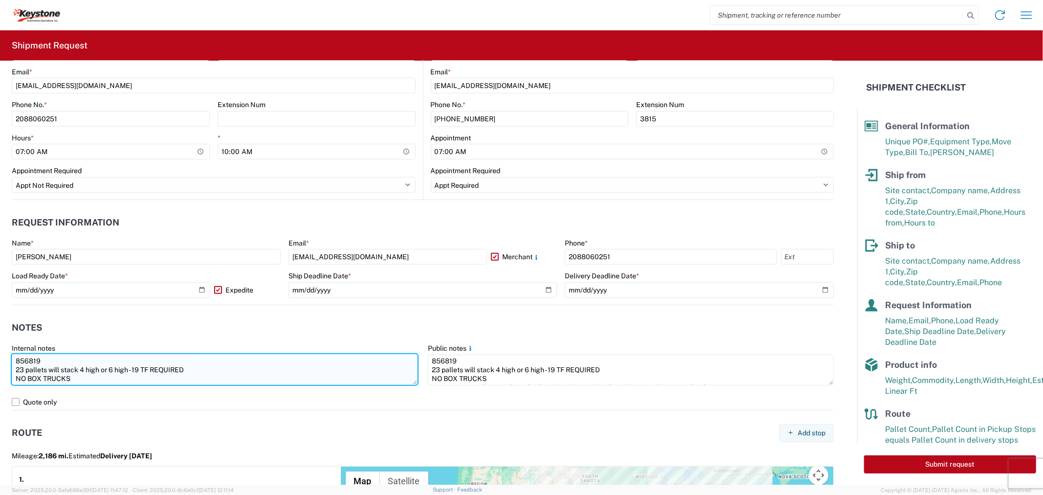
click at [45, 358] on textarea "856819 23 pallets will stack 4 high or 6 high - 19 TF REQUIRED NO BOX TRUCKS Dr…" at bounding box center [215, 369] width 406 height 31
click at [25, 367] on textarea "856816 23 pallets will stack 4 high or 6 high - 19 TF REQUIRED NO BOX TRUCKS Dr…" at bounding box center [215, 369] width 406 height 31
click at [139, 366] on textarea "856816 20 pallets will stack 4 high or 6 high - 19 TF REQUIRED NO BOX TRUCKS Dr…" at bounding box center [215, 369] width 406 height 31
type textarea "856816 20 pallets will stack 4 high or 6 high - 15.25 TF REQUIRED NO BOX TRUCKS…"
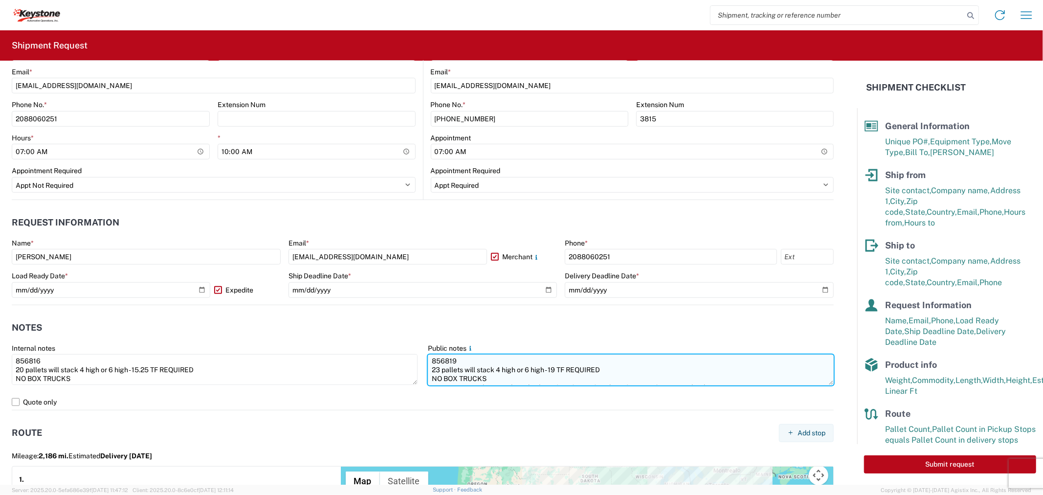
click at [475, 372] on textarea "856819 23 pallets will stack 4 high or 6 high - 19 TF REQUIRED NO BOX TRUCKS Dr…" at bounding box center [631, 370] width 406 height 31
paste textarea "856816 20 pallets will stack 4 high or 6 high - 15.25 TF REQUIRED NO BOX TRUCKS…"
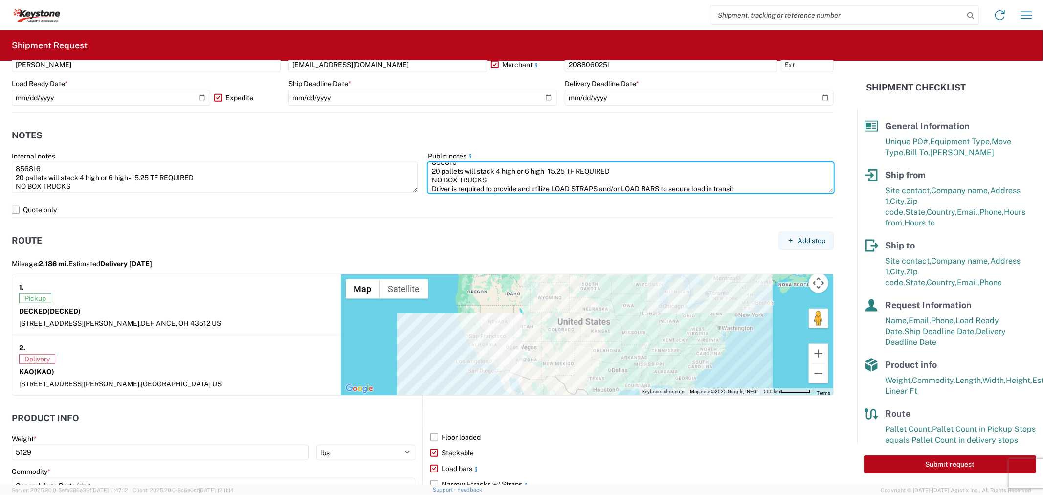
scroll to position [808, 0]
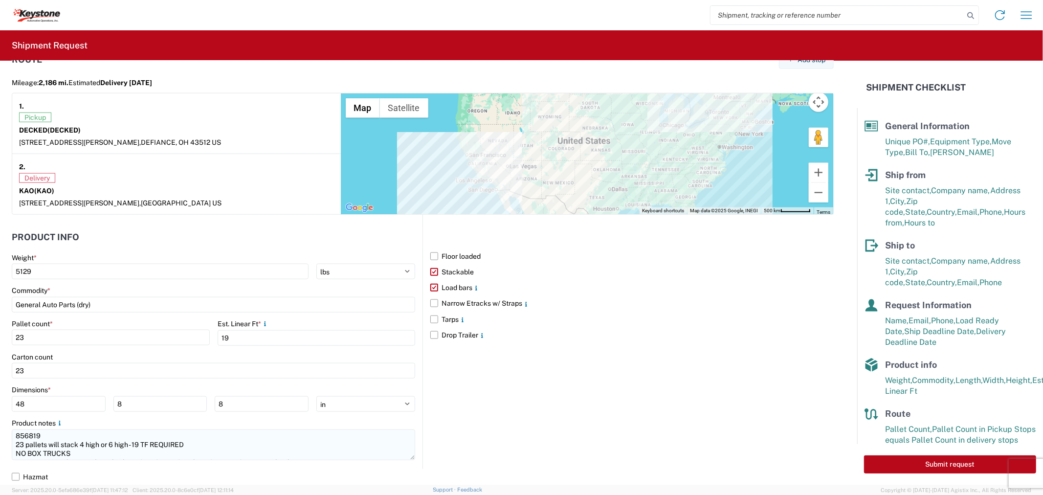
type textarea "856816 20 pallets will stack 4 high or 6 high - 15.25 TF REQUIRED NO BOX TRUCKS…"
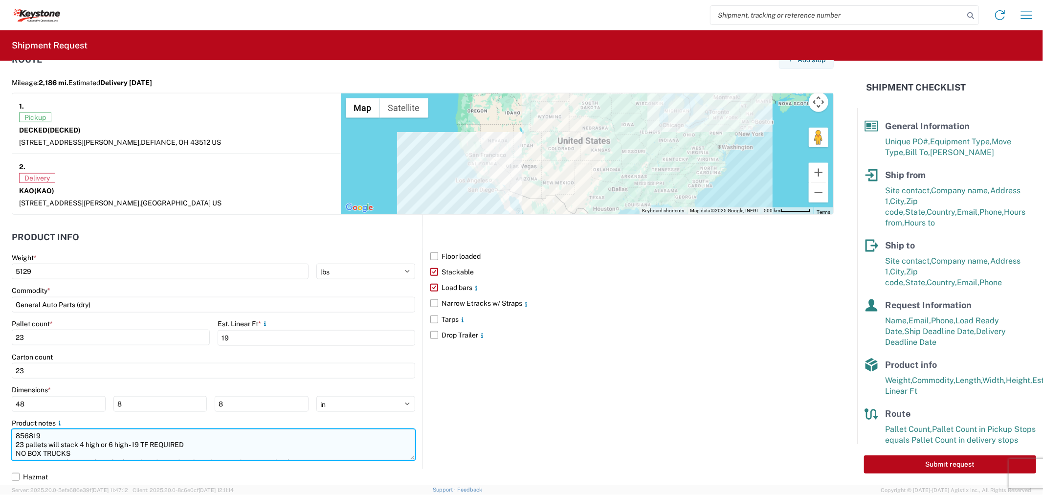
click at [105, 454] on textarea "856819 23 pallets will stack 4 high or 6 high - 19 TF REQUIRED NO BOX TRUCKS Dr…" at bounding box center [214, 444] width 404 height 31
click at [104, 454] on textarea "856819 23 pallets will stack 4 high or 6 high - 19 TF REQUIRED NO BOX TRUCKS Dr…" at bounding box center [214, 444] width 404 height 31
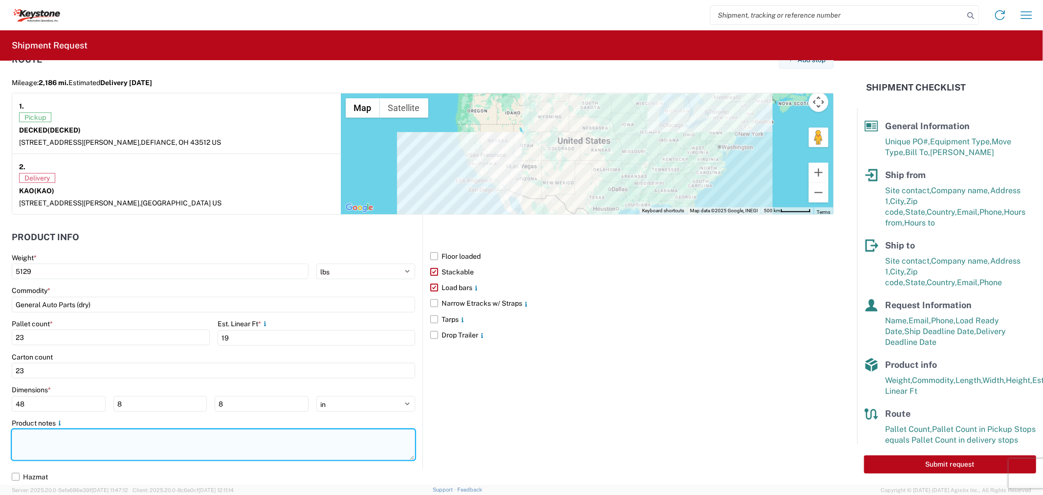
paste textarea "856816 20 pallets will stack 4 high or 6 high - 15.25 TF REQUIRED NO BOX TRUCKS…"
type textarea "856816 20 pallets will stack 4 high or 6 high - 15.25 TF REQUIRED NO BOX TRUCKS…"
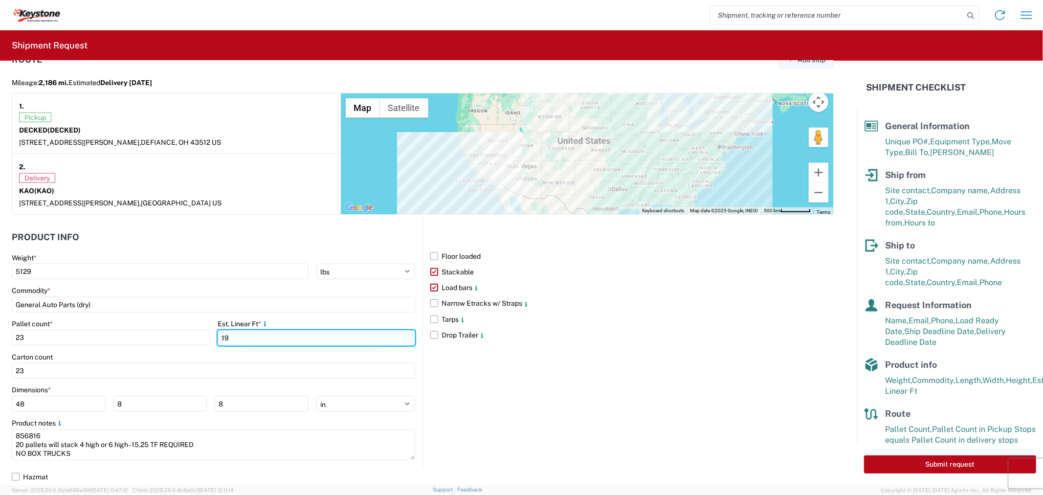
click at [240, 339] on input "19" at bounding box center [317, 338] width 198 height 16
type input "16"
click at [582, 393] on div "Floor loaded Stackable Load bars Narrow Etracks w/ Straps Tarps Drop Trailer" at bounding box center [628, 342] width 411 height 254
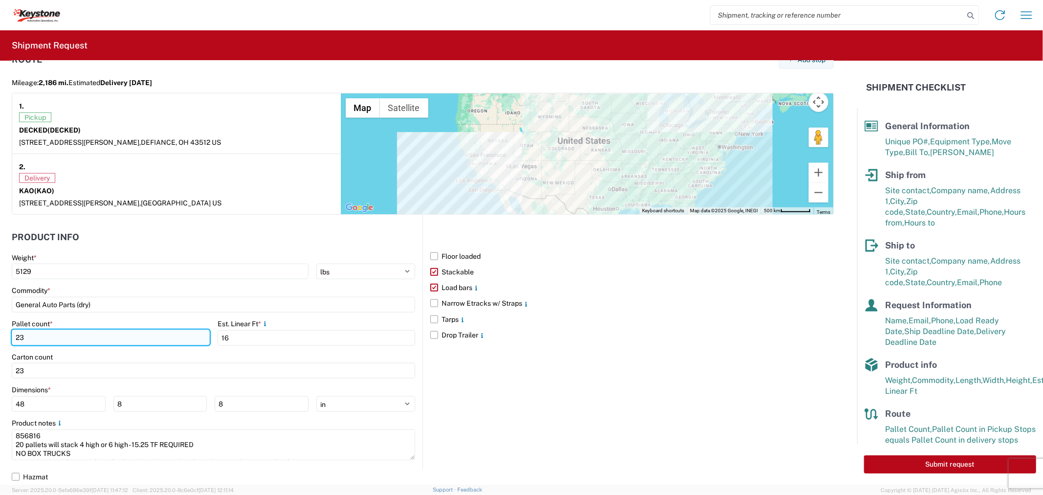
click at [25, 340] on input "23" at bounding box center [111, 338] width 198 height 16
click at [25, 339] on input "23" at bounding box center [111, 338] width 198 height 16
type input "20"
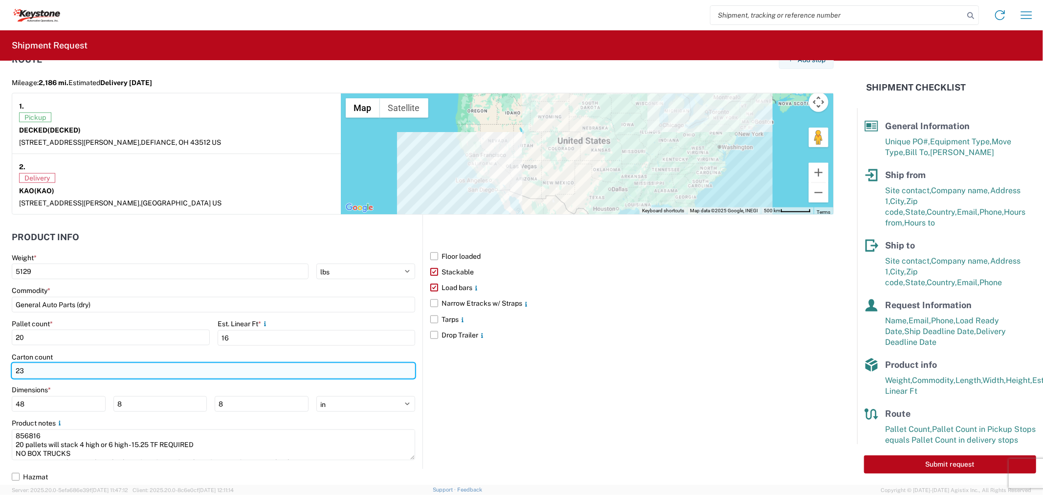
click at [37, 372] on input "23" at bounding box center [214, 371] width 404 height 16
type input "20"
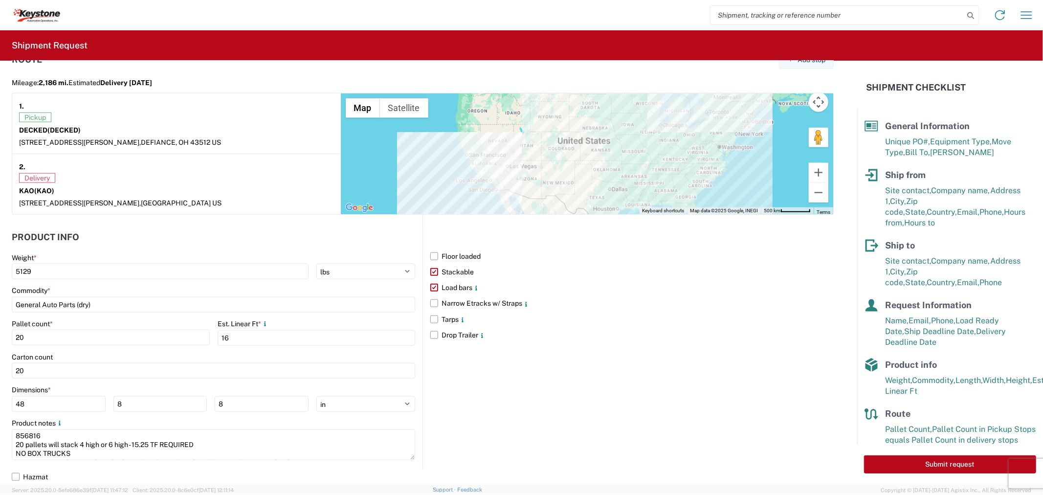
click at [529, 421] on div "Floor loaded Stackable Load bars Narrow Etracks w/ Straps Tarps Drop Trailer" at bounding box center [628, 342] width 411 height 254
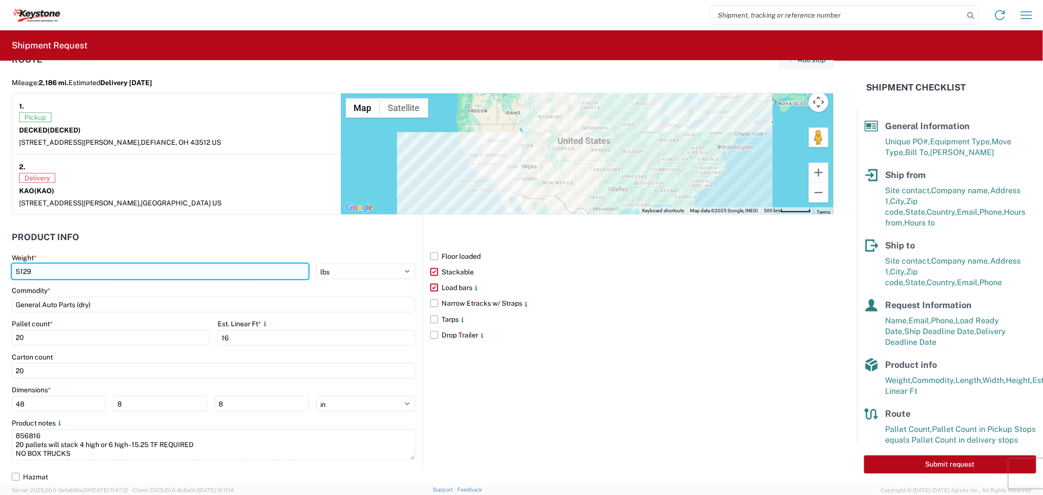
click at [239, 275] on input "5129" at bounding box center [160, 272] width 297 height 16
type input "2891"
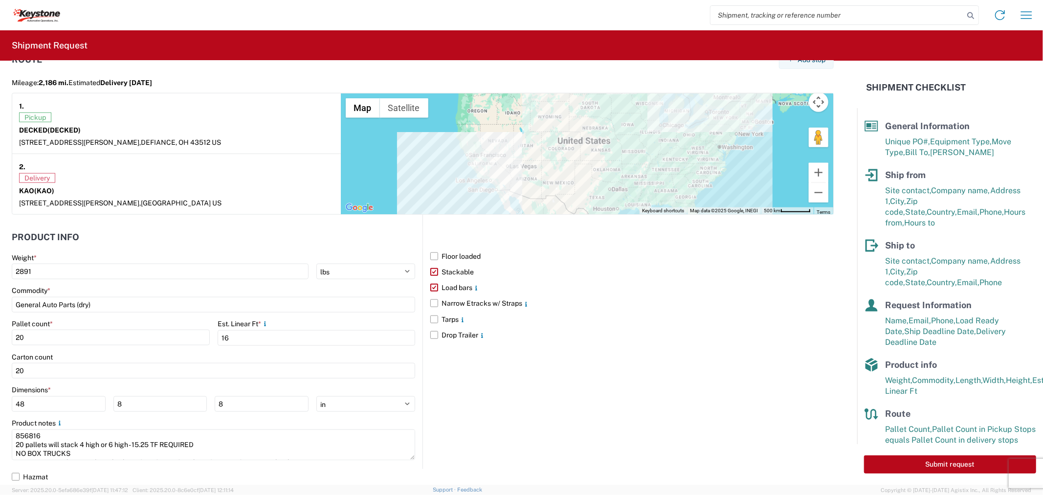
click at [664, 375] on div "Floor loaded Stackable Load bars Narrow Etracks w/ Straps Tarps Drop Trailer" at bounding box center [628, 342] width 411 height 254
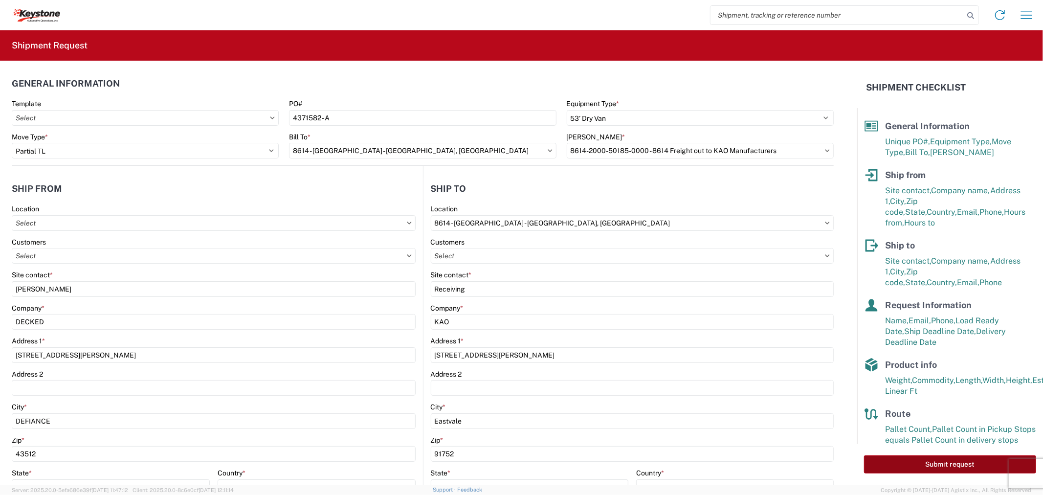
click at [902, 463] on button "Submit request" at bounding box center [950, 464] width 172 height 18
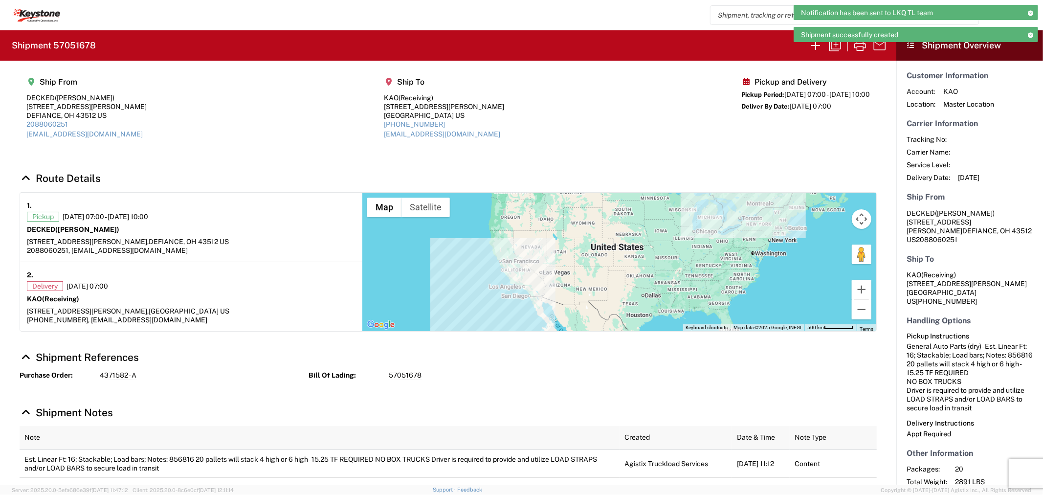
click at [80, 45] on h2 "Shipment 57051678" at bounding box center [54, 46] width 84 height 12
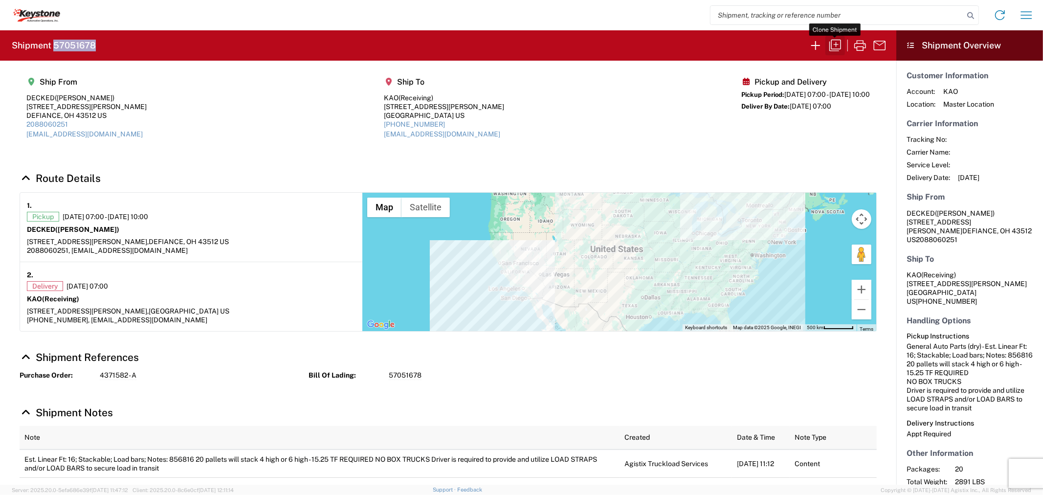
click at [834, 46] on icon "button" at bounding box center [836, 46] width 16 height 16
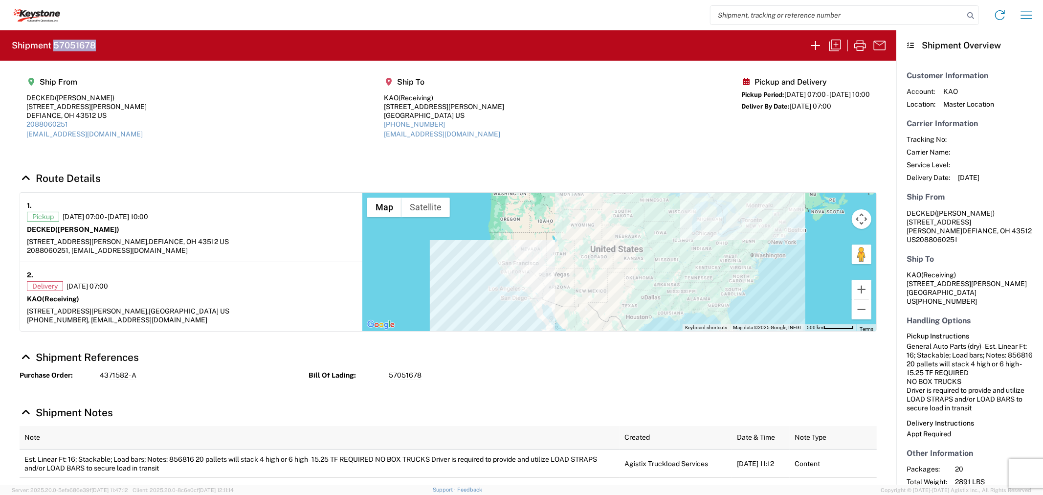
select select "FULL"
select select "US"
select select "LBS"
select select "IN"
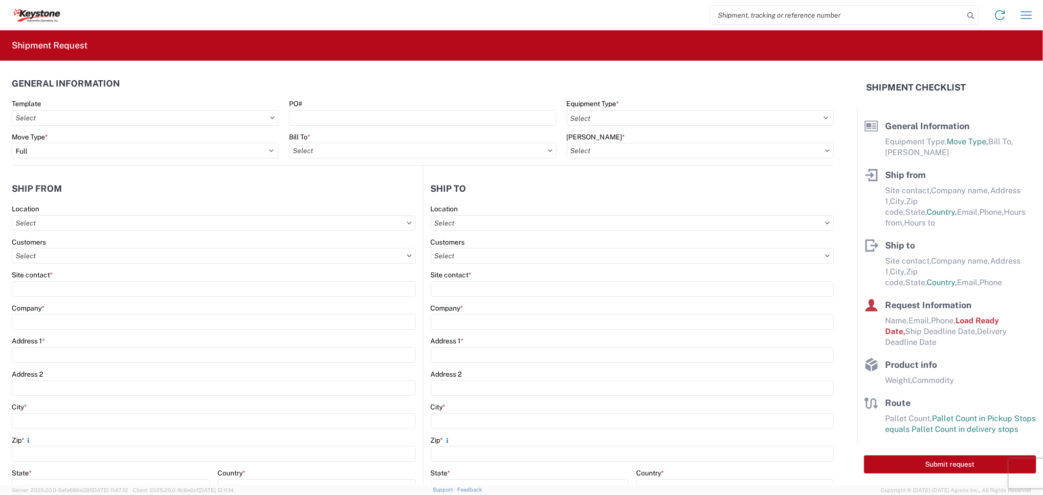
select select "STDV"
select select "PARTIAL_TL"
type input "[PERSON_NAME]"
type input "DECKED"
type input "[STREET_ADDRESS][PERSON_NAME]"
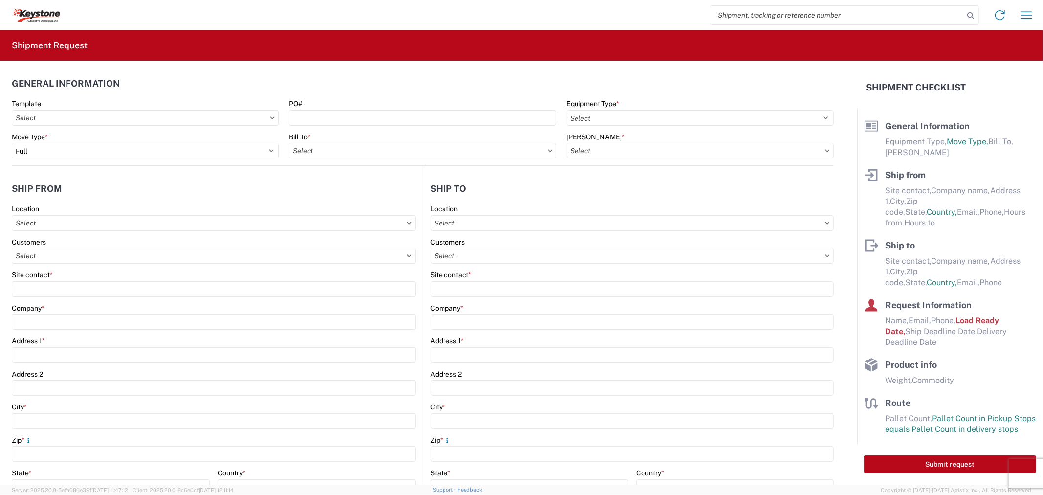
type input "DEFIANCE"
type input "43512"
type input "[EMAIL_ADDRESS][DOMAIN_NAME]"
type input "2088060251"
type input "07:00:00"
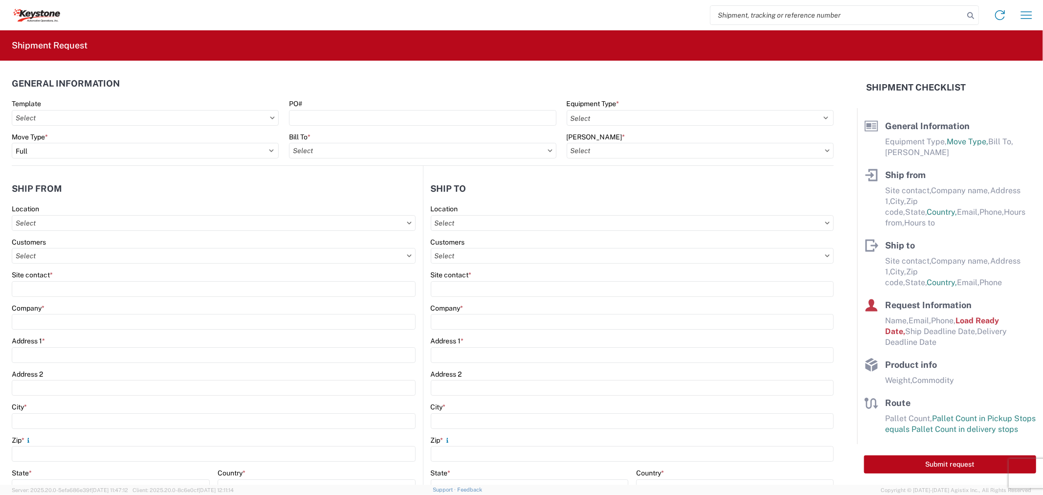
type input "10:00:00"
select select "apptNotRequired"
type input "Receiving"
type input "KAO"
type input "[STREET_ADDRESS][PERSON_NAME]"
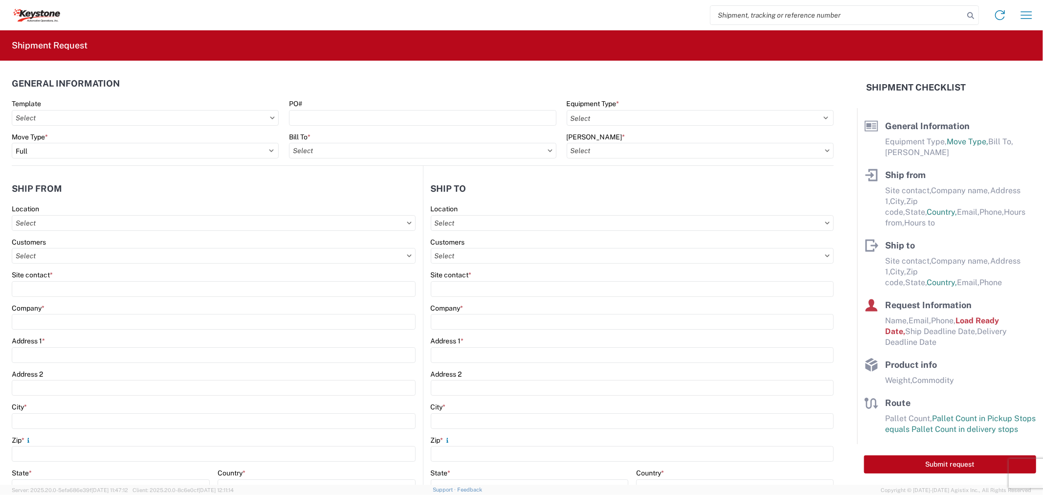
type input "Eastvale"
type input "91752"
type input "[EMAIL_ADDRESS][DOMAIN_NAME]"
type input "[PHONE_NUMBER]"
type input "3815"
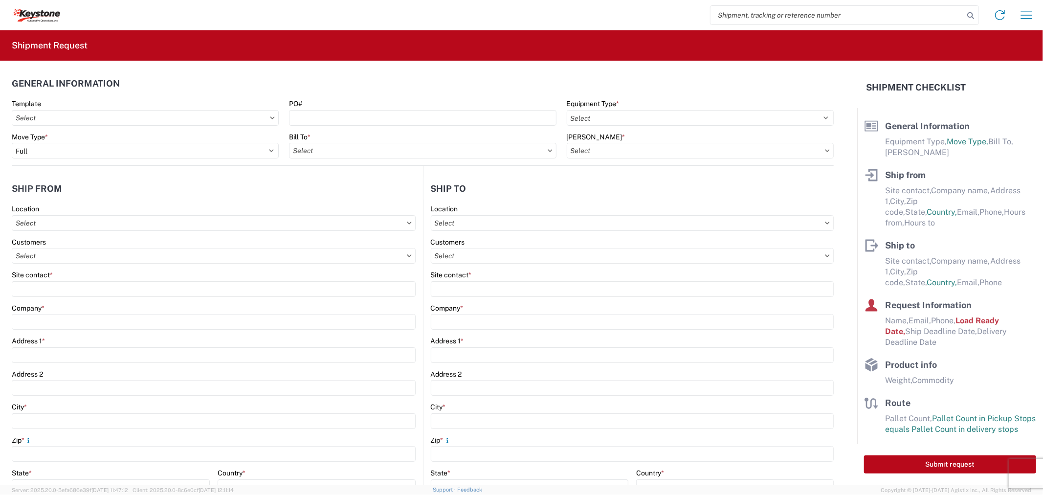
type input "07:00:00"
select select "apptRequired"
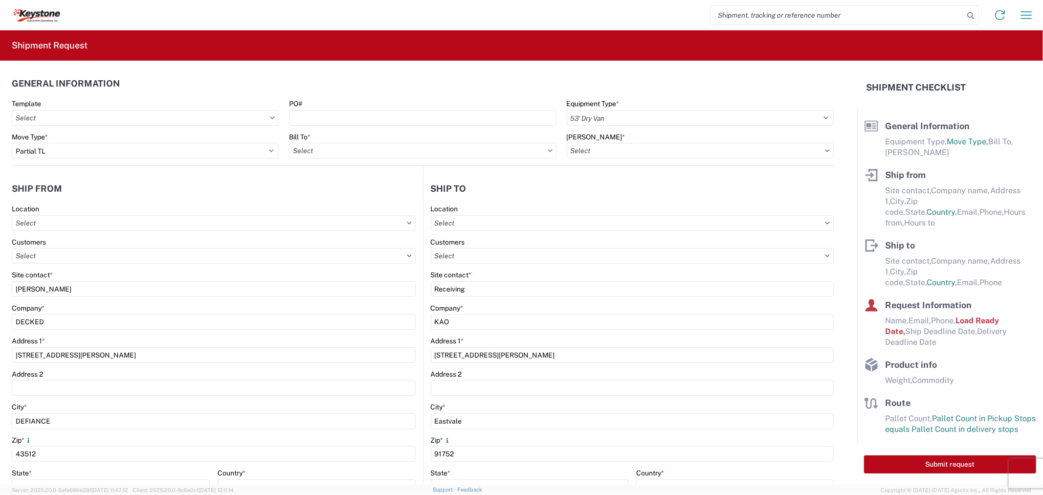
type input "[PERSON_NAME]"
type input "[EMAIL_ADDRESS][DOMAIN_NAME]"
type input "2088060251"
type input "[DATE]"
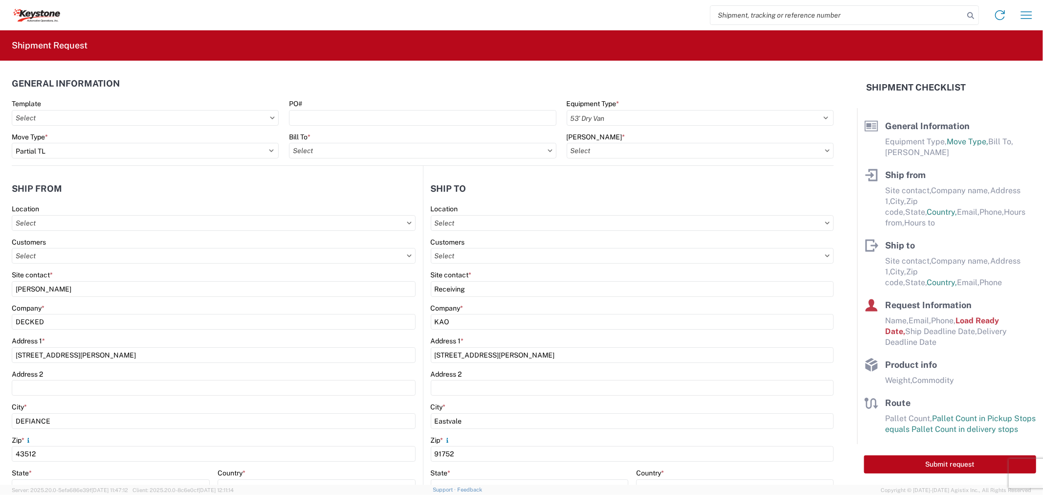
type textarea "856816 20 pallets will stack 4 high or 6 high - 15.25 TF REQUIRED NO BOX TRUCKS…"
type textarea "Appt Required"
type input "2891"
type input "General Auto Parts (dry)"
type input "20"
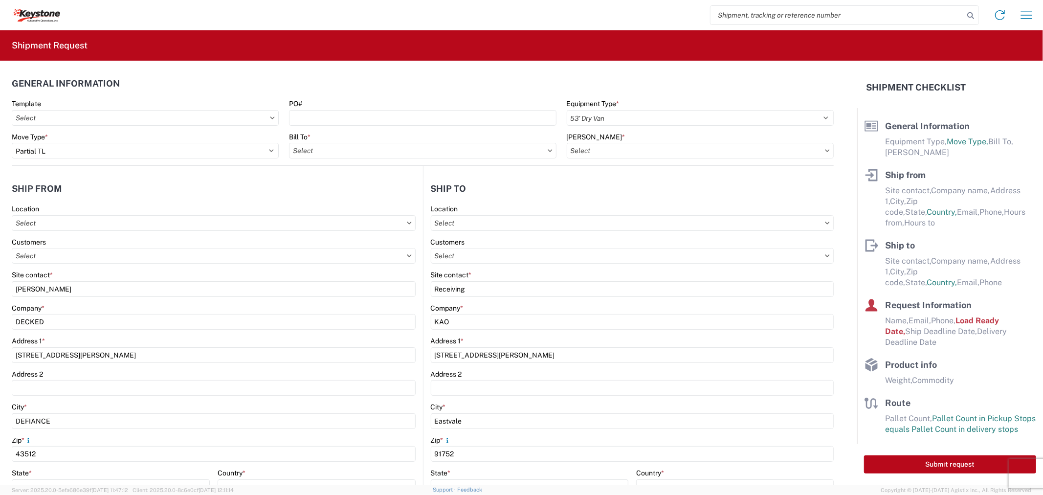
type input "20"
type textarea "856816 20 pallets will stack 4 high or 6 high - 15.25 TF REQUIRED NO BOX TRUCKS…"
select select
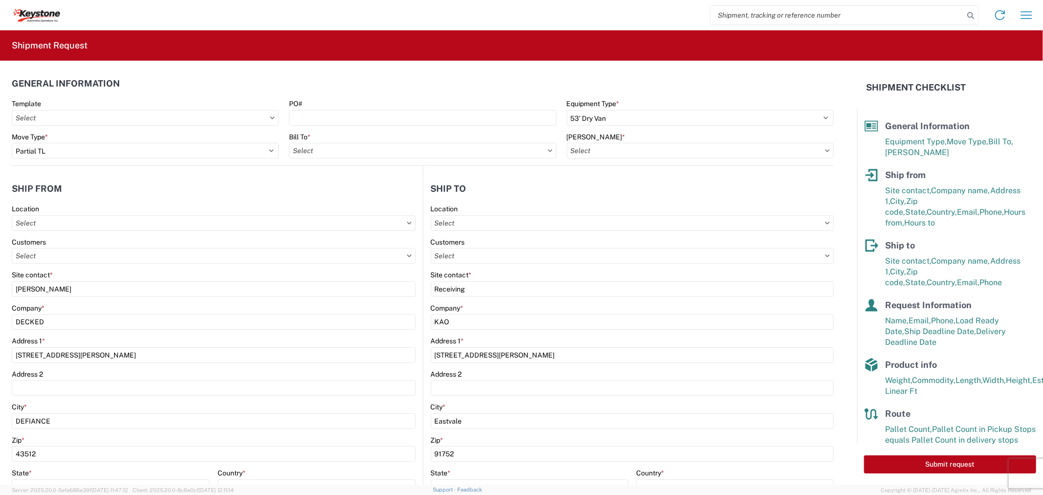
type input "8614-2000-50185-0000 - 8614 Freight out to KAO Manufacturers"
type input "8614 - [GEOGRAPHIC_DATA] - [GEOGRAPHIC_DATA], [GEOGRAPHIC_DATA]"
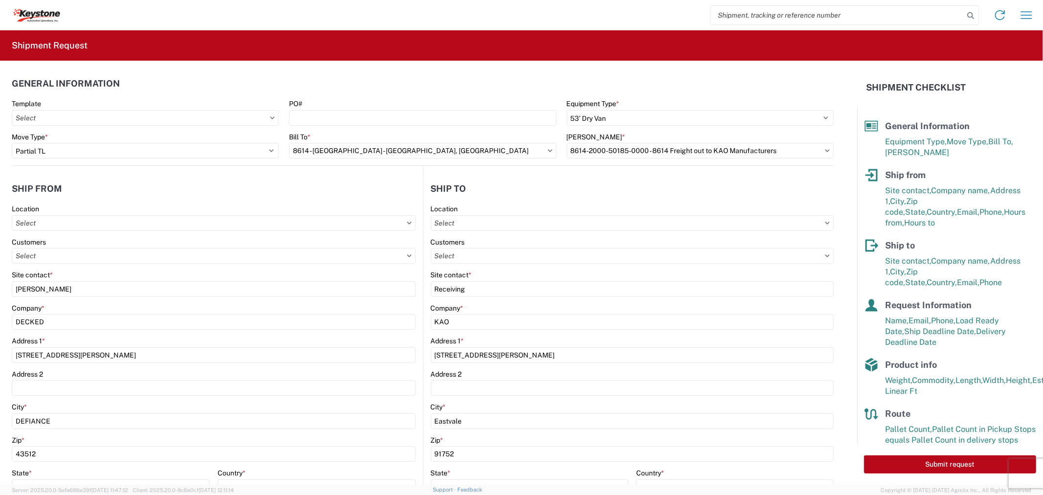
type input "8614 - [GEOGRAPHIC_DATA] - [GEOGRAPHIC_DATA], [GEOGRAPHIC_DATA]"
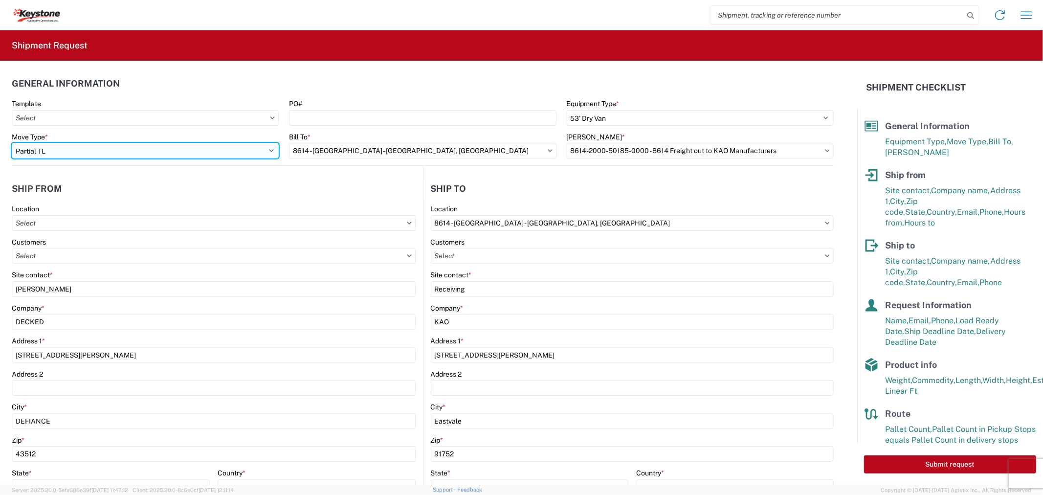
click at [156, 152] on select "Select Full Partial TL" at bounding box center [145, 151] width 267 height 16
select select "FULL"
click at [12, 143] on select "Select Full Partial TL" at bounding box center [145, 151] width 267 height 16
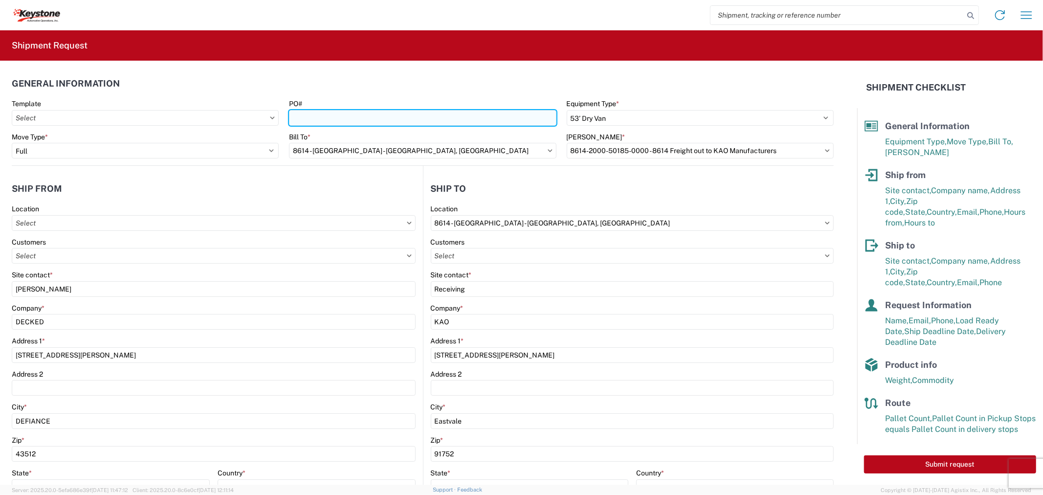
click at [389, 115] on input "PO#" at bounding box center [422, 118] width 267 height 16
paste input "4371582"
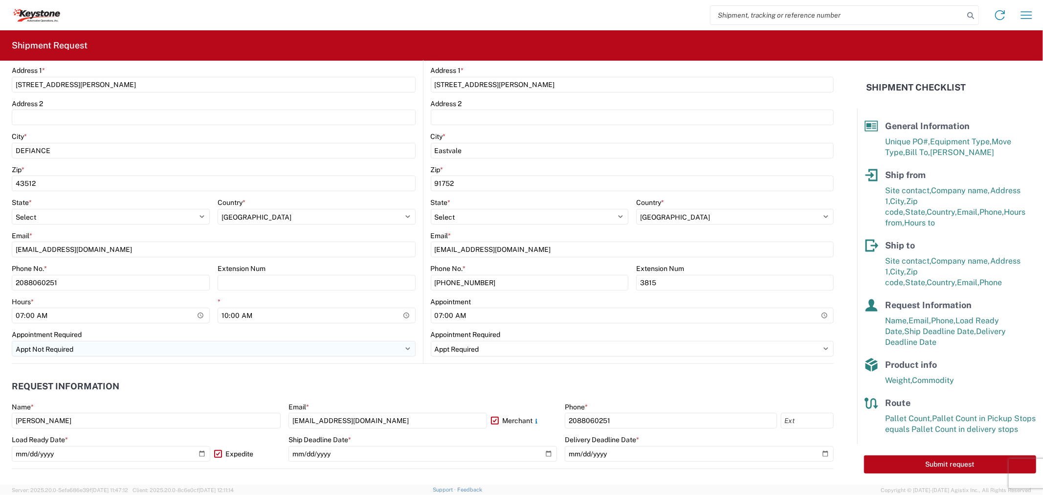
scroll to position [271, 0]
type input "4371582"
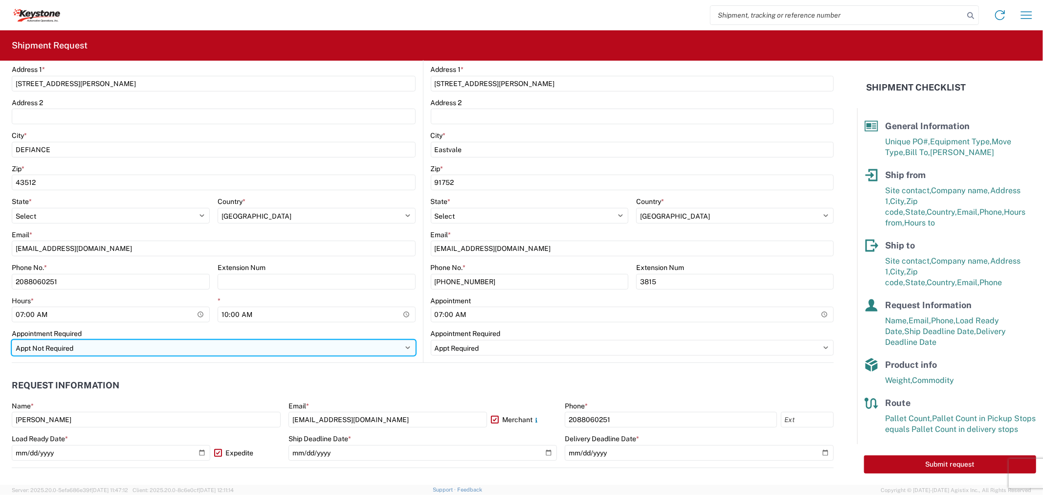
click at [66, 349] on select "Select Appt Required Appt Not Required Appt - First available" at bounding box center [214, 348] width 404 height 16
select select "apptRequired"
click at [12, 340] on select "Select Appt Required Appt Not Required Appt - First available" at bounding box center [214, 348] width 404 height 16
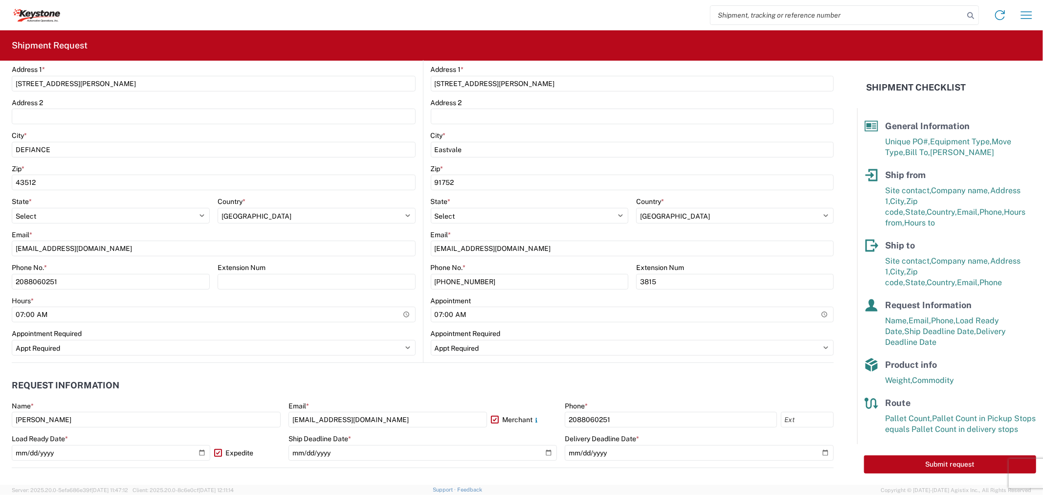
click at [90, 372] on agx-request-info "Request Information Name * [PERSON_NAME] Email * [EMAIL_ADDRESS][DOMAIN_NAME] M…" at bounding box center [423, 415] width 822 height 105
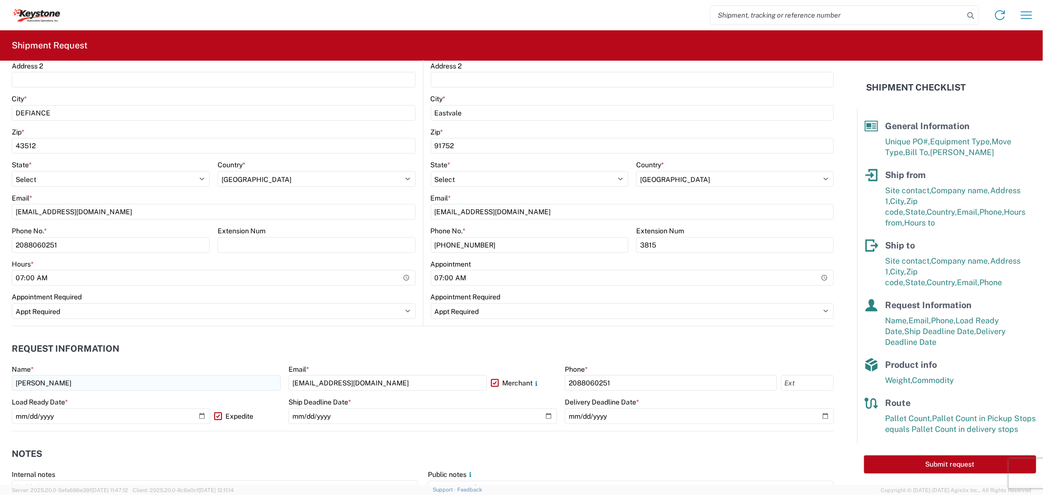
scroll to position [326, 0]
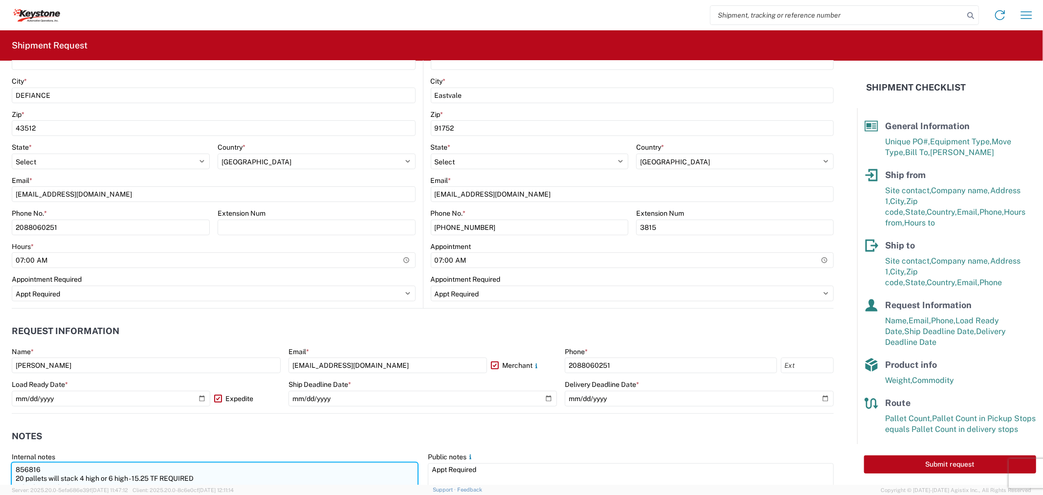
click at [63, 470] on textarea "856816 20 pallets will stack 4 high or 6 high - 15.25 TF REQUIRED NO BOX TRUCKS…" at bounding box center [215, 478] width 406 height 31
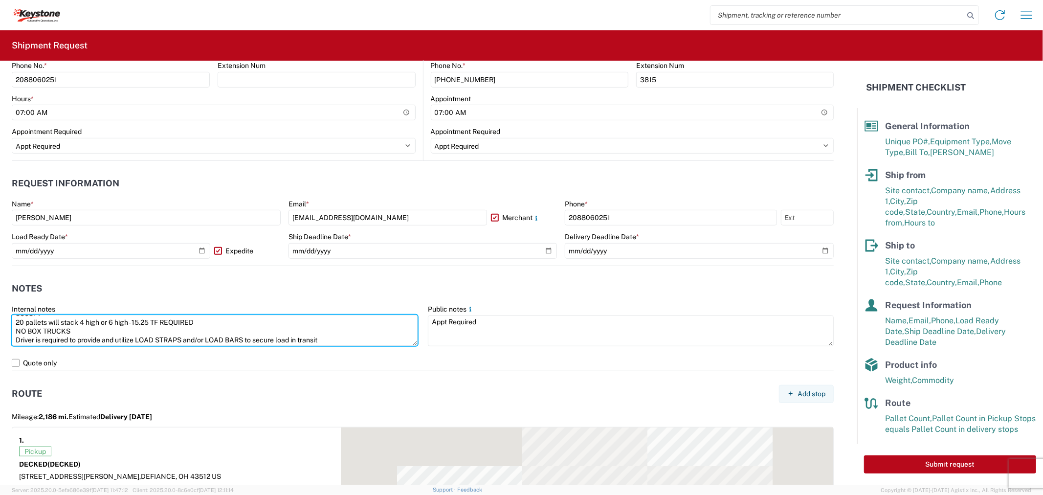
scroll to position [496, 0]
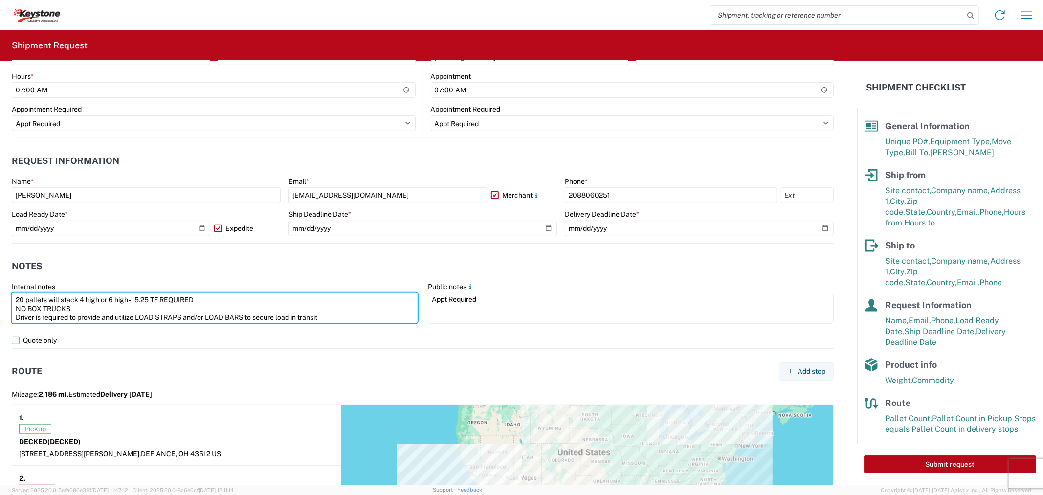
drag, startPoint x: 196, startPoint y: 477, endPoint x: 74, endPoint y: 334, distance: 188.4
click at [74, 334] on main "Internal notes 856814 20 pallets will stack 4 high or 6 high - 15.25 TF REQUIRE…" at bounding box center [423, 315] width 822 height 66
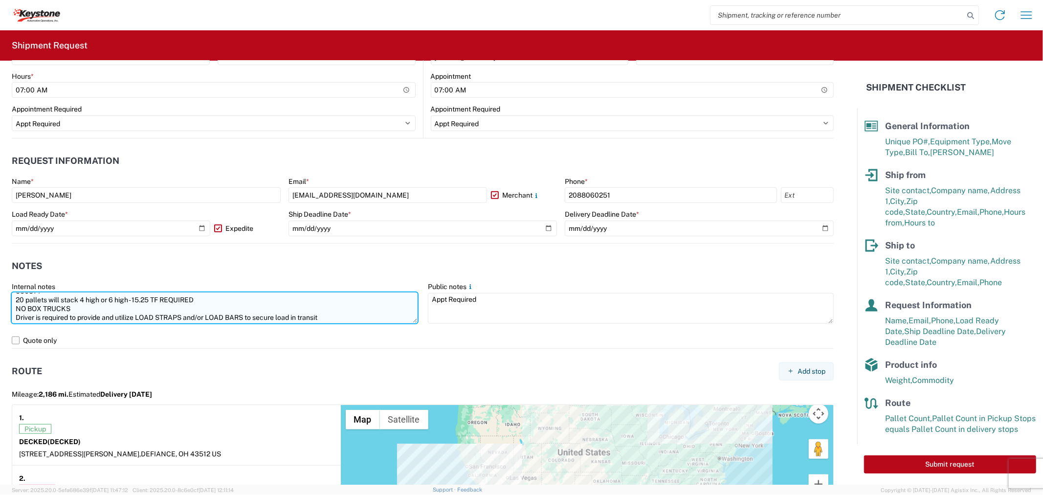
scroll to position [0, 0]
click at [199, 306] on textarea "856814 20 pallets will stack 4 high or 6 high - 15.25 TF REQUIRED NO BOX TRUCKS…" at bounding box center [215, 308] width 406 height 31
drag, startPoint x: 199, startPoint y: 306, endPoint x: 100, endPoint y: 306, distance: 99.3
click at [100, 306] on textarea "856814 20 pallets will stack 4 high or 6 high - 15.25 TF REQUIRED NO BOX TRUCKS…" at bounding box center [215, 308] width 406 height 31
click at [22, 309] on textarea "856814 20 pallets will stack 4 high NO BOX TRUCKS Driver is required to provide…" at bounding box center [215, 308] width 406 height 31
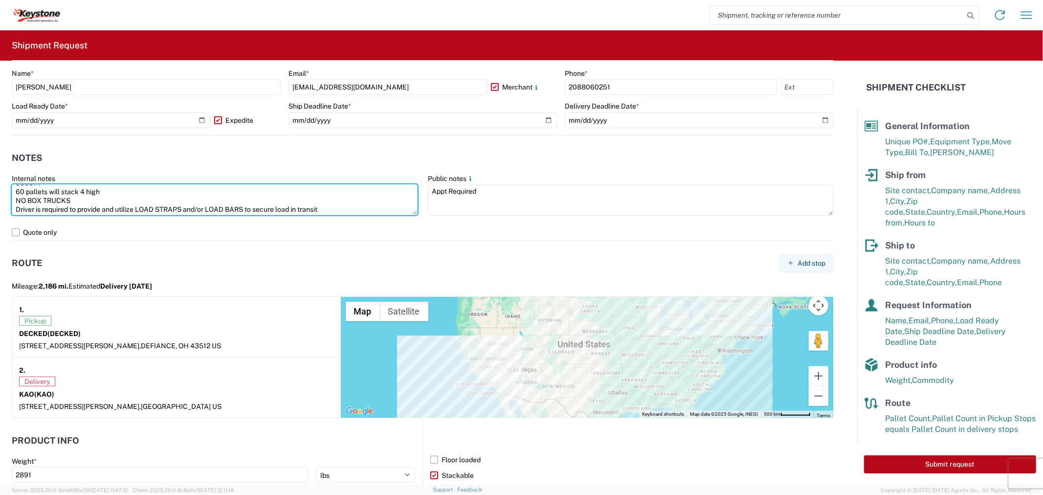
scroll to position [605, 0]
click at [108, 191] on textarea "856814 60 pallets will stack 4 high NO BOX TRUCKS Driver is required to provide…" at bounding box center [215, 199] width 406 height 31
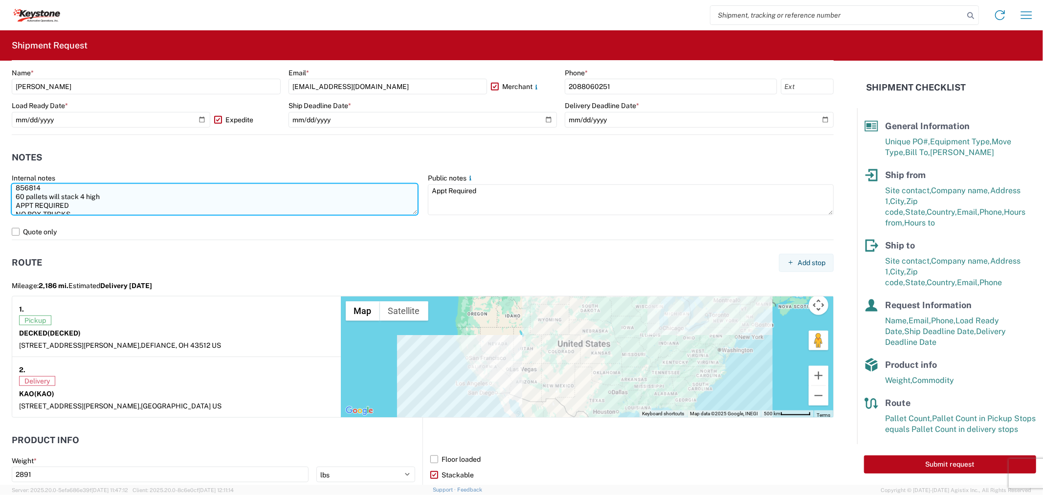
scroll to position [0, 0]
click at [113, 196] on textarea "856814 60 pallets will stack 4 high APPT REQUIRED NO BOX TRUCKS Driver is requi…" at bounding box center [215, 199] width 406 height 31
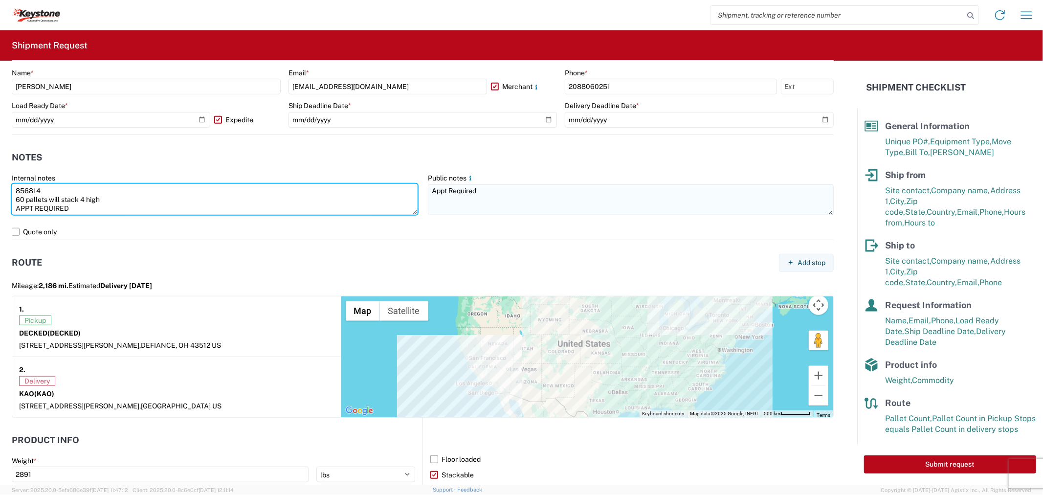
type textarea "856814 60 pallets will stack 4 high APPT REQUIRED NO BOX TRUCKS Driver is requi…"
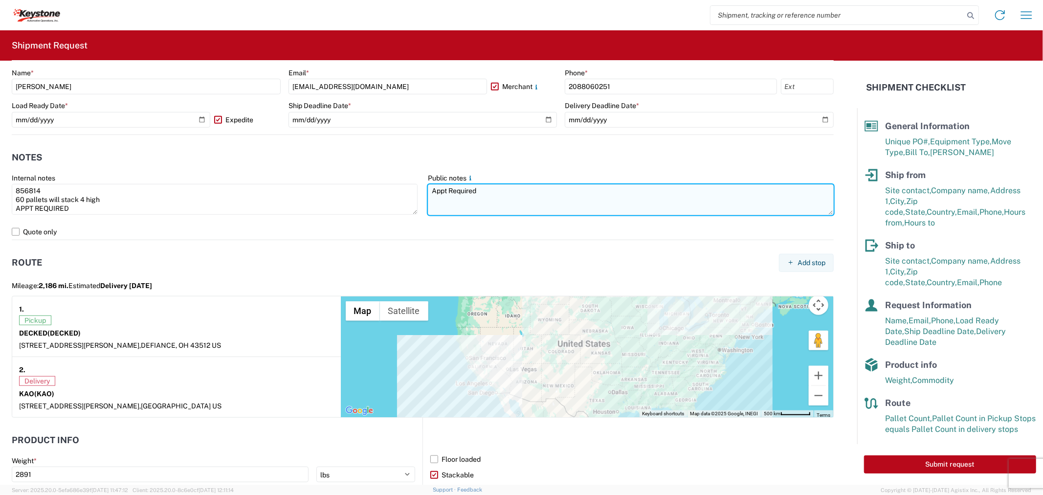
click at [468, 200] on textarea "Appt Required" at bounding box center [631, 199] width 406 height 31
paste textarea "856814 60 pallets will stack 4 high APPT REQUIRED NO BOX TRUCKS Driver is requi…"
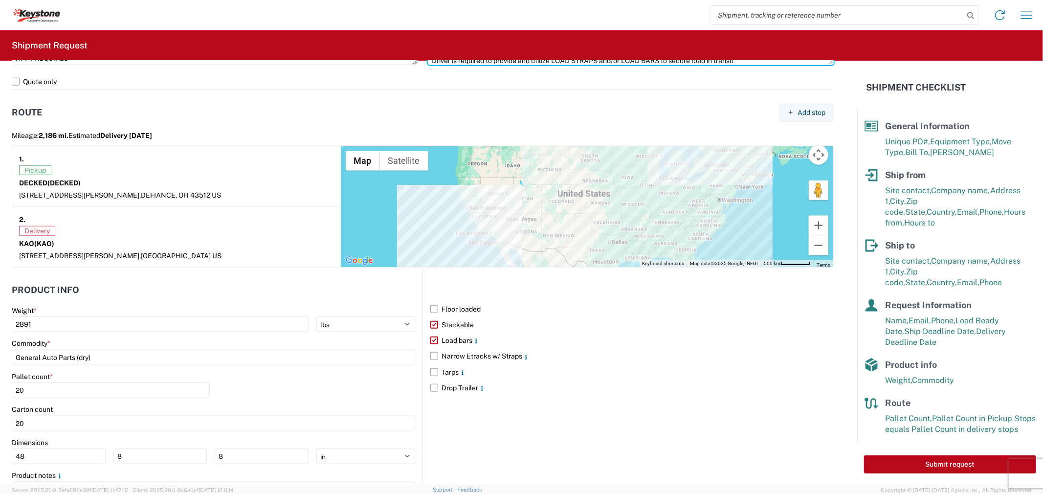
scroll to position [808, 0]
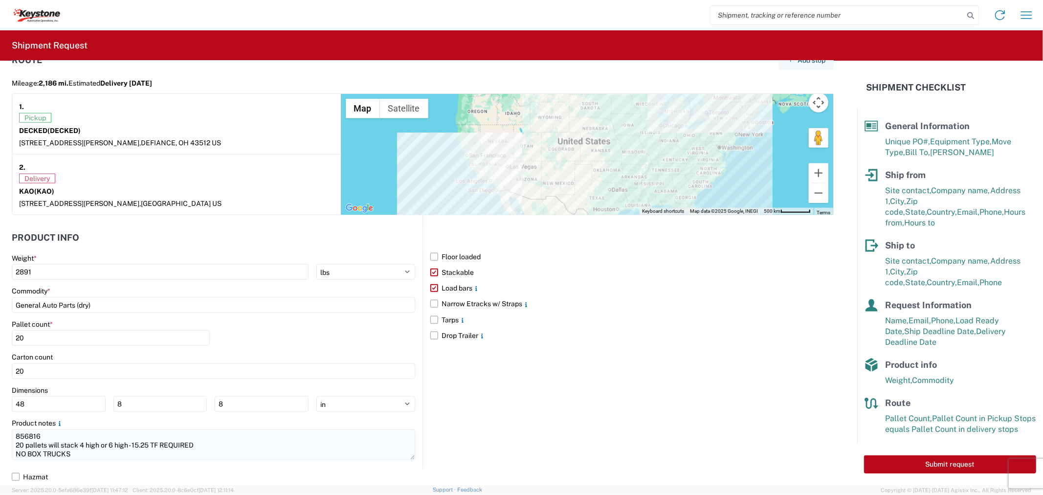
type textarea "856814 60 pallets will stack 4 high APPT REQUIRED NO BOX TRUCKS Driver is requi…"
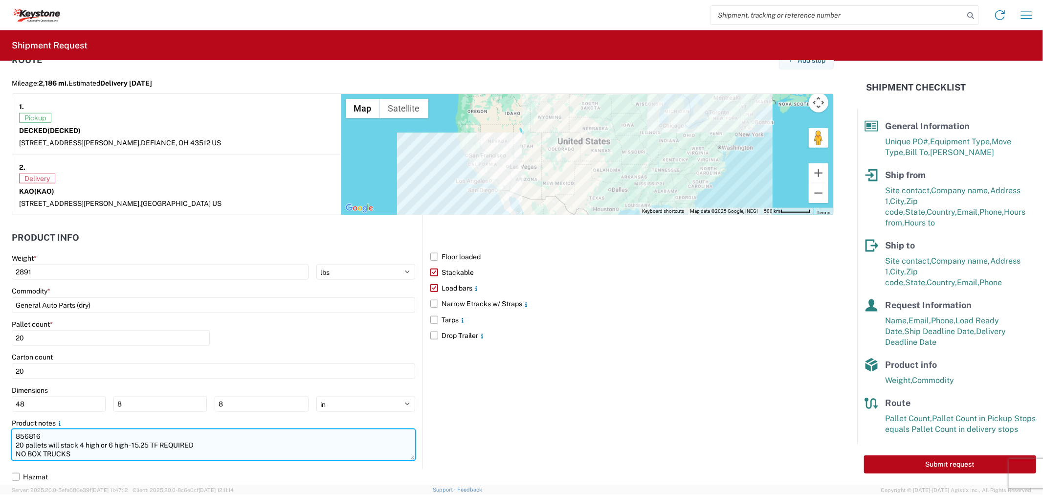
click at [150, 447] on textarea "856816 20 pallets will stack 4 high or 6 high - 15.25 TF REQUIRED NO BOX TRUCKS…" at bounding box center [214, 444] width 404 height 31
paste textarea "856814 60 pallets will stack 4 high APPT REQUIRED NO BOX TRUCKS Driver is requi…"
type textarea "856814 60 pallets will stack 4 high APPT REQUIRED NO BOX TRUCKS Driver is requi…"
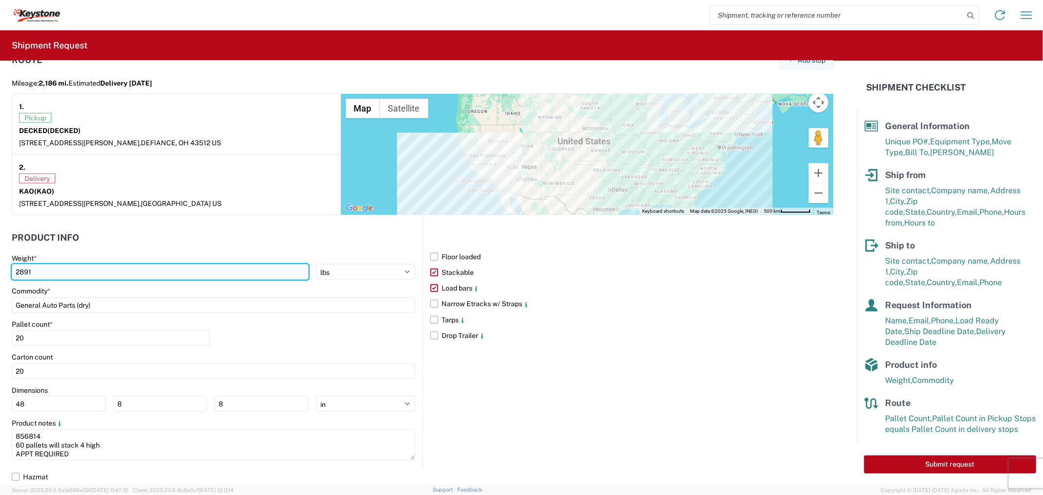
click at [37, 272] on input "2891" at bounding box center [160, 272] width 297 height 16
type input "16301"
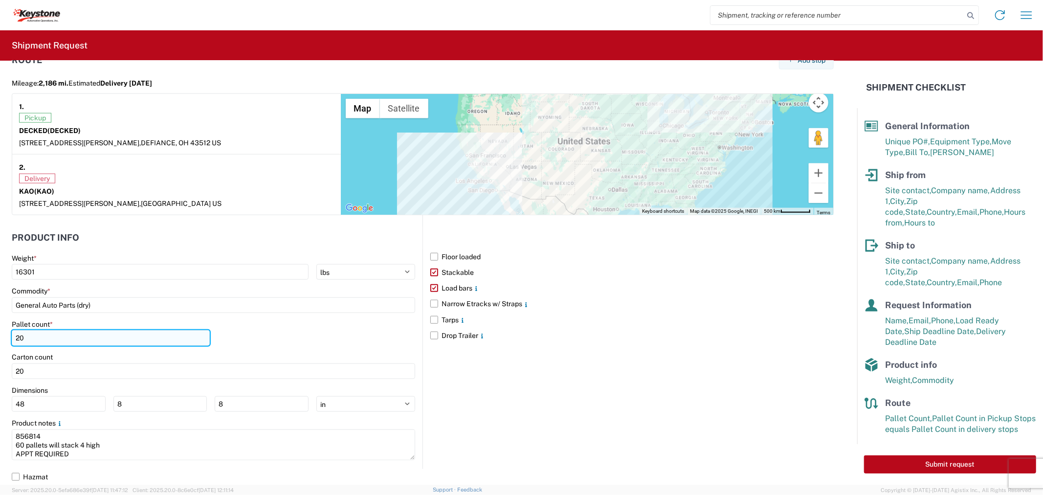
click at [46, 337] on input "20" at bounding box center [111, 338] width 198 height 16
type input "60"
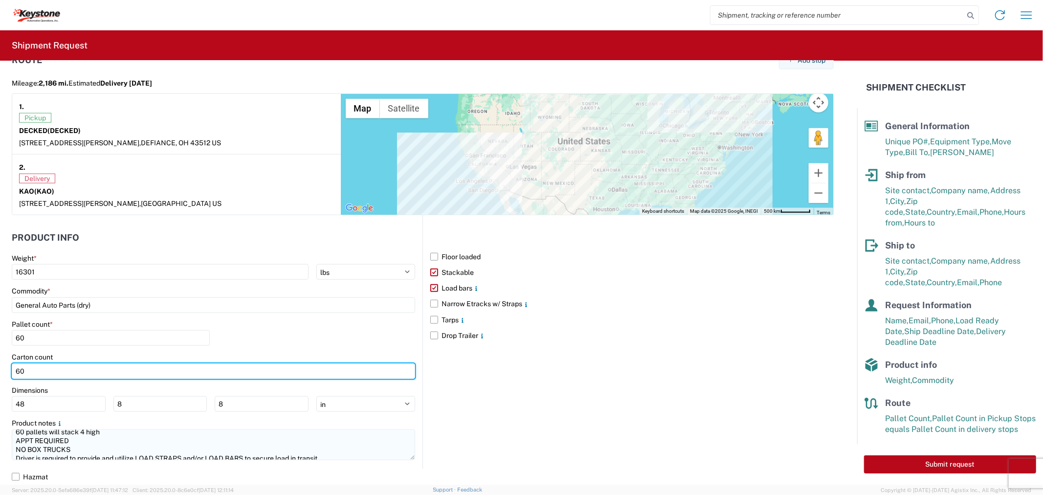
scroll to position [17, 0]
type input "60"
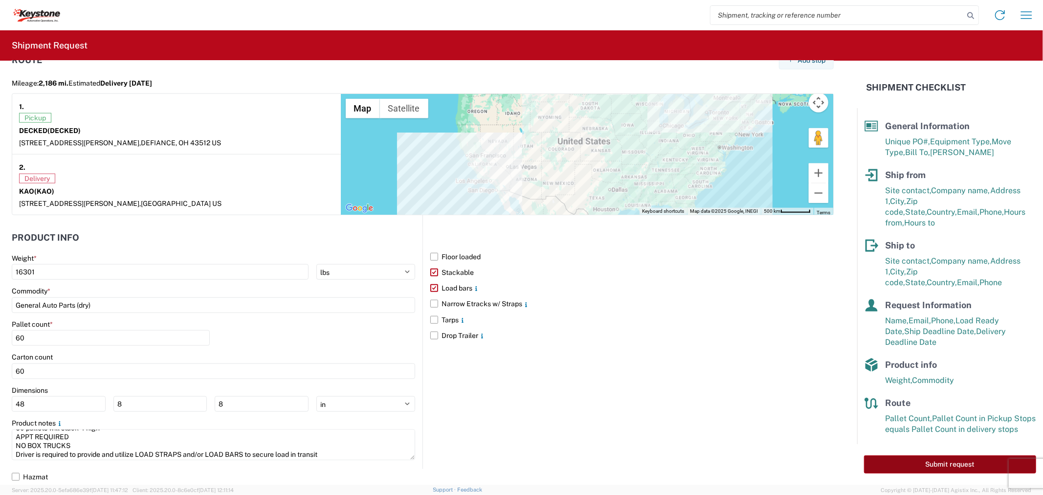
click at [892, 455] on button "Submit request" at bounding box center [950, 464] width 172 height 18
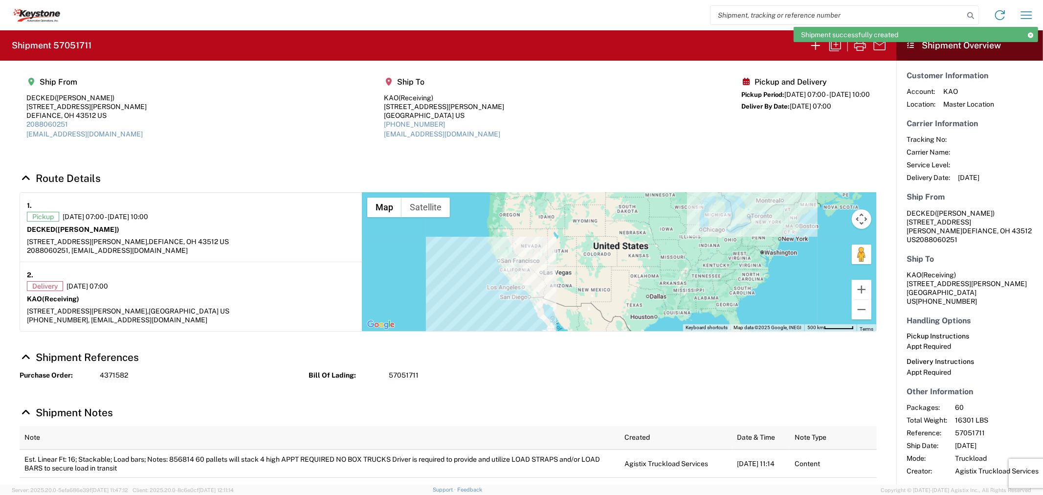
click at [75, 47] on h2 "Shipment 57051711" at bounding box center [52, 46] width 80 height 12
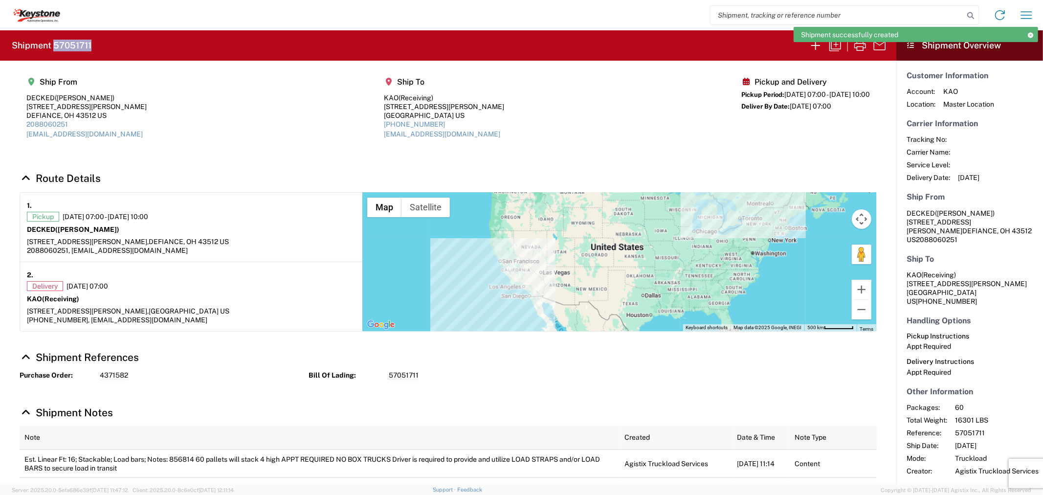
click at [75, 47] on h2 "Shipment 57051711" at bounding box center [52, 46] width 80 height 12
